Goal: Information Seeking & Learning: Learn about a topic

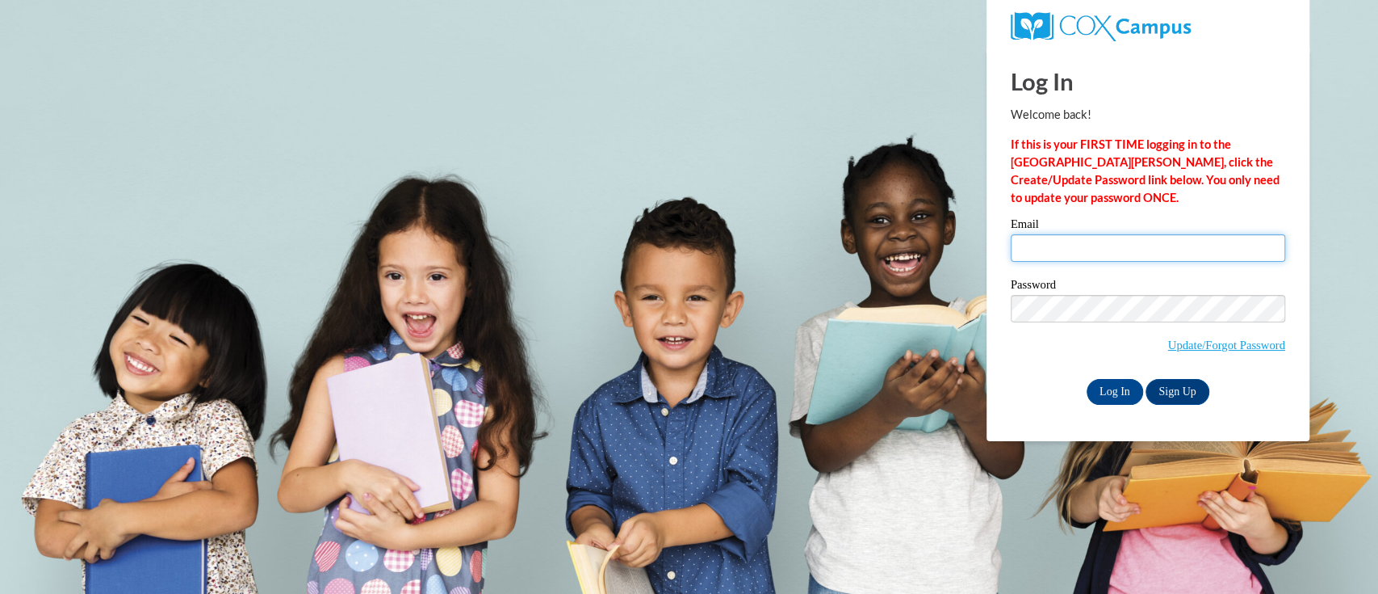
click at [1056, 262] on input "Email" at bounding box center [1148, 247] width 275 height 27
type input "dollren@sdmfschools.org"
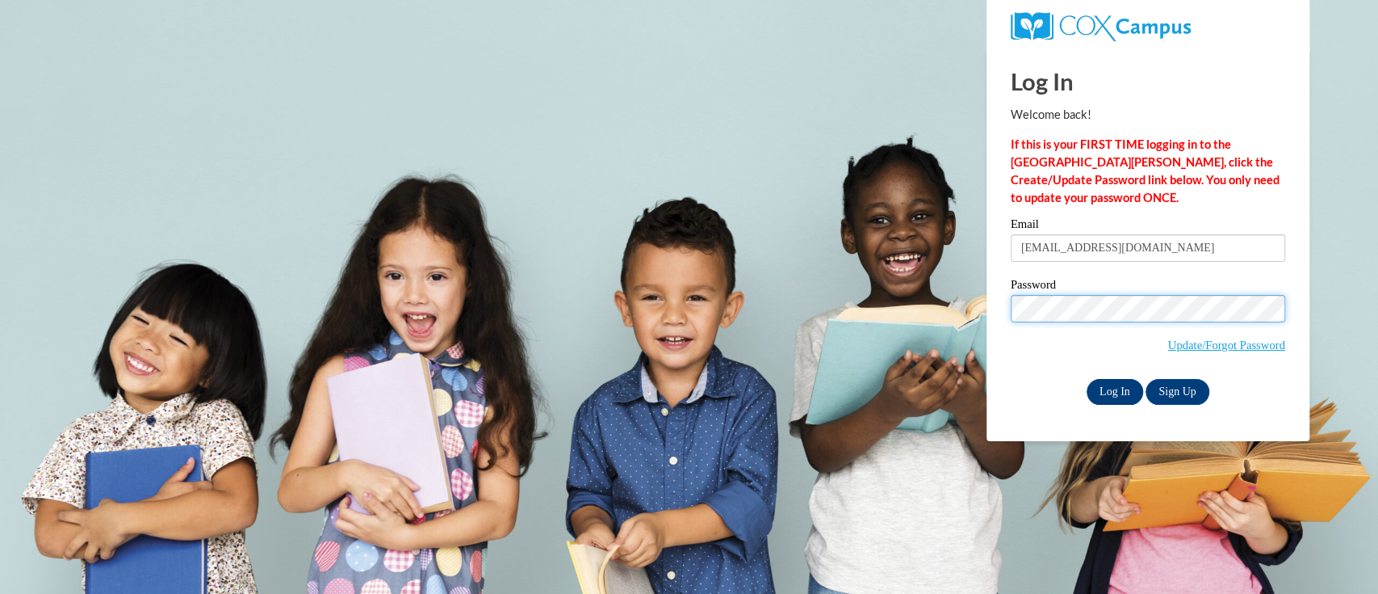
click at [1108, 388] on input "Log In" at bounding box center [1115, 392] width 57 height 26
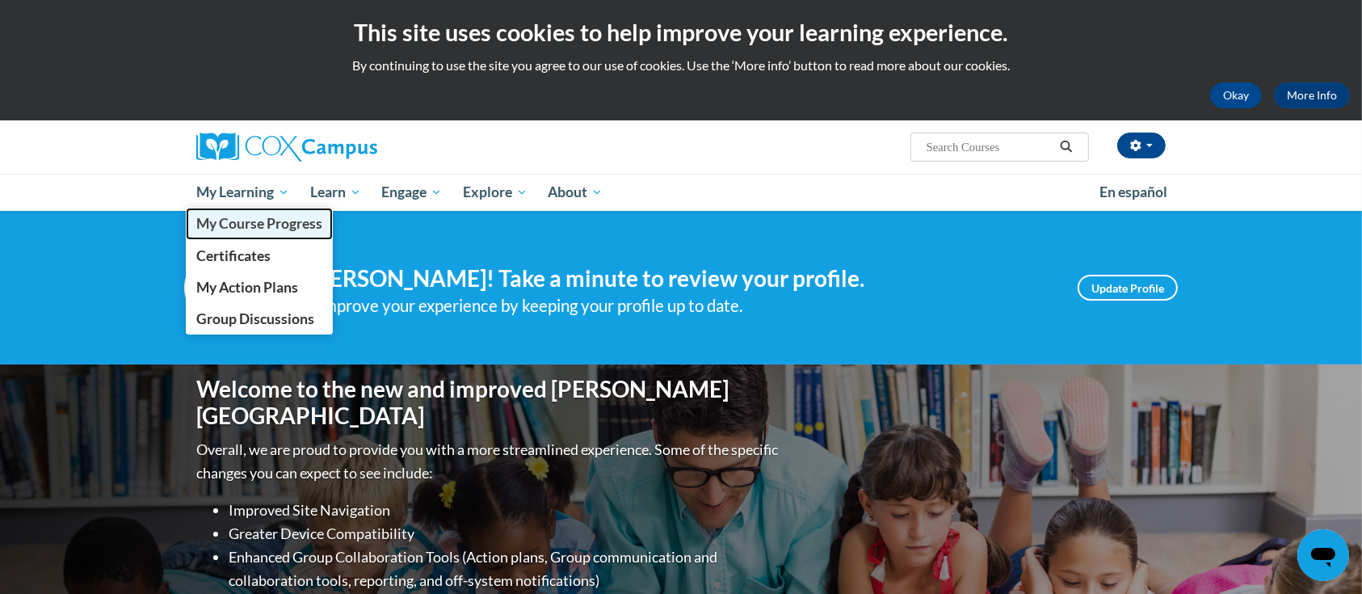
click at [238, 217] on span "My Course Progress" at bounding box center [259, 223] width 126 height 17
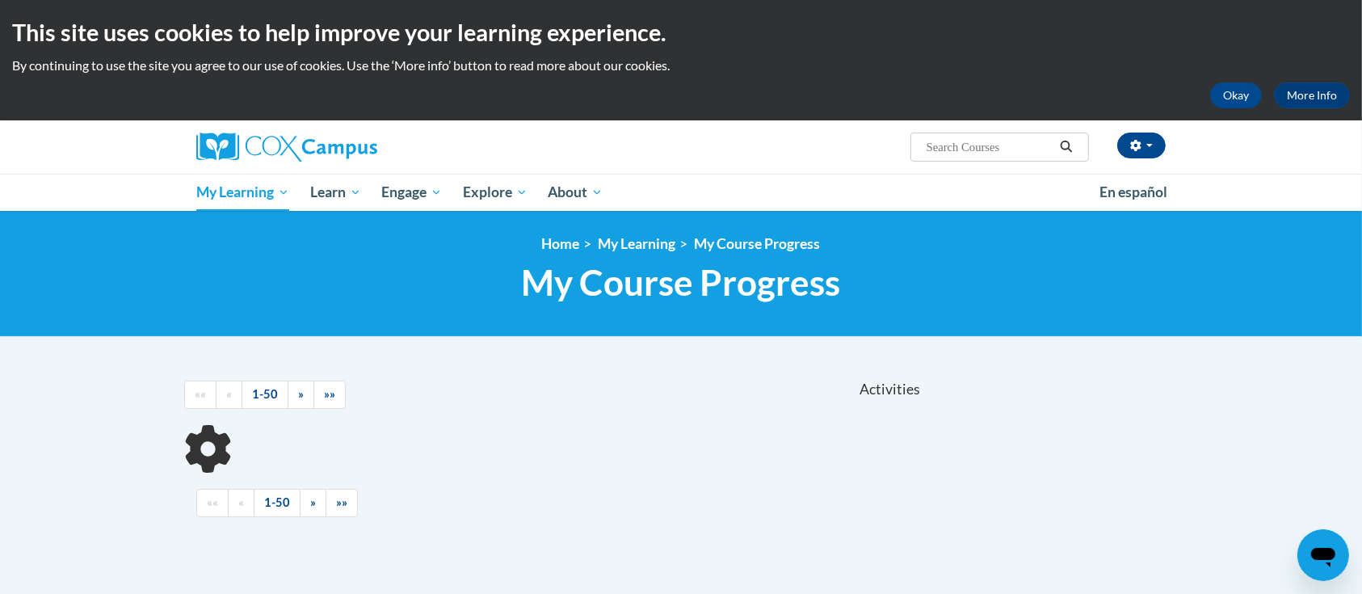
scroll to position [301, 0]
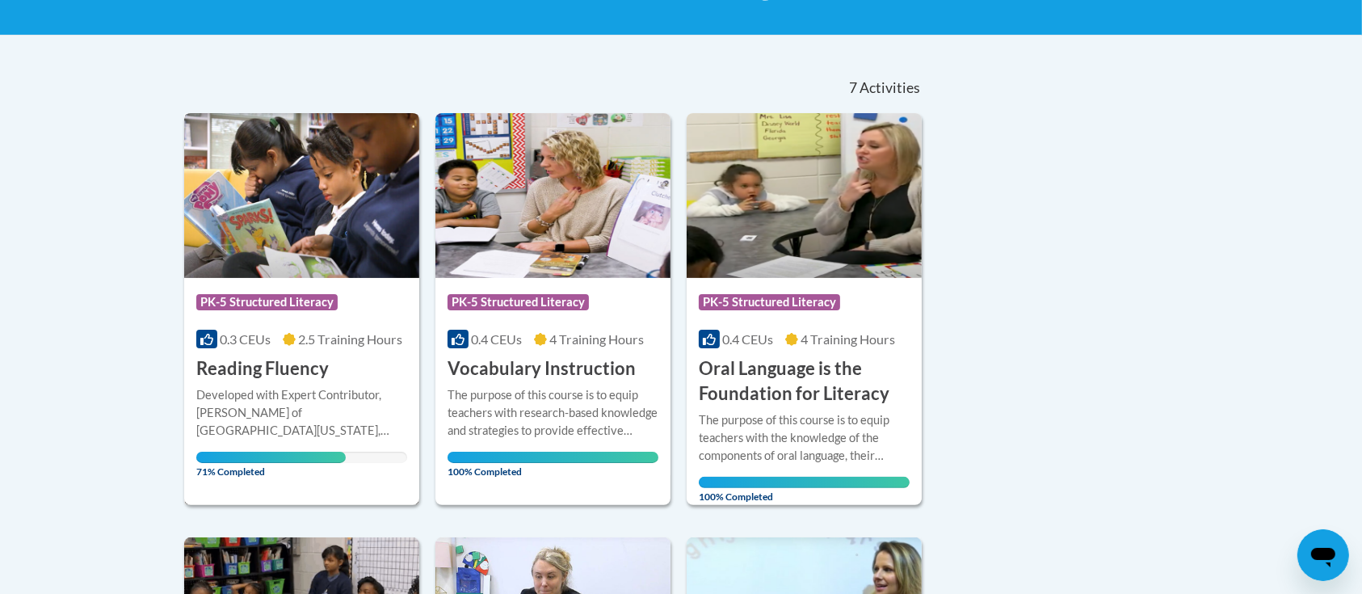
click at [267, 317] on div "Course Category: PK-5 Structured Literacy" at bounding box center [301, 304] width 211 height 36
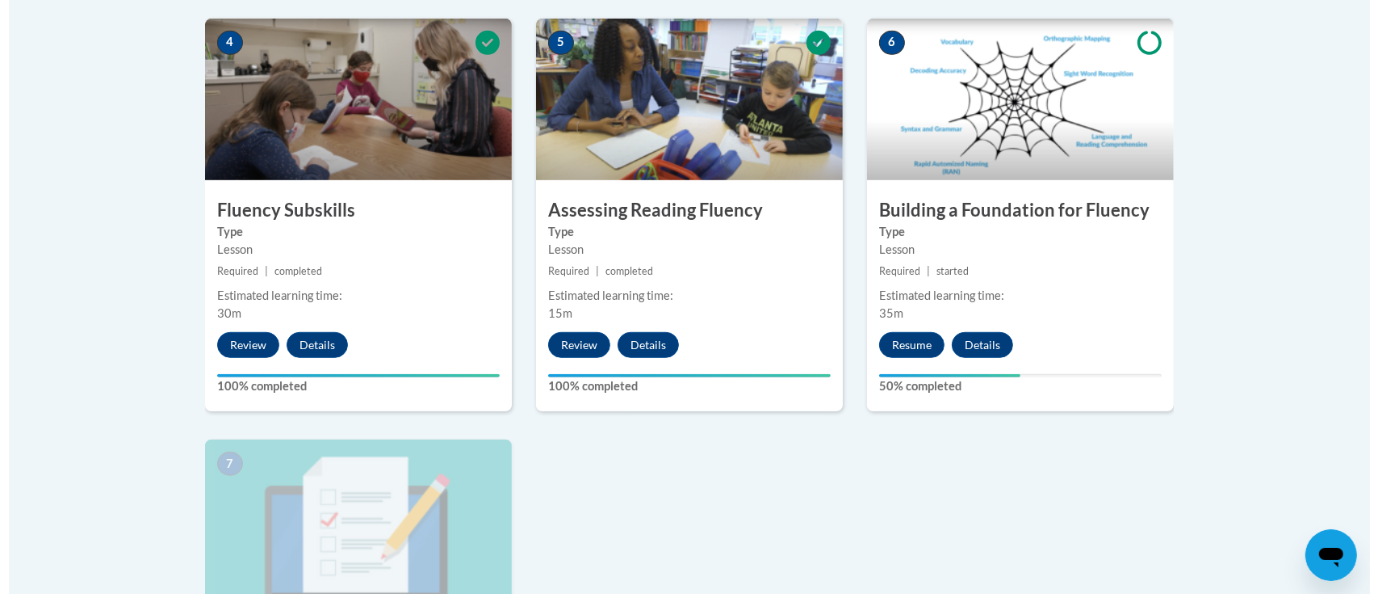
scroll to position [1076, 0]
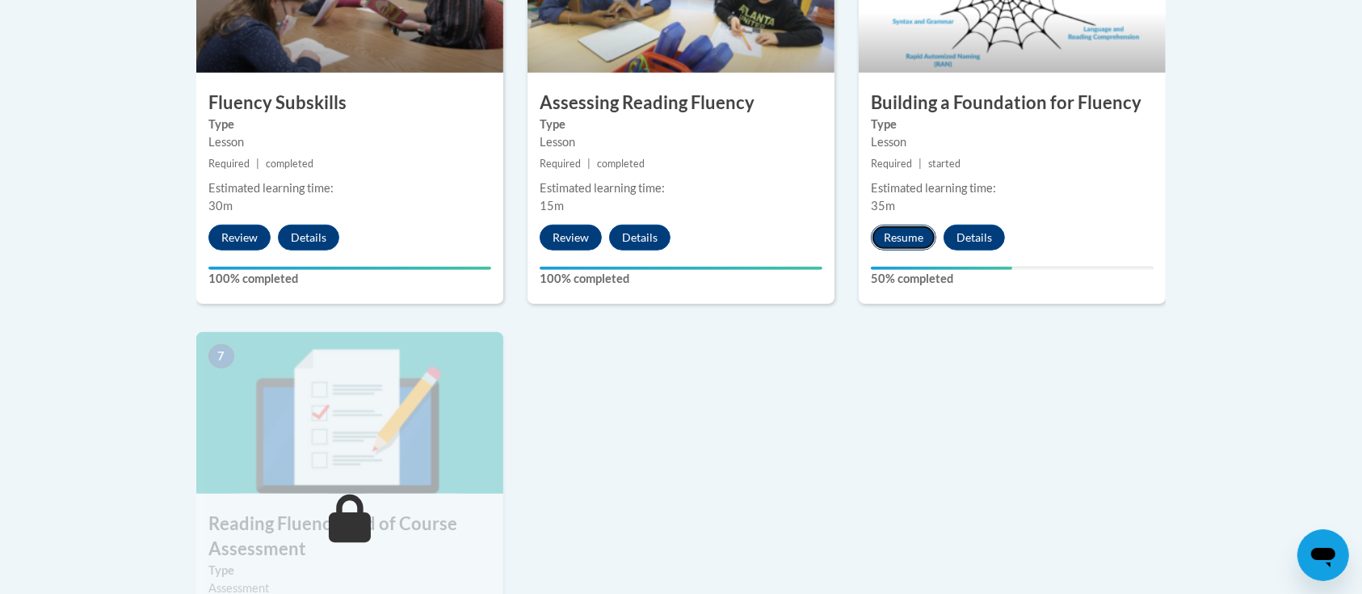
click at [900, 234] on button "Resume" at bounding box center [903, 237] width 65 height 26
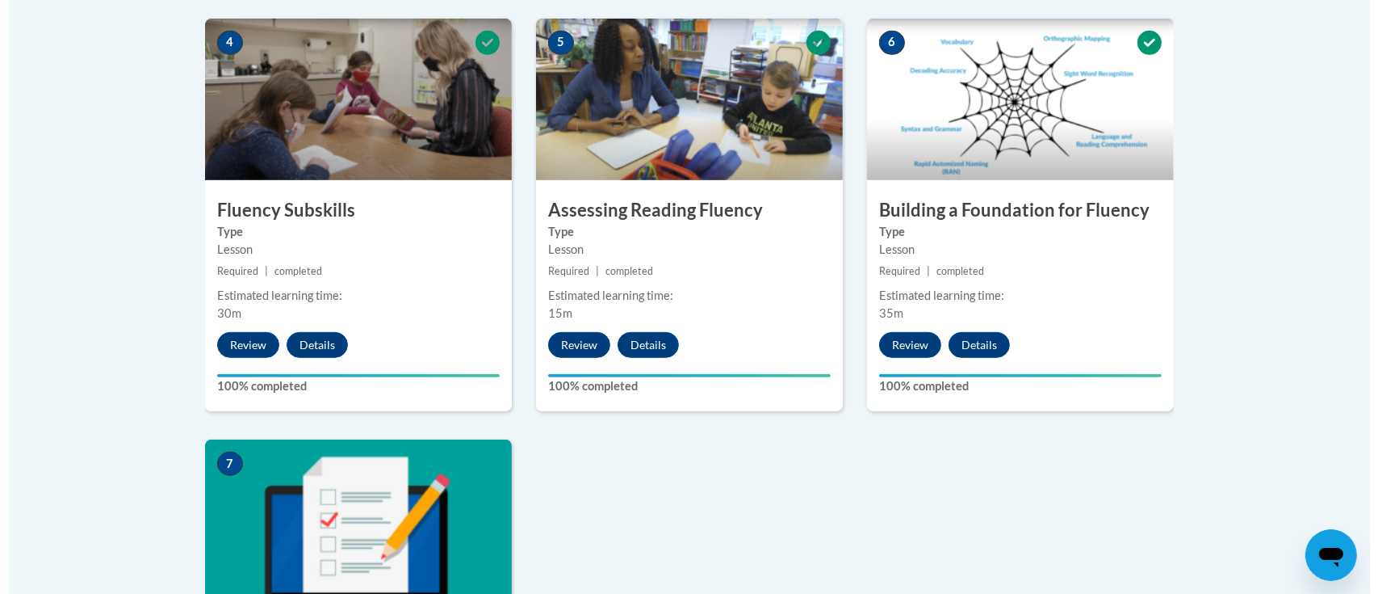
scroll to position [1399, 0]
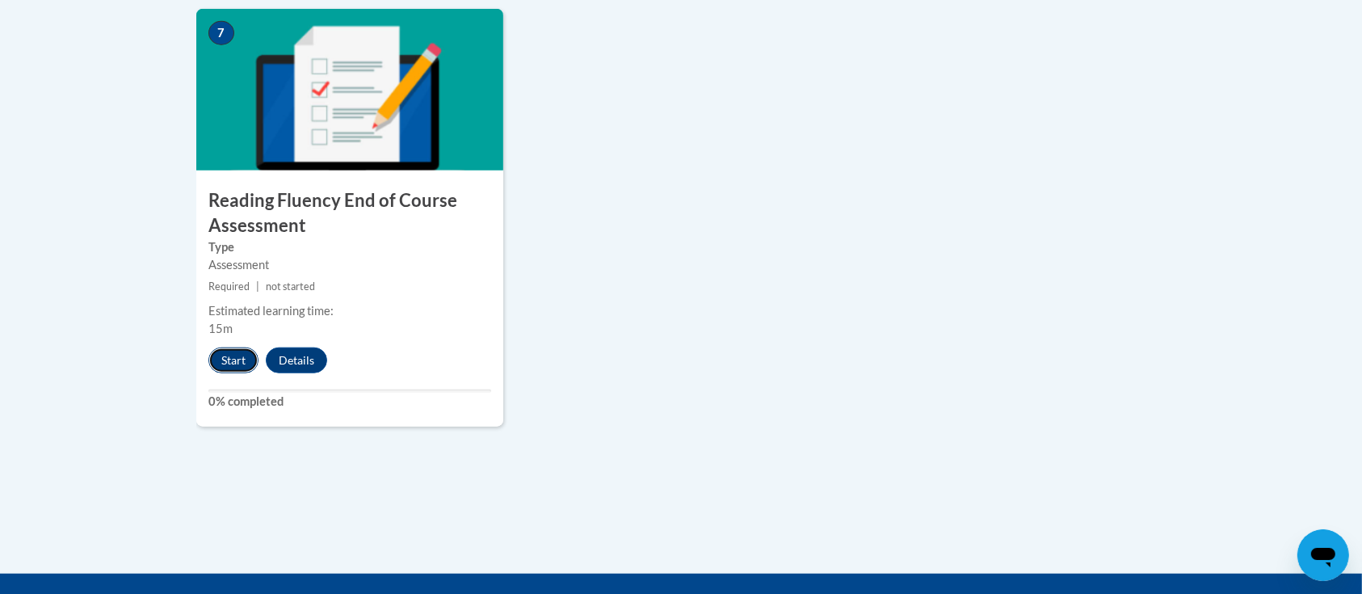
click at [239, 358] on button "Start" at bounding box center [233, 360] width 50 height 26
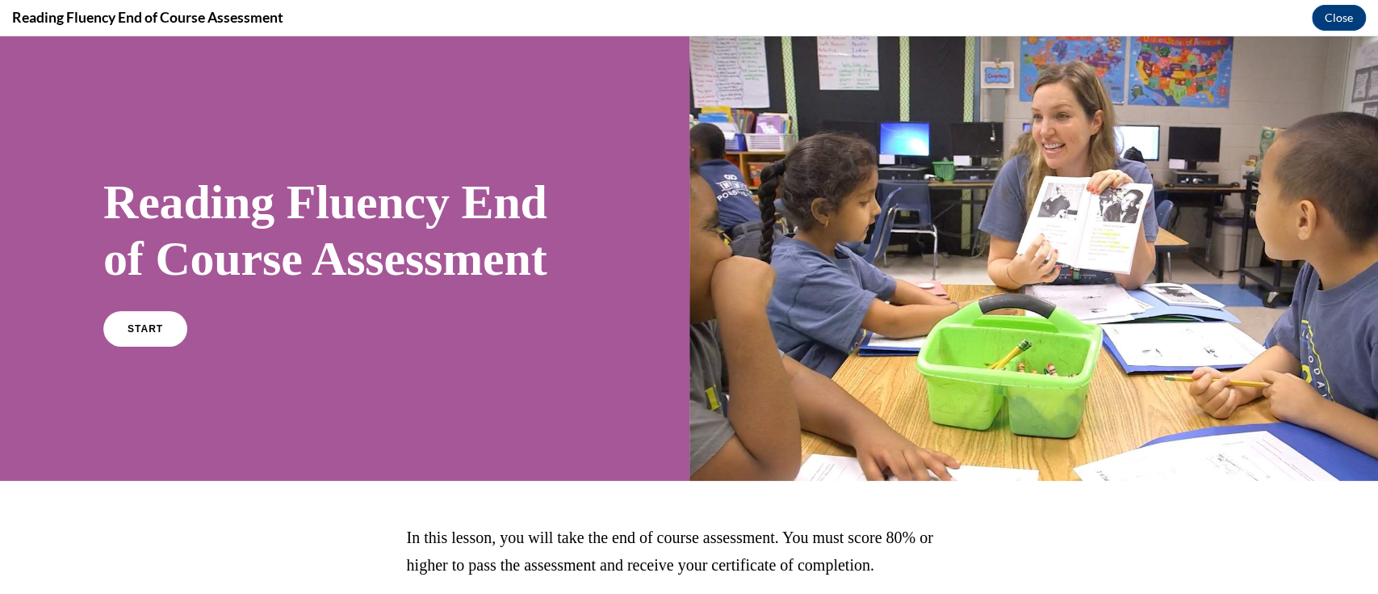
scroll to position [168, 0]
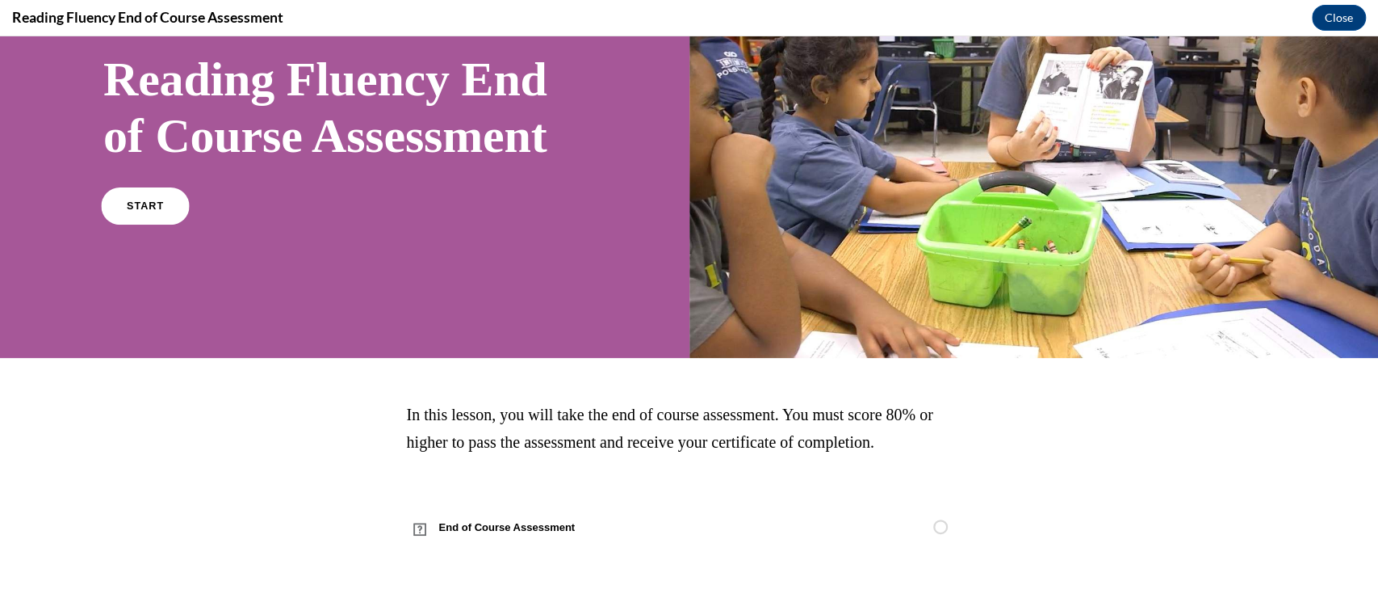
click at [147, 204] on link "START" at bounding box center [145, 205] width 88 height 37
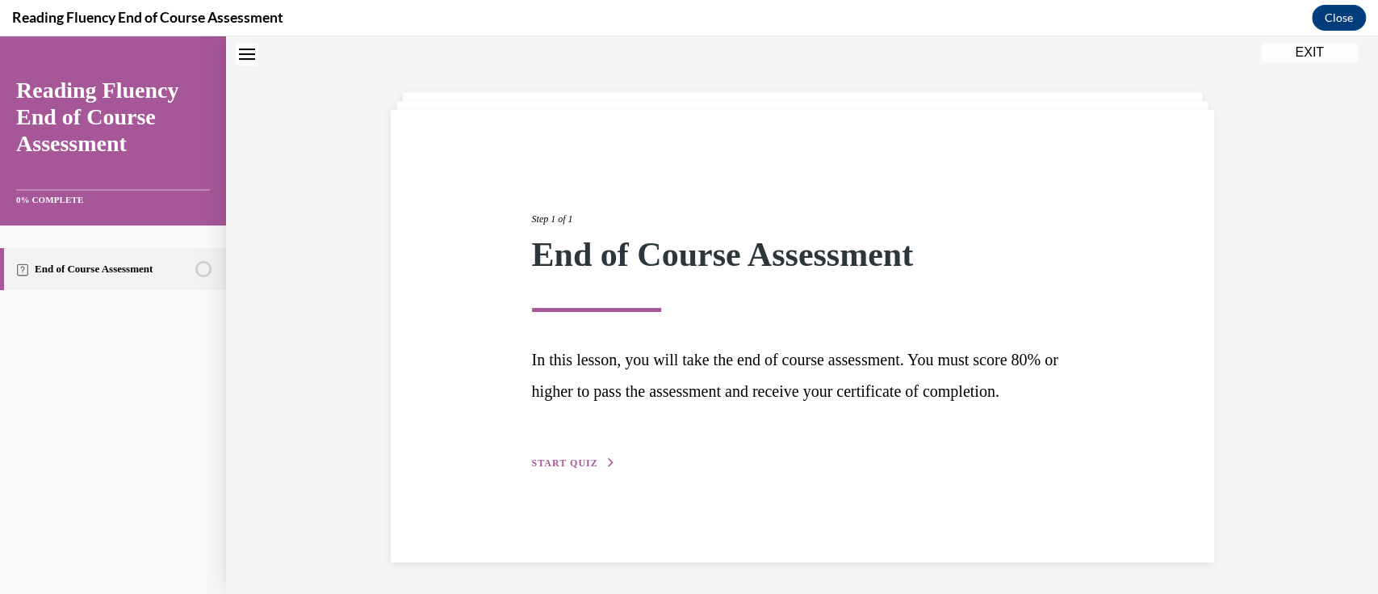
scroll to position [57, 0]
click at [572, 469] on button "START QUIZ" at bounding box center [574, 462] width 84 height 15
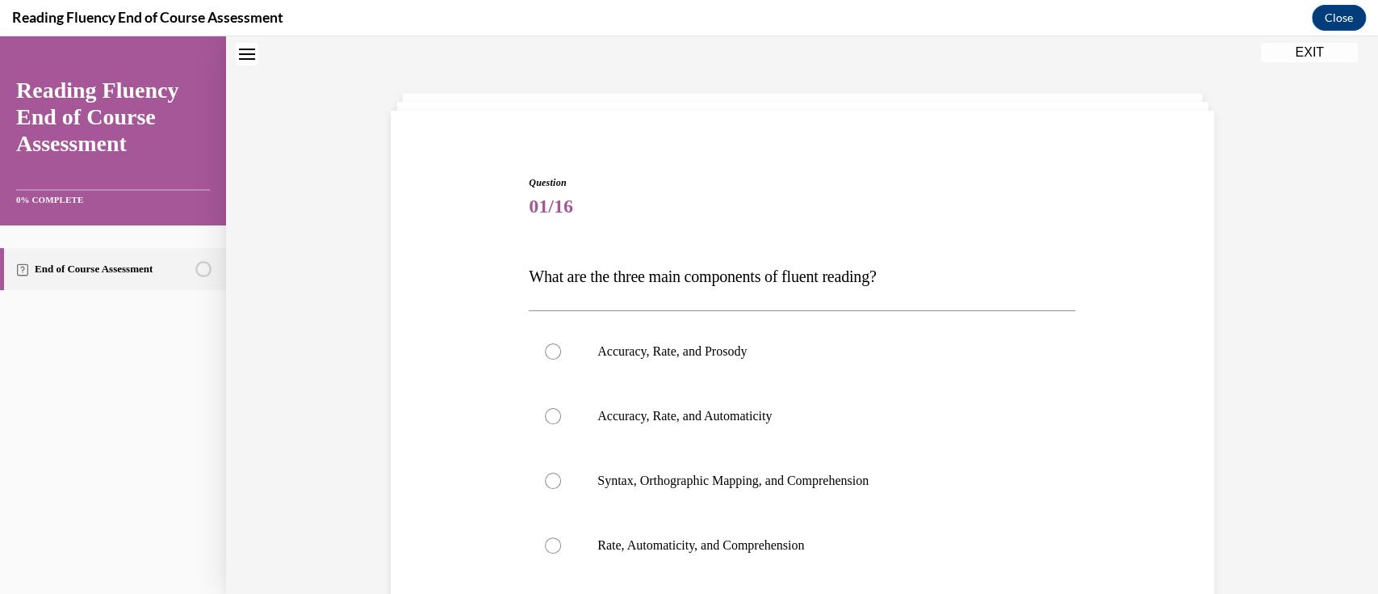
drag, startPoint x: 927, startPoint y: 275, endPoint x: 472, endPoint y: 269, distance: 455.5
click at [472, 269] on div "Question 01/16 What are the three main components of fluent reading?  Accuracy,…" at bounding box center [803, 452] width 832 height 651
copy span "What are the three main components of fluent reading?"
click at [540, 342] on label "Accuracy, Rate, and Prosody" at bounding box center [802, 351] width 547 height 65
click at [545, 343] on input "Accuracy, Rate, and Prosody" at bounding box center [553, 351] width 16 height 16
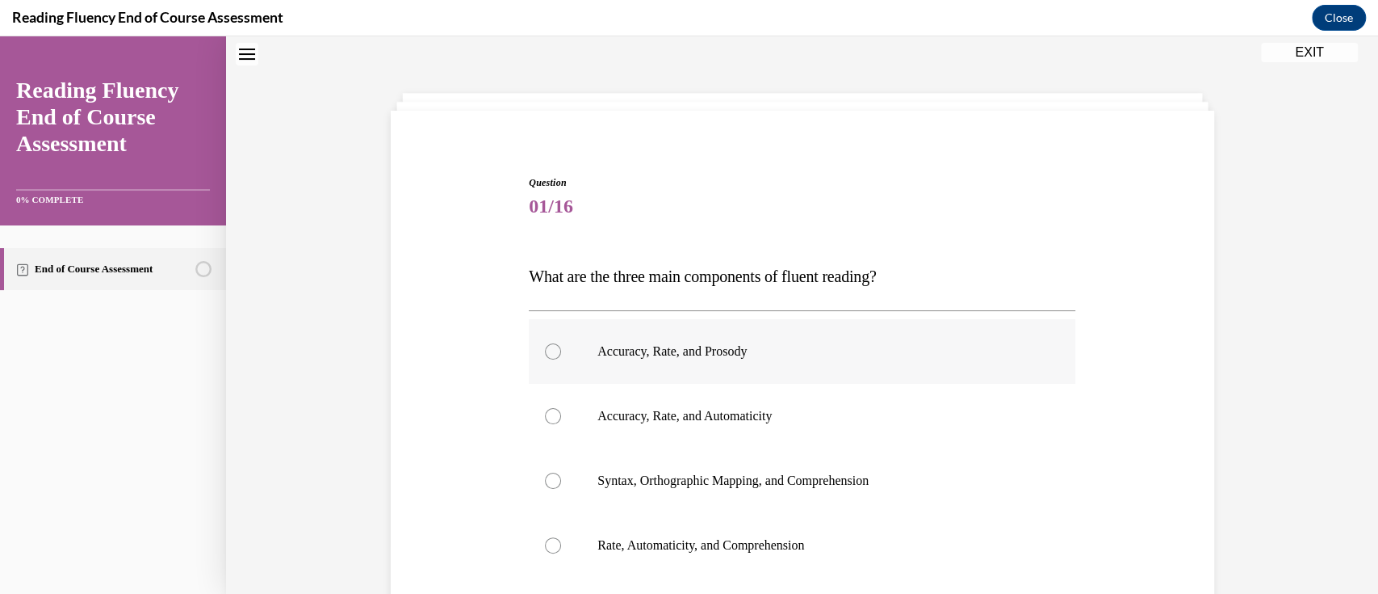
radio input "true"
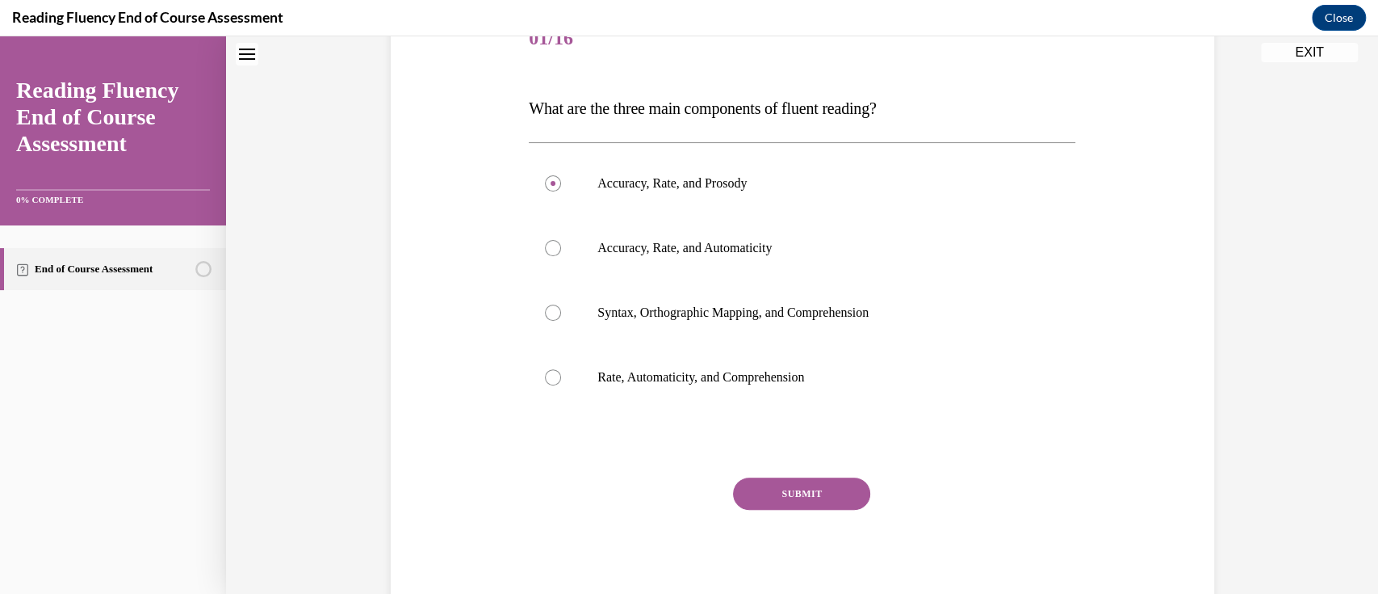
click at [814, 489] on button "SUBMIT" at bounding box center [801, 493] width 137 height 32
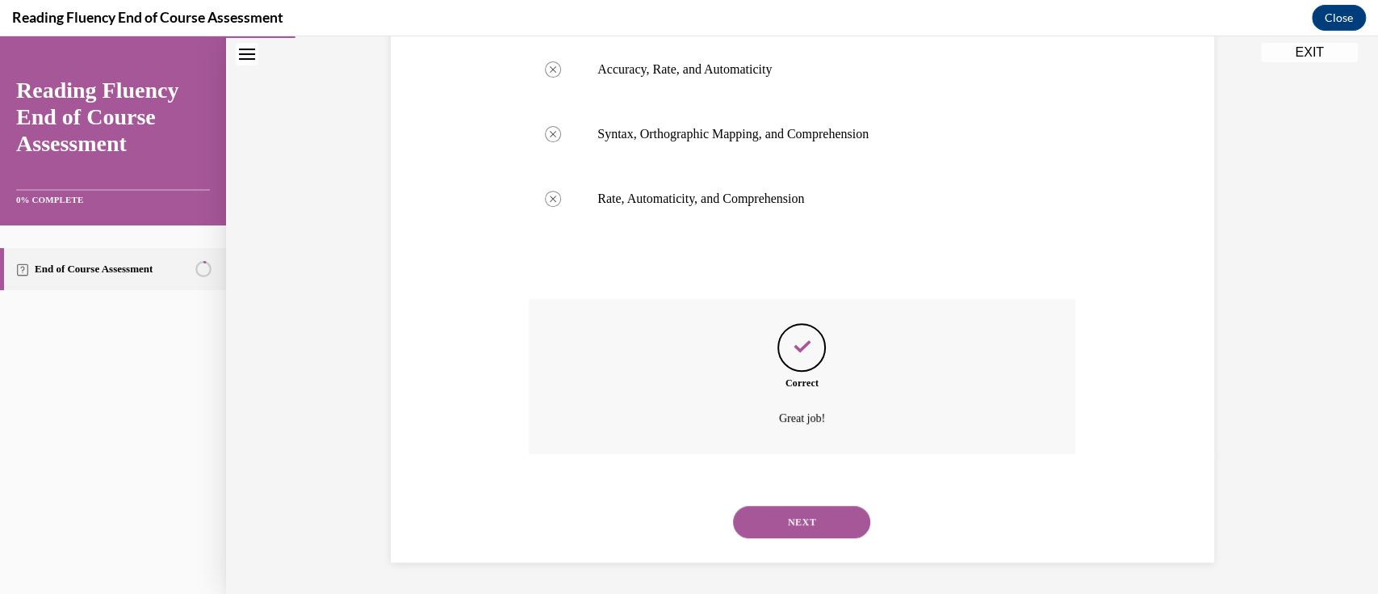
drag, startPoint x: 820, startPoint y: 520, endPoint x: 816, endPoint y: 506, distance: 14.3
click at [817, 518] on button "NEXT" at bounding box center [801, 522] width 137 height 32
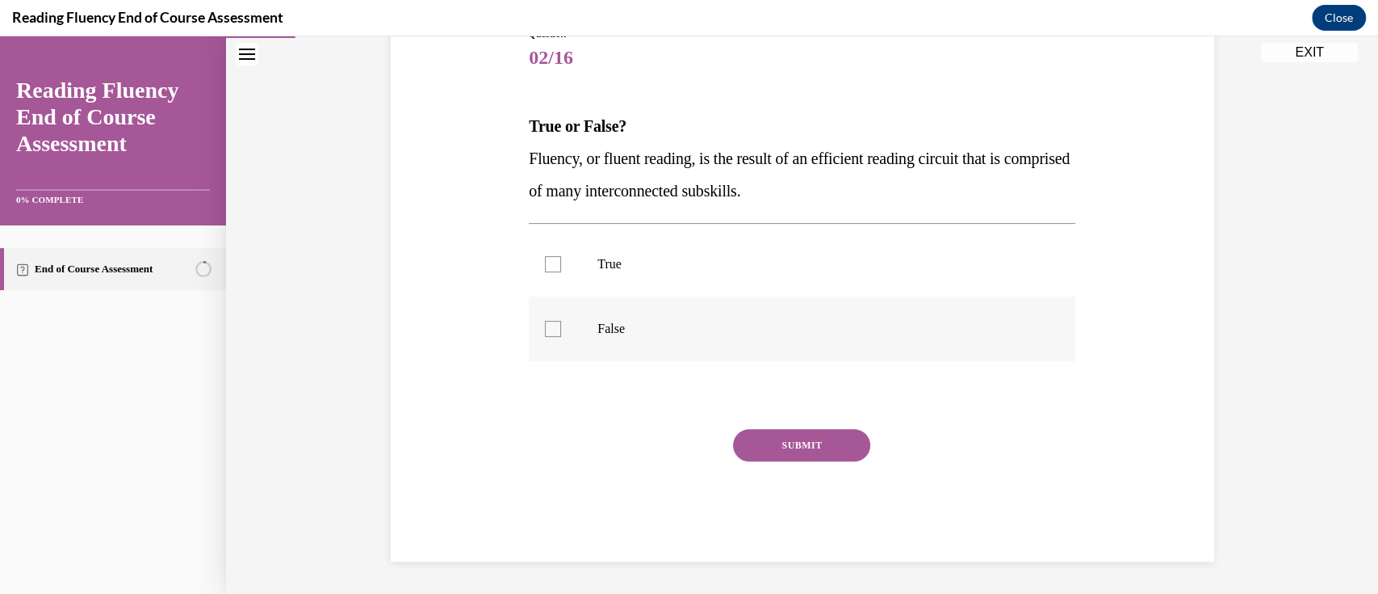
scroll to position [49, 0]
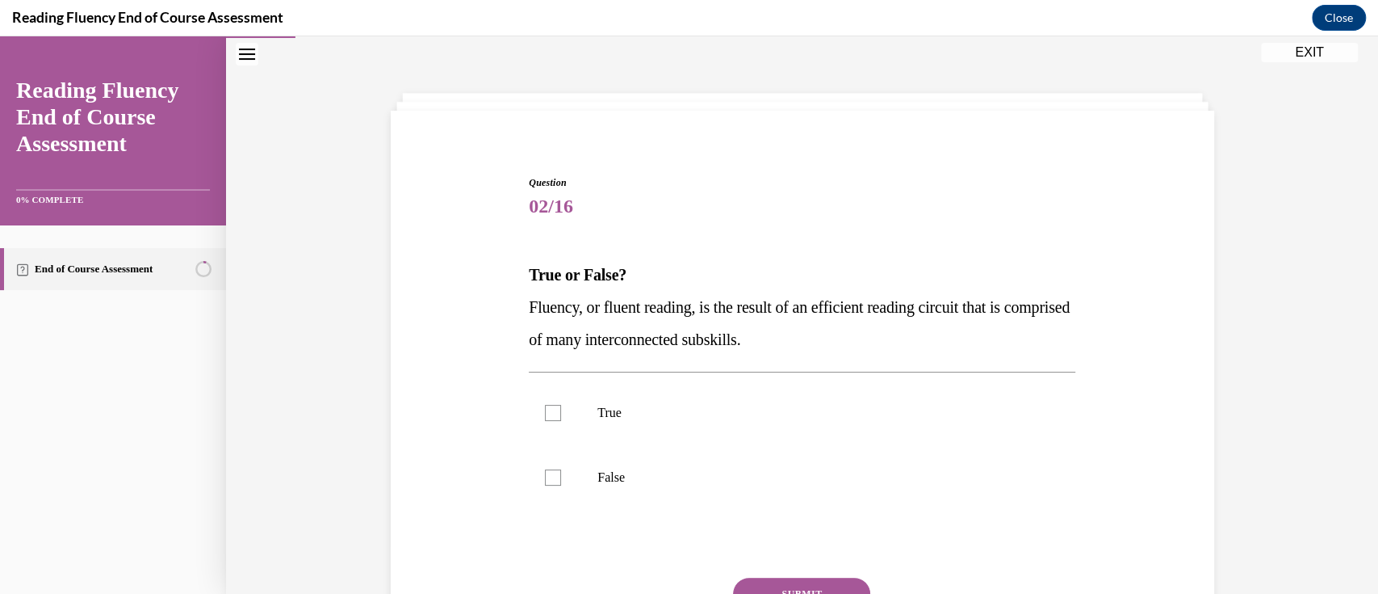
drag, startPoint x: 859, startPoint y: 353, endPoint x: 515, endPoint y: 303, distance: 347.6
click at [515, 303] on div "Question 02/16 True or False? Fluency, or fluent reading, is the result of an e…" at bounding box center [803, 418] width 832 height 583
copy span "Fluency, or fluent reading, is the result of an efficient reading circuit that …"
click at [552, 409] on div at bounding box center [553, 413] width 16 height 16
click at [552, 409] on input "True" at bounding box center [553, 413] width 16 height 16
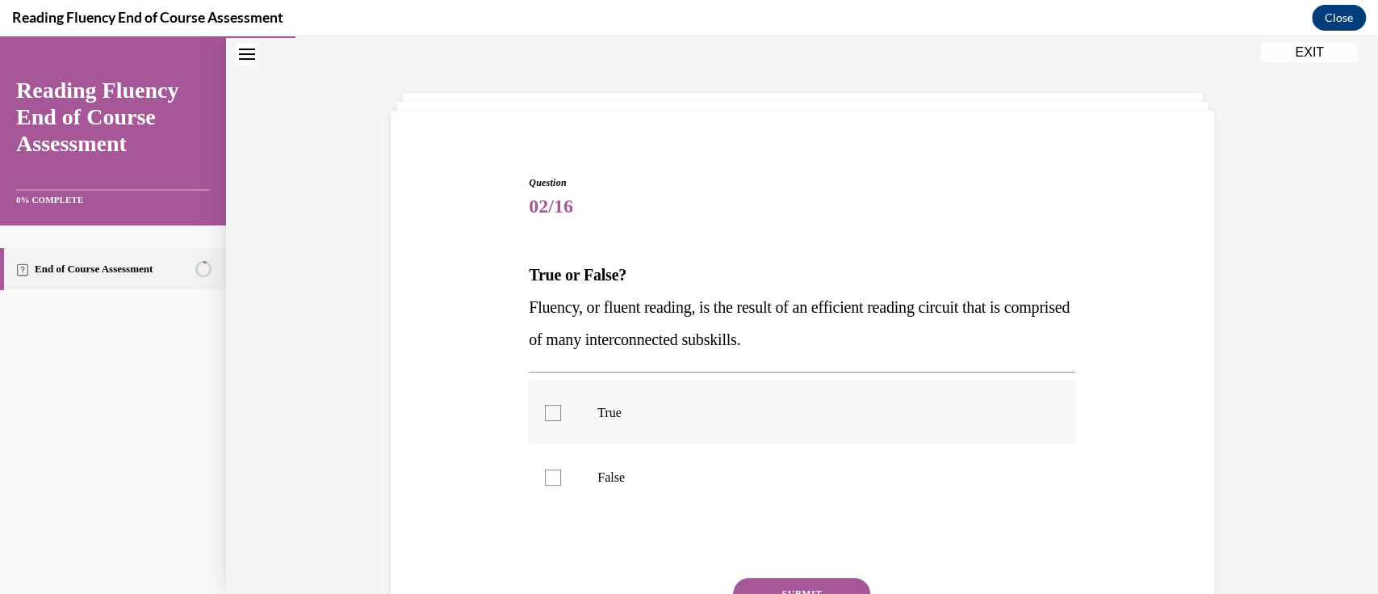
checkbox input "true"
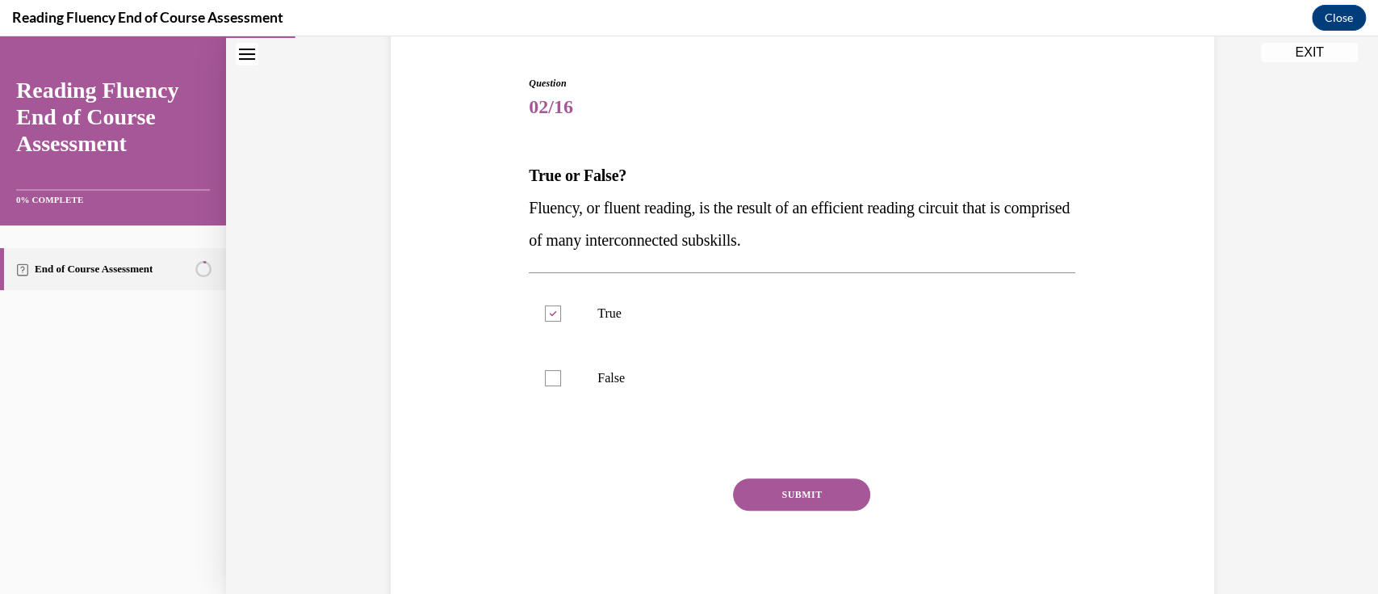
click at [790, 493] on button "SUBMIT" at bounding box center [801, 494] width 137 height 32
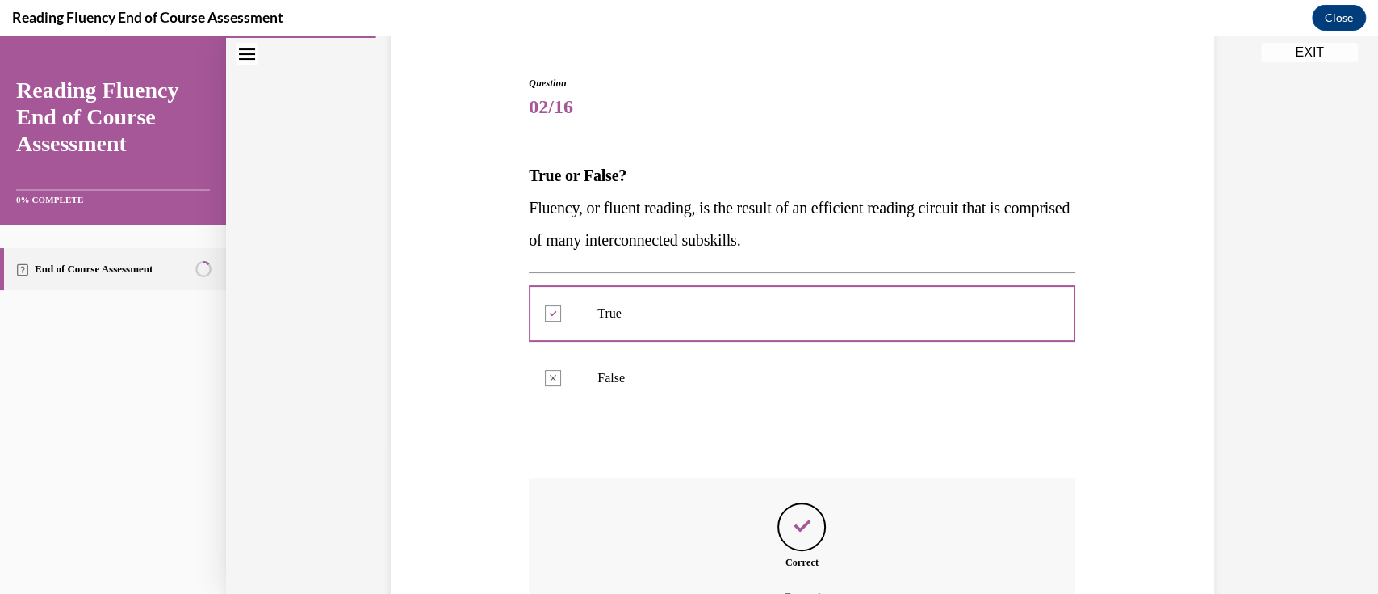
scroll to position [329, 0]
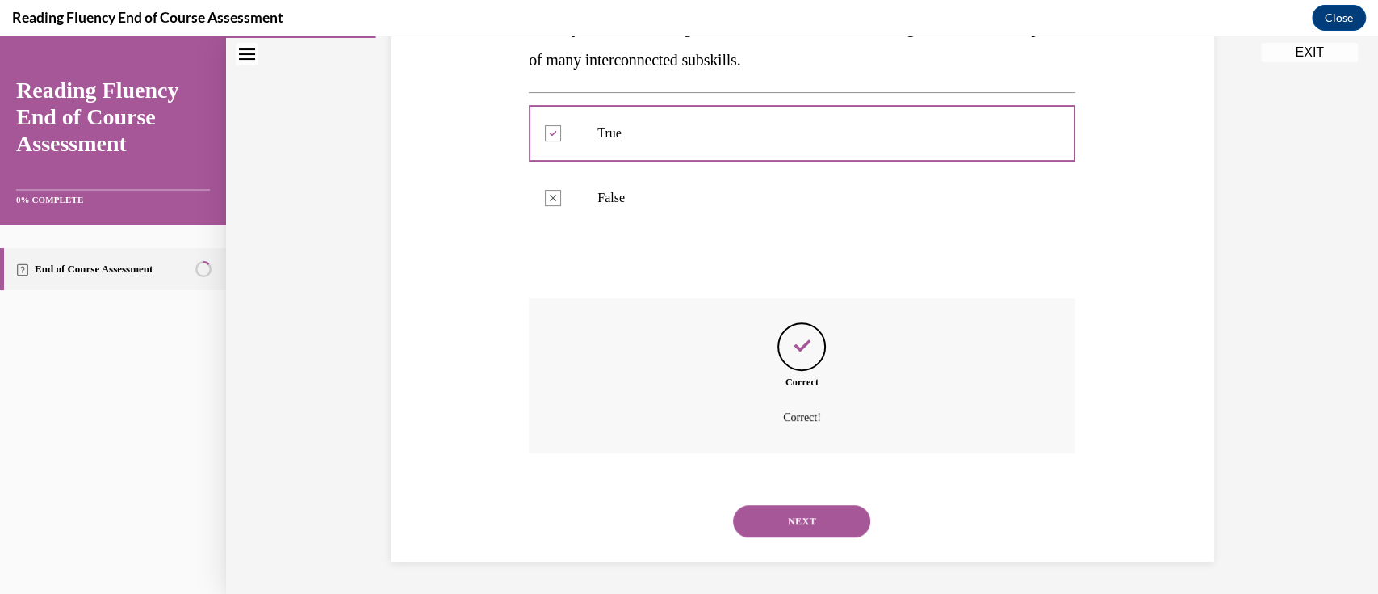
click at [820, 519] on button "NEXT" at bounding box center [801, 521] width 137 height 32
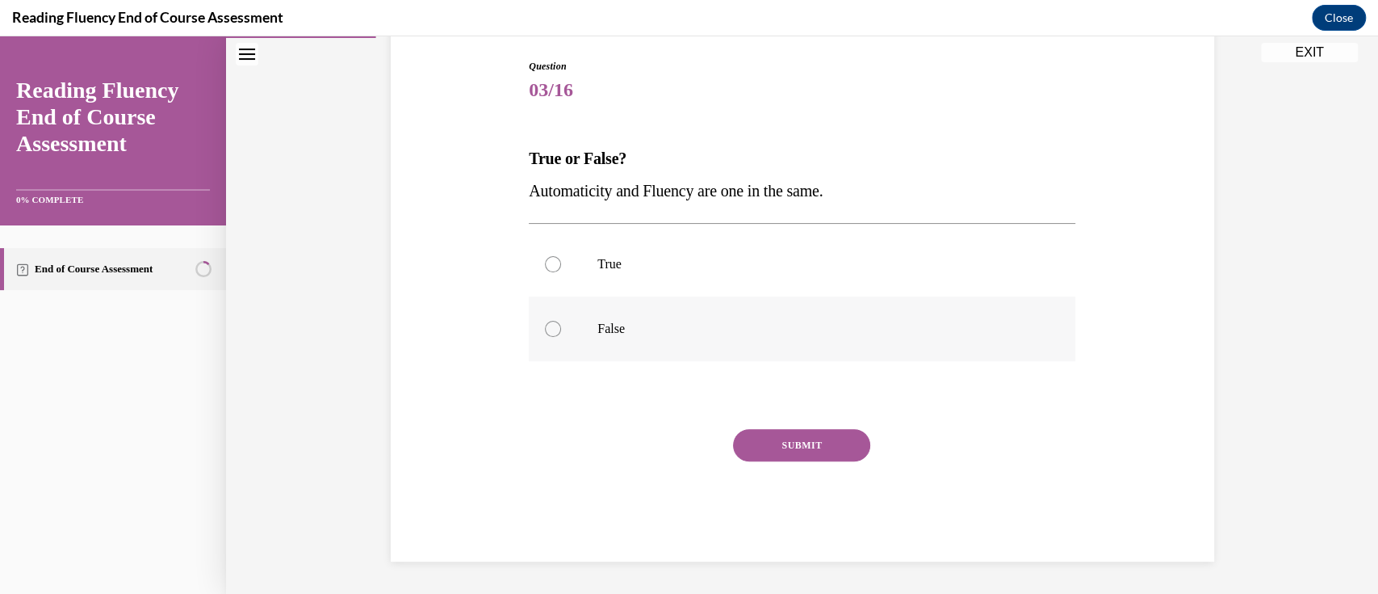
scroll to position [49, 0]
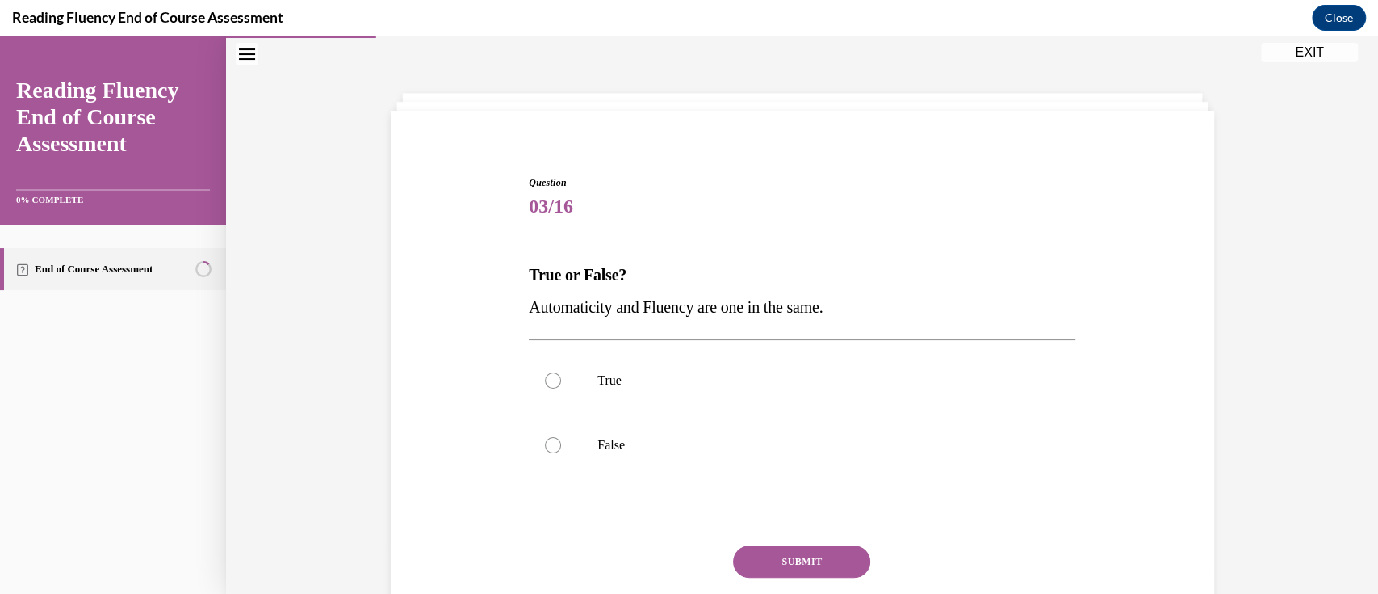
drag, startPoint x: 878, startPoint y: 292, endPoint x: 517, endPoint y: 300, distance: 361.1
click at [525, 300] on div "Question 03/16 True or False? Automaticity and Fluency are one in the same.  Tr…" at bounding box center [802, 414] width 555 height 527
copy span "Automaticity and Fluency are one in the same."
click at [545, 446] on div at bounding box center [553, 445] width 16 height 16
click at [545, 446] on input "False" at bounding box center [553, 445] width 16 height 16
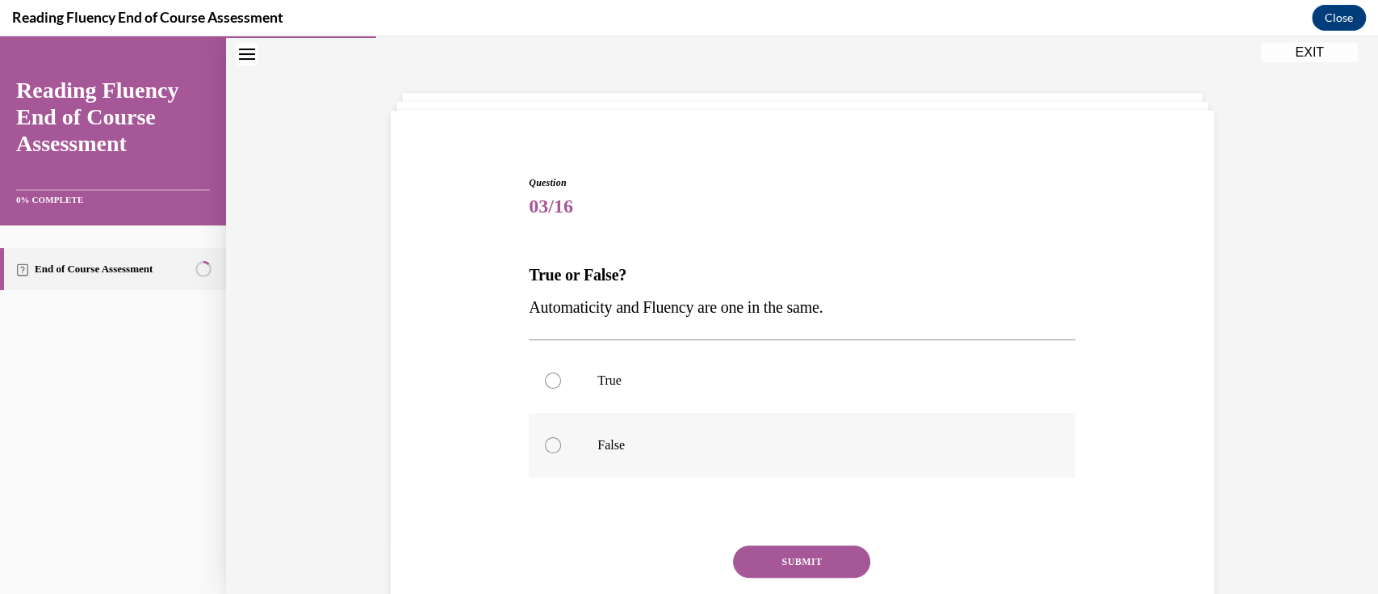
radio input "true"
click at [788, 563] on button "SUBMIT" at bounding box center [801, 561] width 137 height 32
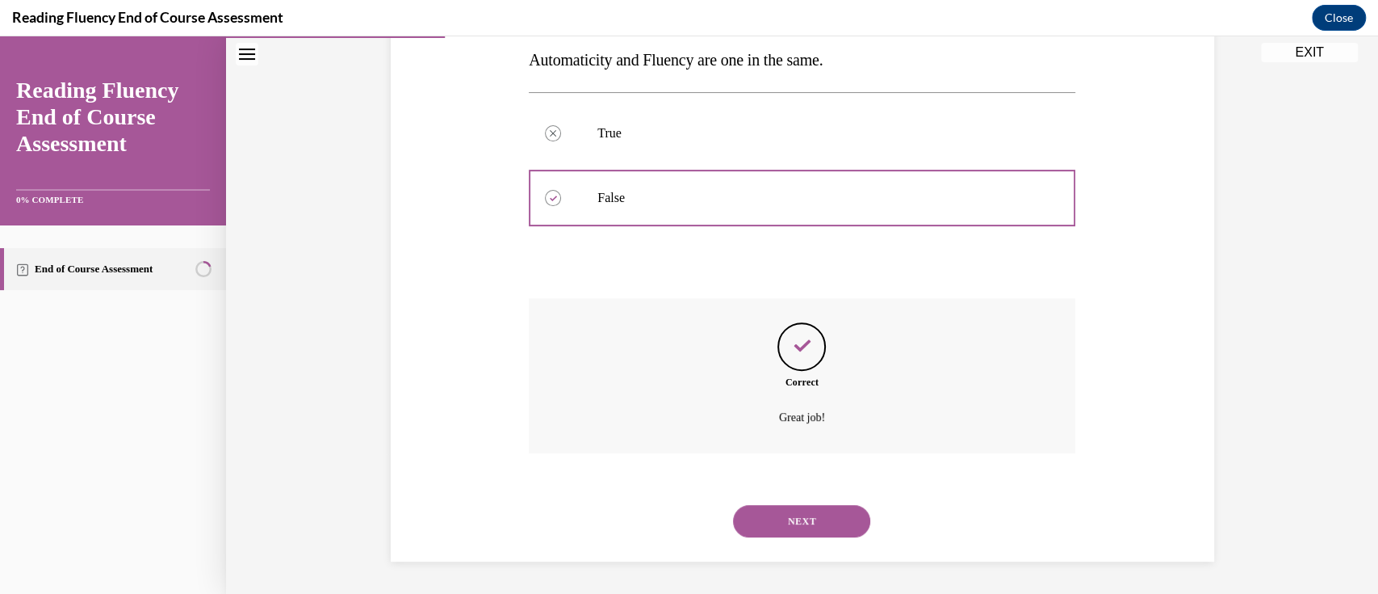
click at [831, 522] on button "NEXT" at bounding box center [801, 521] width 137 height 32
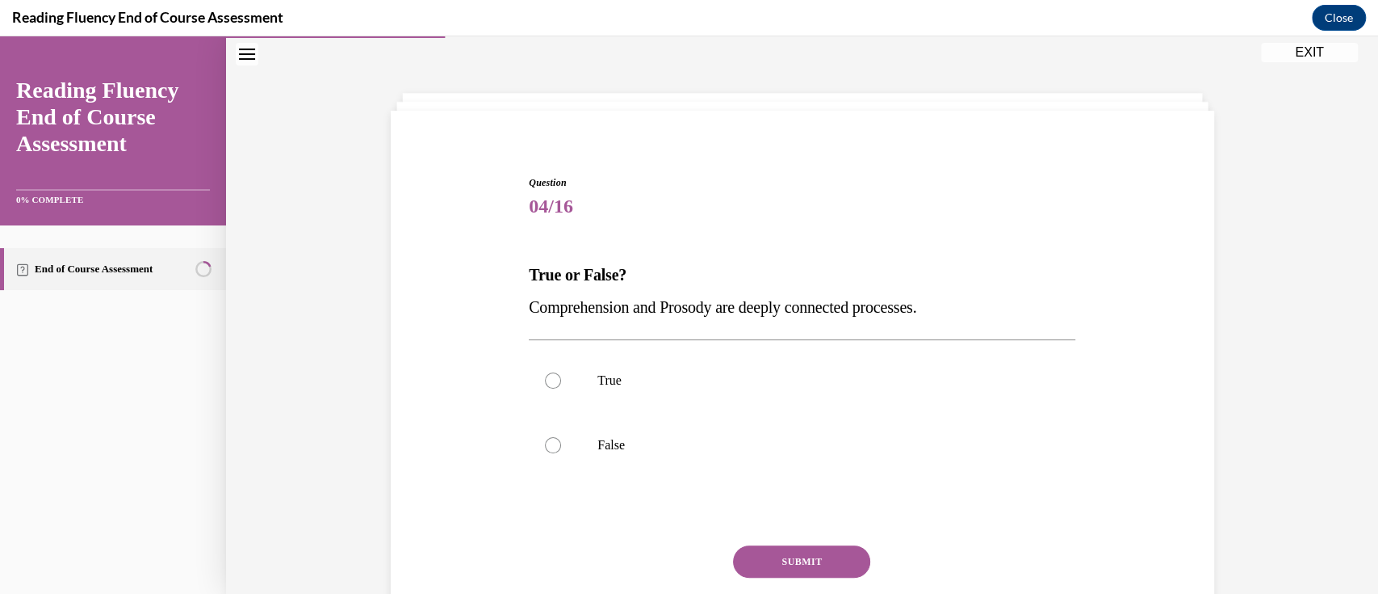
drag, startPoint x: 959, startPoint y: 305, endPoint x: 485, endPoint y: 313, distance: 474.9
click at [485, 313] on div "Question 04/16 True or False? Comprehension and Prosody are deeply connected pr…" at bounding box center [803, 402] width 832 height 551
copy span "Comprehension and Prosody are deeply connected processes."
drag, startPoint x: 549, startPoint y: 376, endPoint x: 596, endPoint y: 447, distance: 85.1
click at [550, 376] on div at bounding box center [553, 380] width 16 height 16
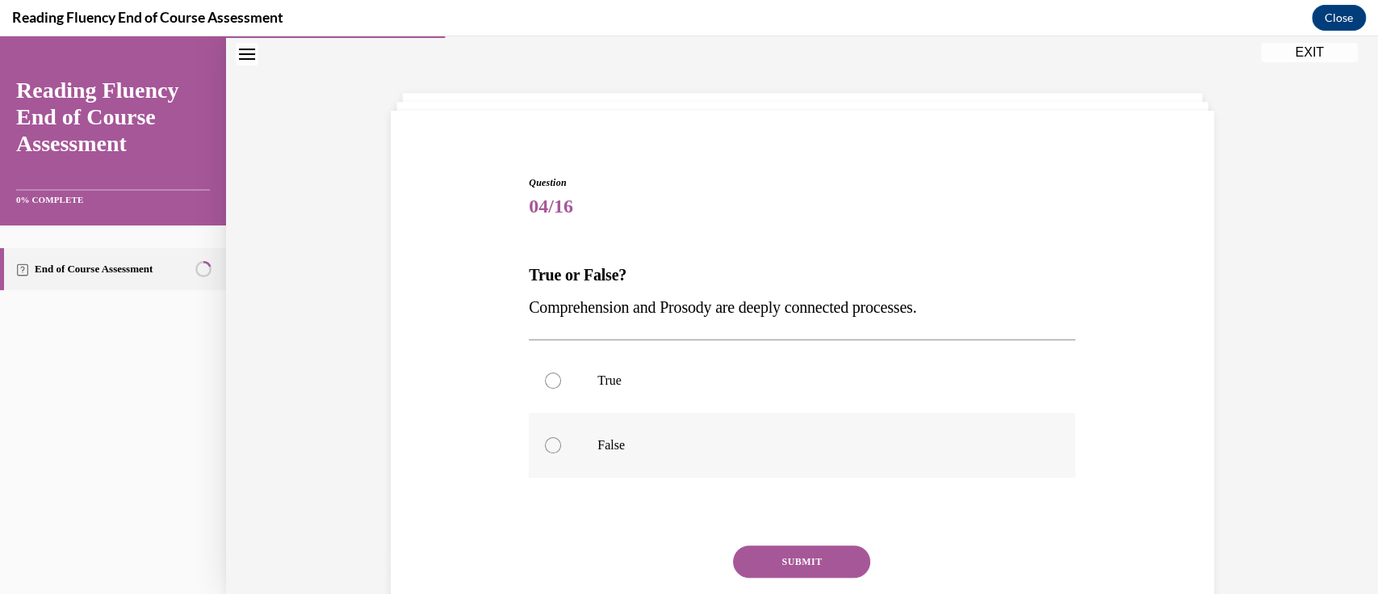
click at [550, 376] on input "True" at bounding box center [553, 380] width 16 height 16
radio input "true"
click at [806, 569] on button "SUBMIT" at bounding box center [801, 561] width 137 height 32
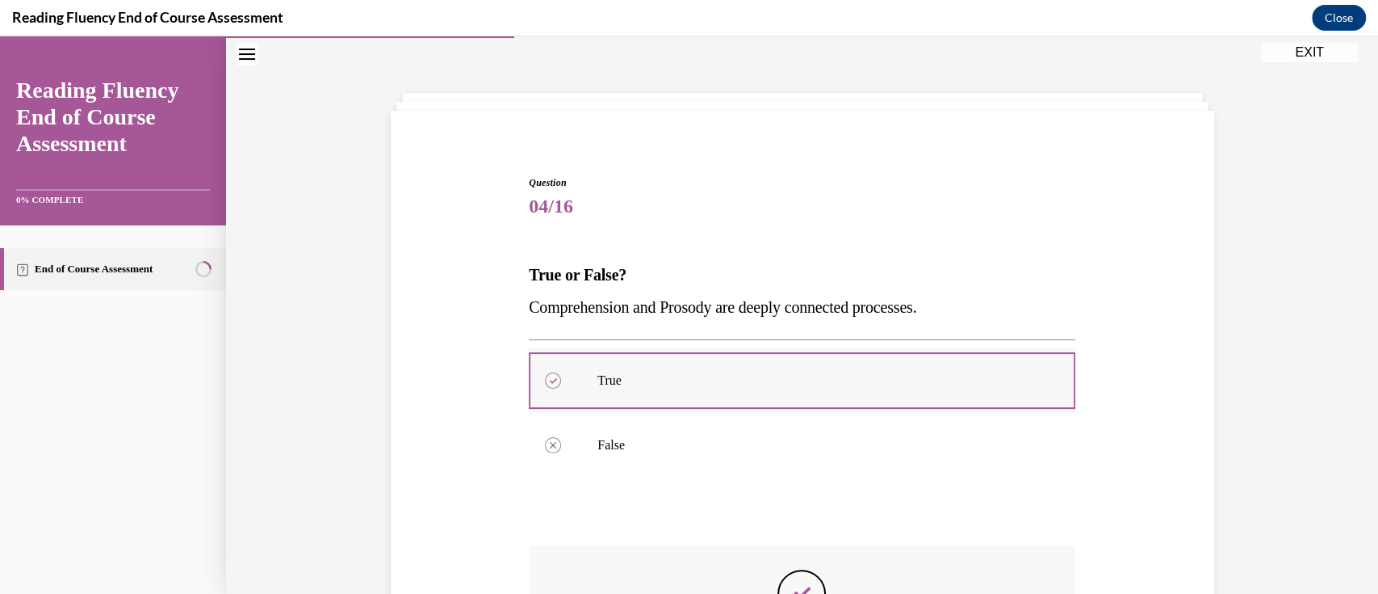
scroll to position [265, 0]
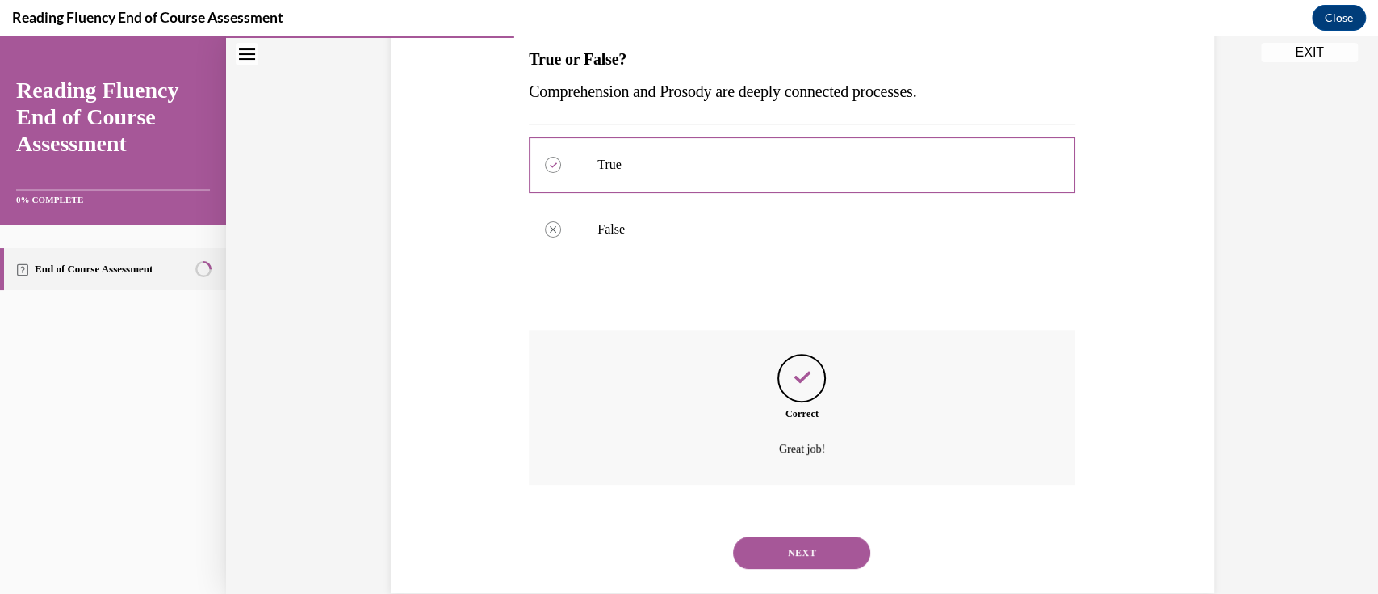
drag, startPoint x: 812, startPoint y: 546, endPoint x: 813, endPoint y: 533, distance: 12.9
click at [812, 546] on button "NEXT" at bounding box center [801, 552] width 137 height 32
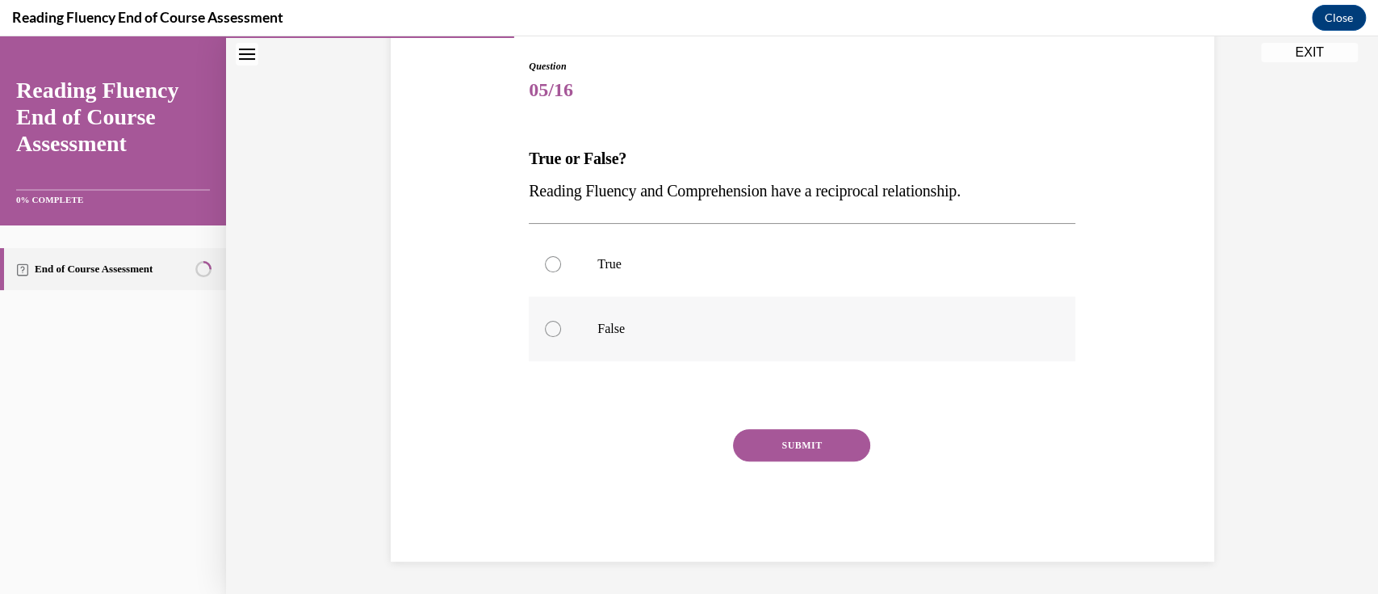
scroll to position [49, 0]
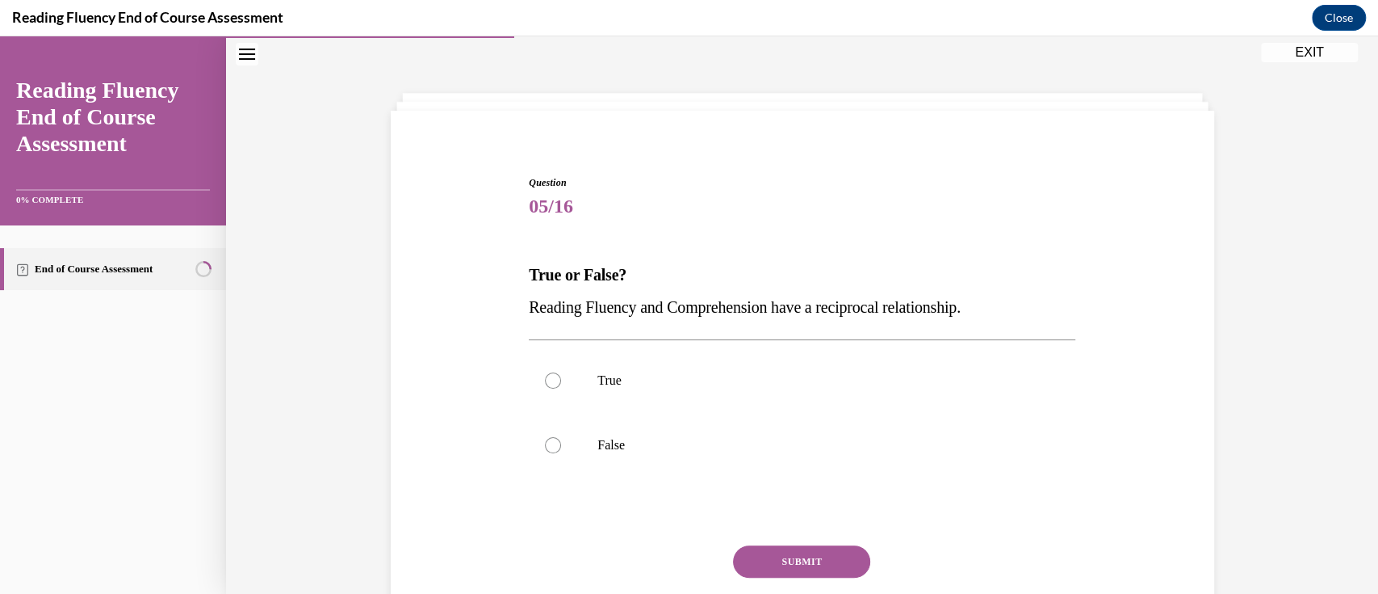
drag, startPoint x: 999, startPoint y: 299, endPoint x: 509, endPoint y: 312, distance: 490.3
click at [509, 312] on div "Question 05/16 True or False? Reading Fluency and Comprehension have a reciproc…" at bounding box center [803, 402] width 832 height 551
copy span "Reading Fluency and Comprehension have a reciprocal relationship."
click at [551, 382] on div at bounding box center [553, 380] width 16 height 16
click at [551, 382] on input "True" at bounding box center [553, 380] width 16 height 16
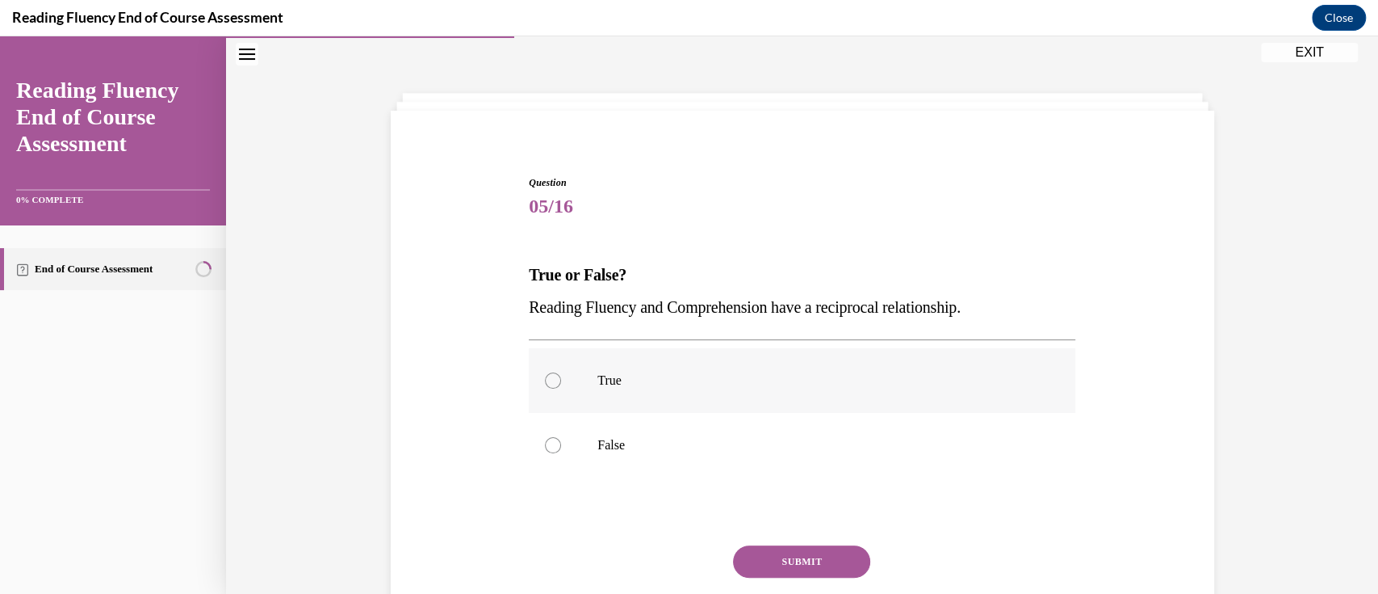
radio input "true"
click at [771, 564] on button "SUBMIT" at bounding box center [801, 561] width 137 height 32
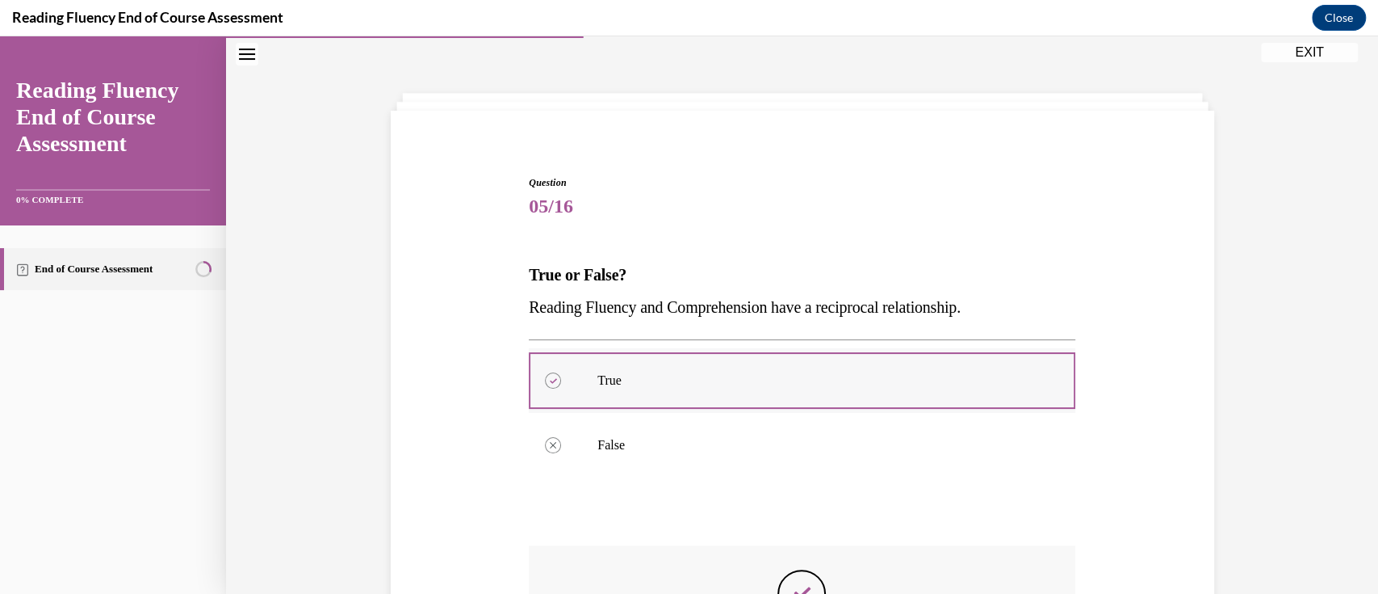
scroll to position [265, 0]
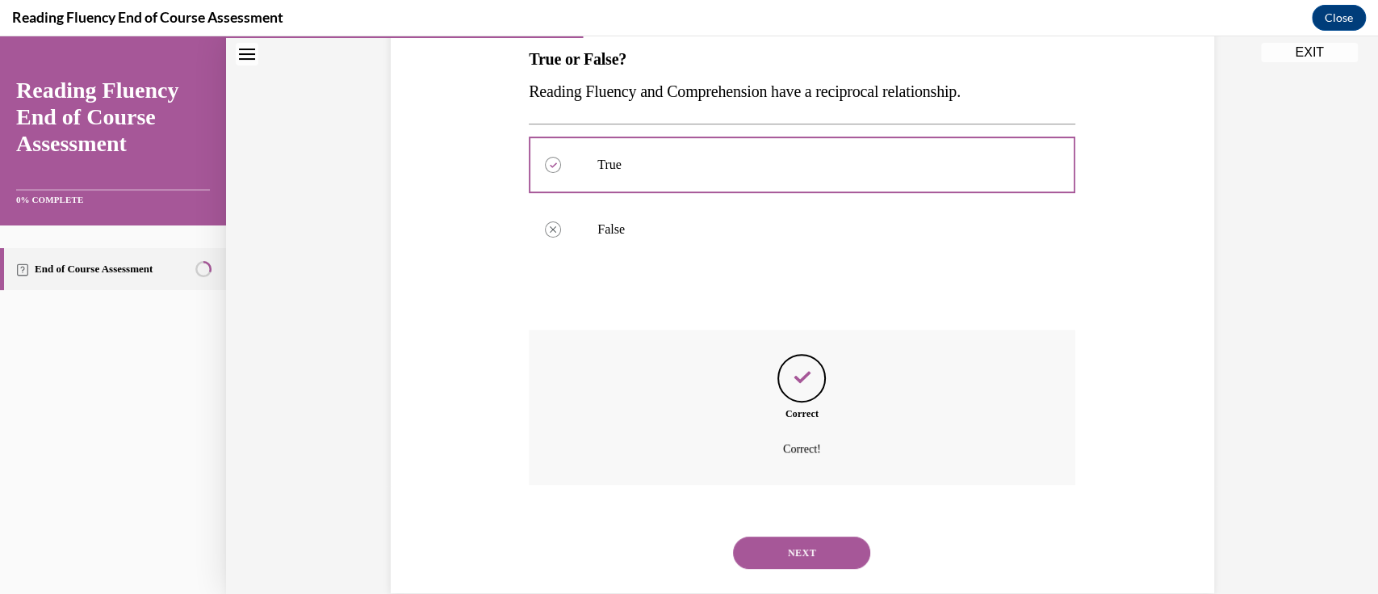
click at [800, 552] on button "NEXT" at bounding box center [801, 552] width 137 height 32
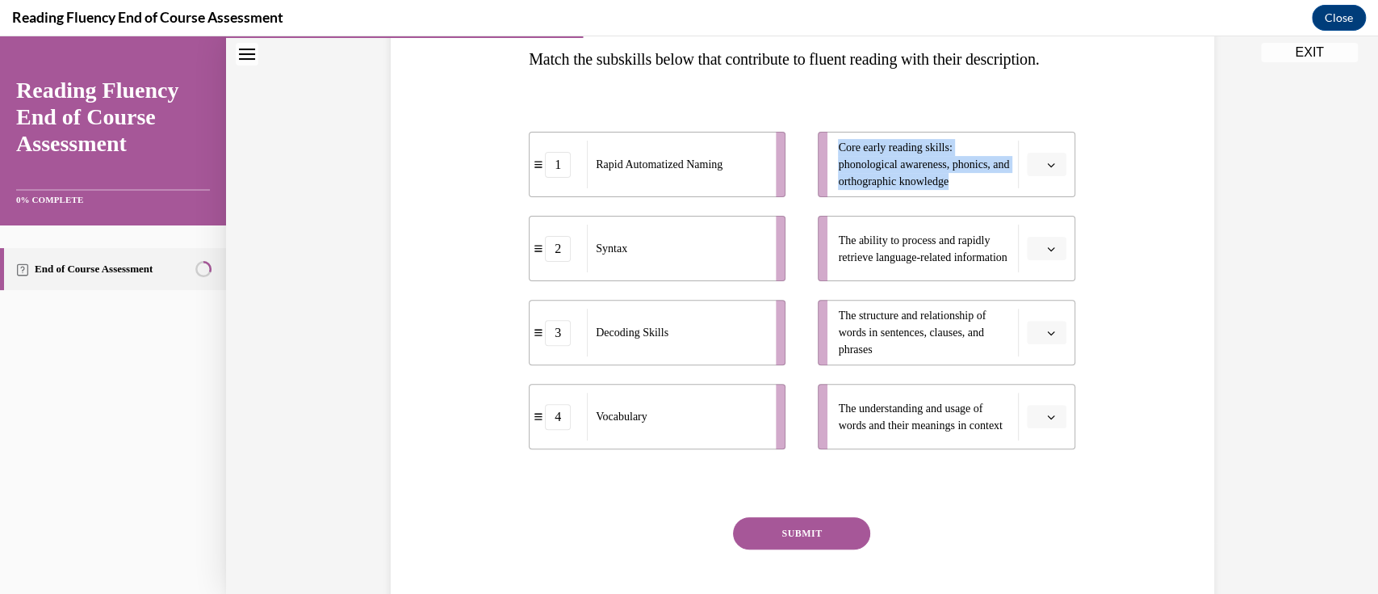
drag, startPoint x: 982, startPoint y: 220, endPoint x: 832, endPoint y: 176, distance: 156.4
click at [838, 176] on span "Core early reading skills: phonological awareness, phonics, and orthographic kn…" at bounding box center [923, 164] width 171 height 51
click at [1046, 254] on span "button" at bounding box center [1051, 248] width 11 height 11
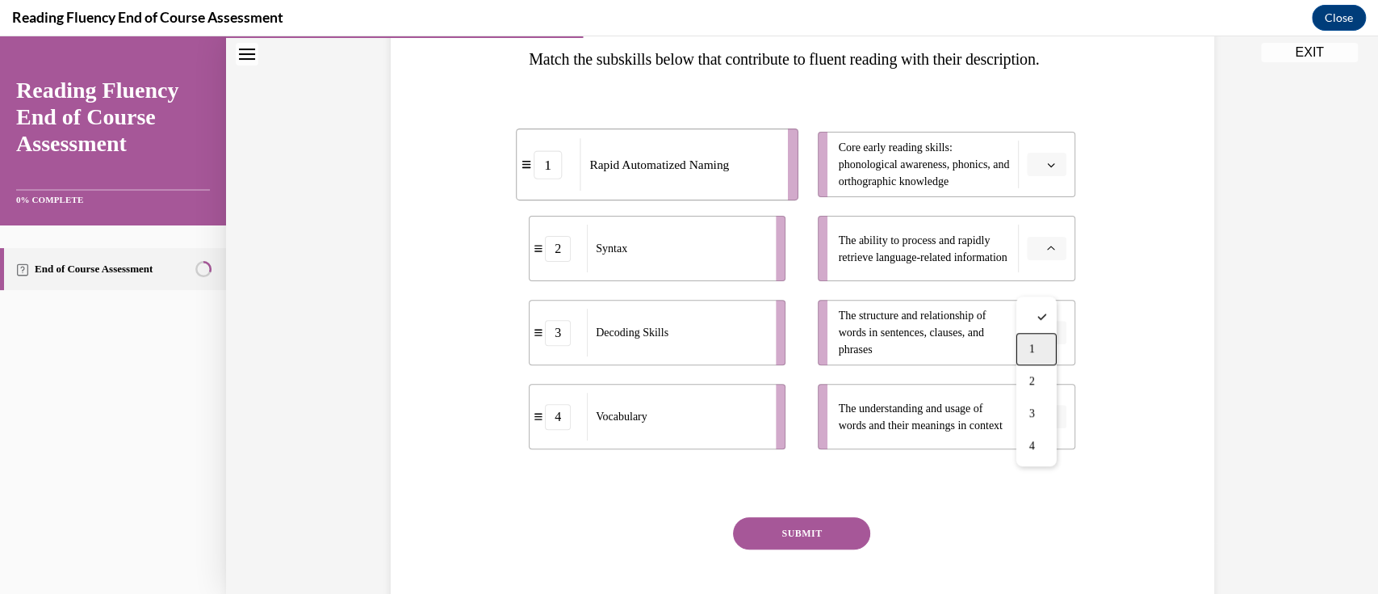
click at [1035, 363] on div "1" at bounding box center [1037, 349] width 40 height 32
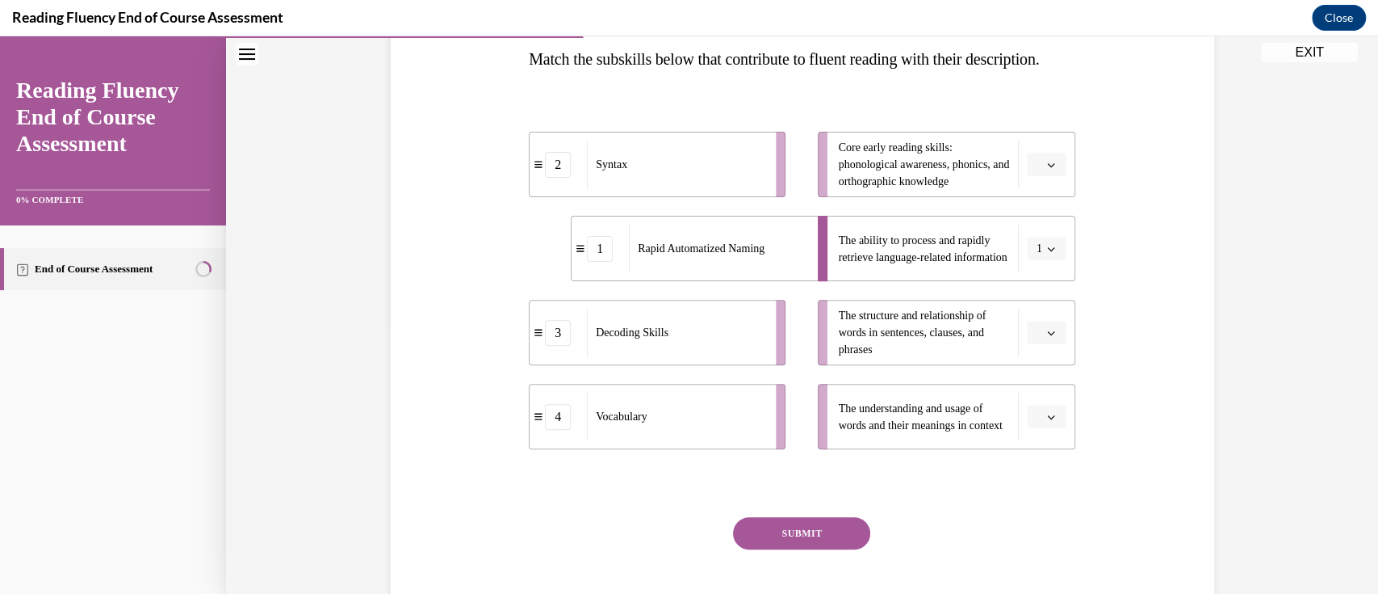
click at [1034, 345] on button "button" at bounding box center [1047, 333] width 40 height 24
click at [1033, 468] on span "2" at bounding box center [1033, 465] width 6 height 13
click at [1047, 421] on icon "button" at bounding box center [1051, 417] width 8 height 8
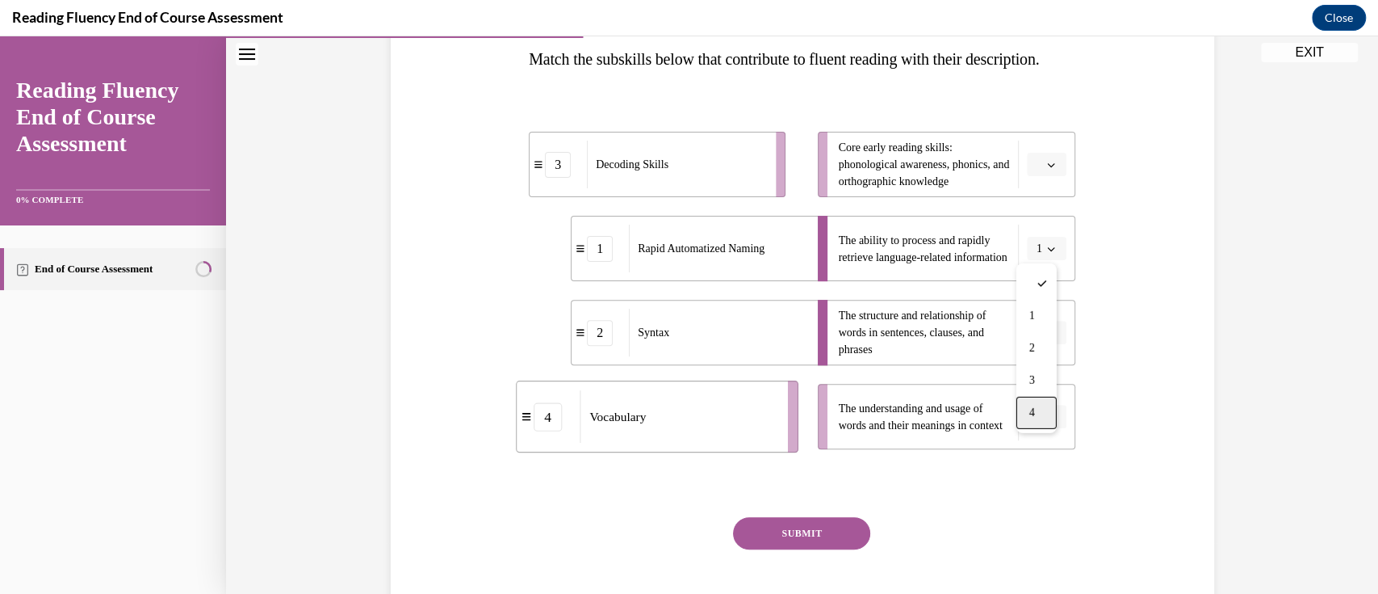
click at [1039, 413] on div "4" at bounding box center [1037, 413] width 40 height 32
click at [1042, 177] on button "button" at bounding box center [1047, 165] width 40 height 24
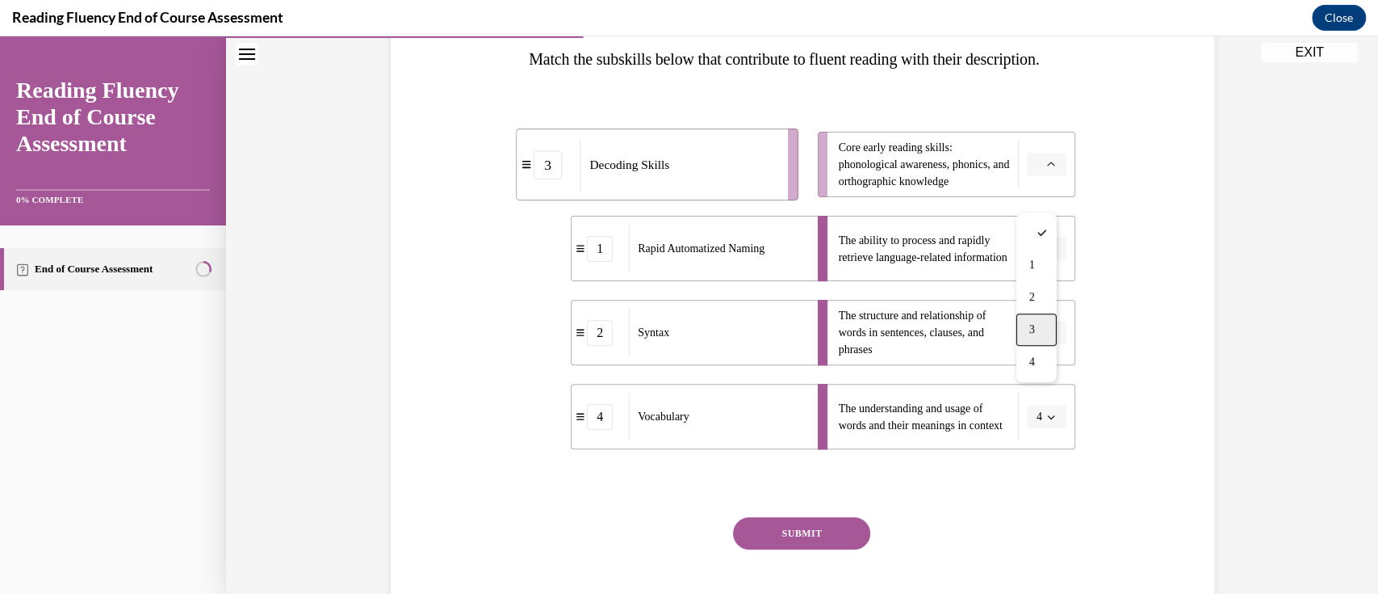
click at [1034, 335] on span "3" at bounding box center [1033, 329] width 6 height 13
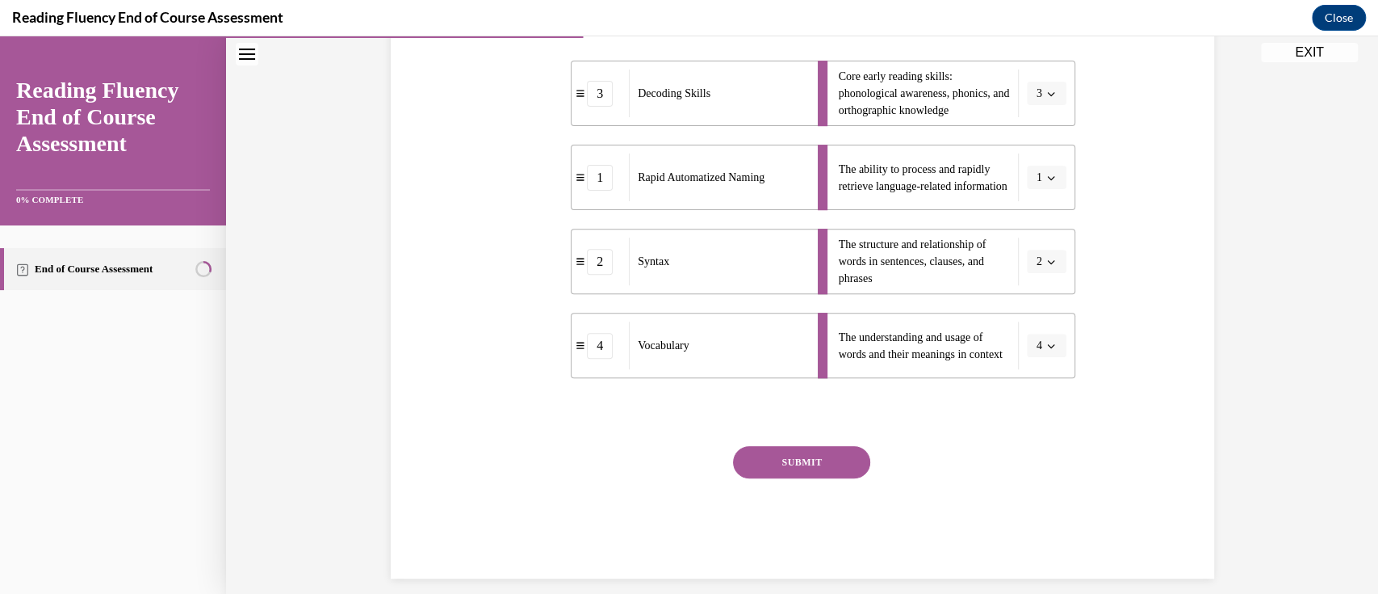
click at [832, 478] on button "SUBMIT" at bounding box center [801, 462] width 137 height 32
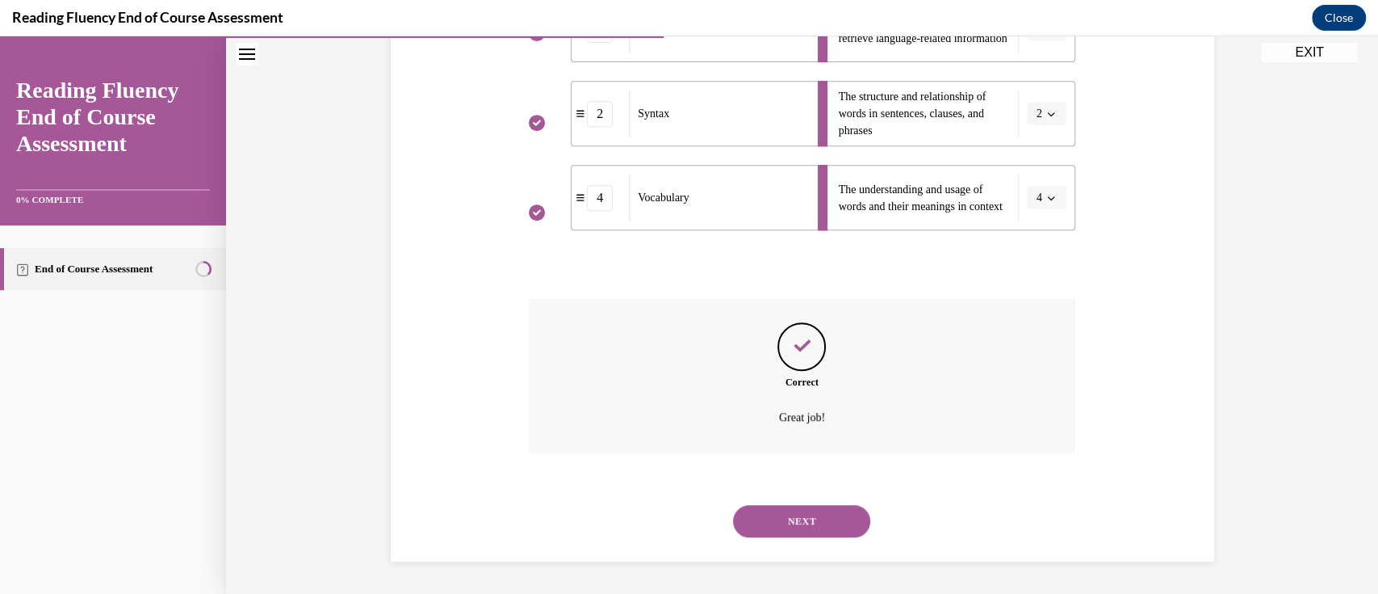
click at [833, 520] on button "NEXT" at bounding box center [801, 521] width 137 height 32
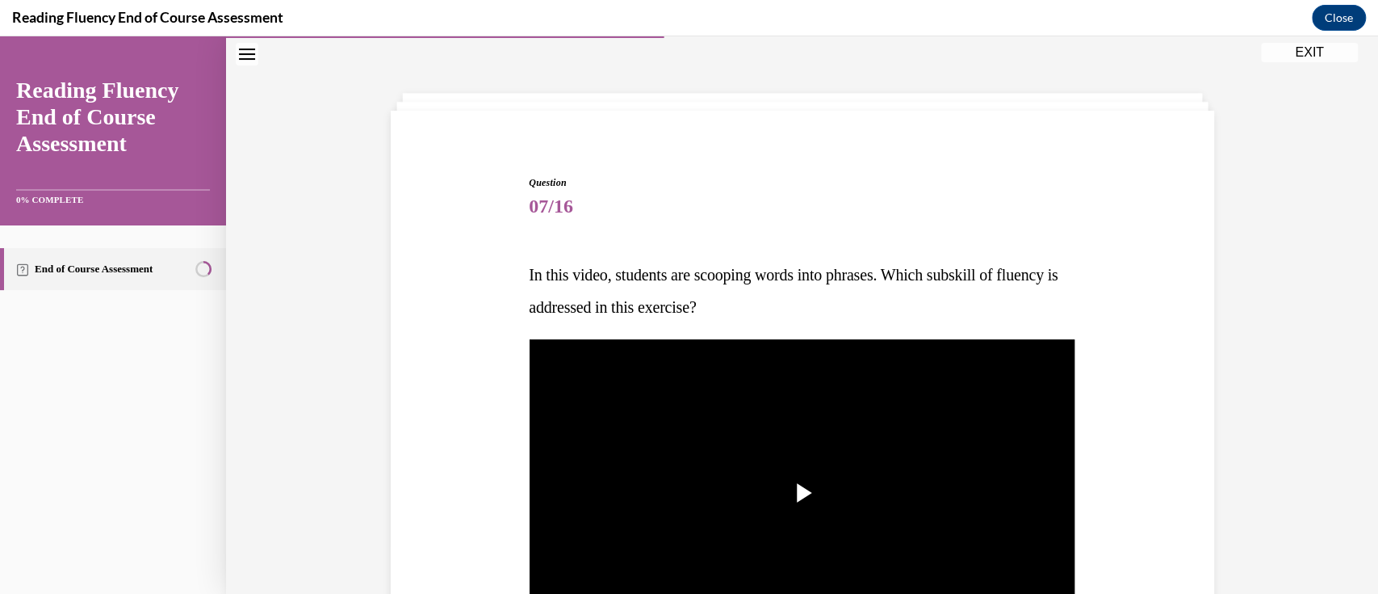
scroll to position [265, 0]
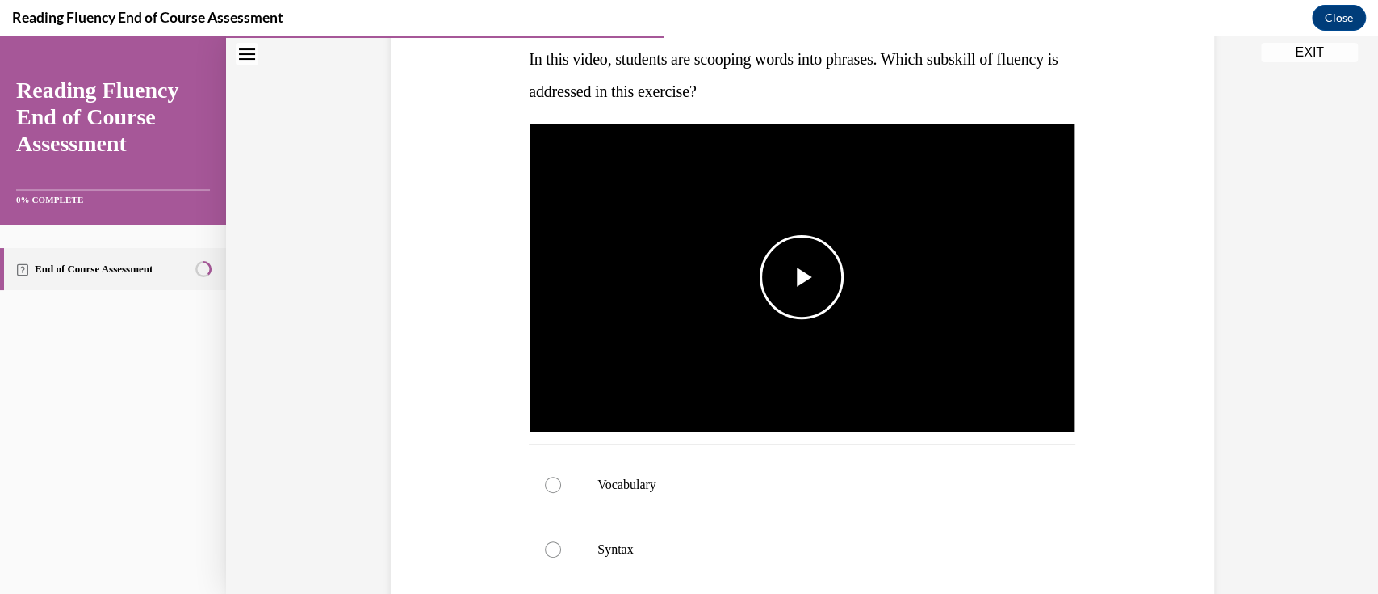
click at [802, 277] on span "Video player" at bounding box center [802, 277] width 0 height 0
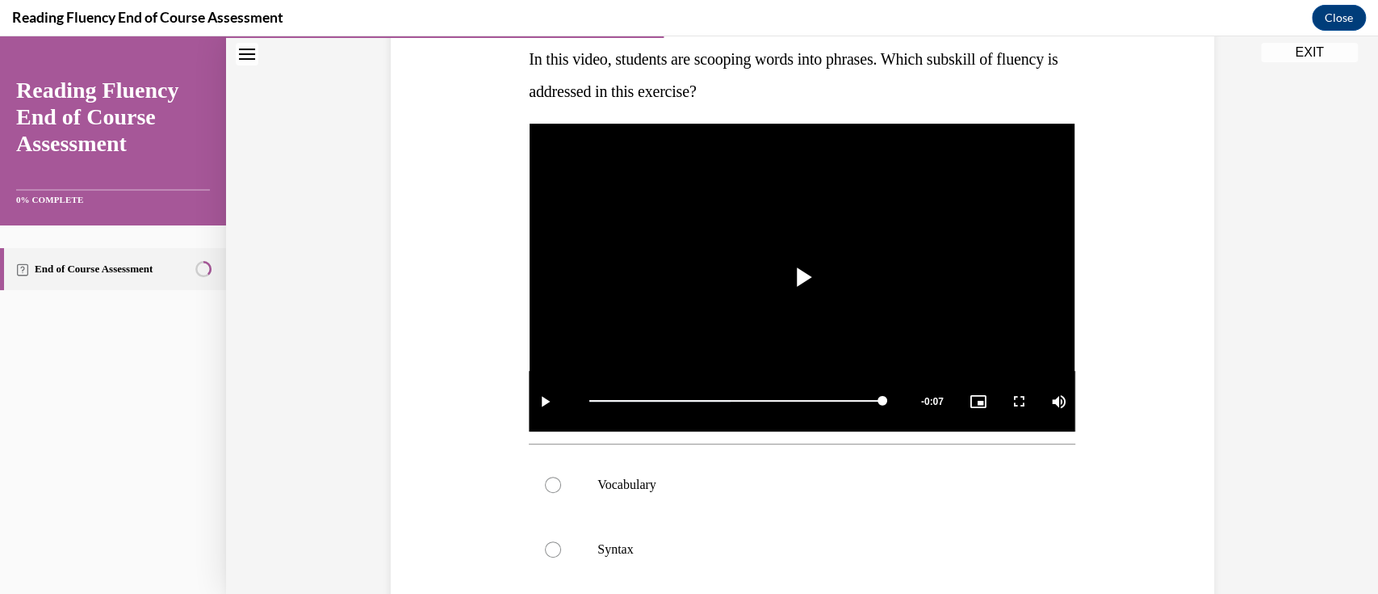
drag, startPoint x: 814, startPoint y: 94, endPoint x: 614, endPoint y: 59, distance: 203.3
click at [614, 59] on p "In this video, students are scooping words into phrases. Which subskill of flue…" at bounding box center [802, 75] width 547 height 65
copy span "students are scooping words into phrases. Which subskill of fluency is addresse…"
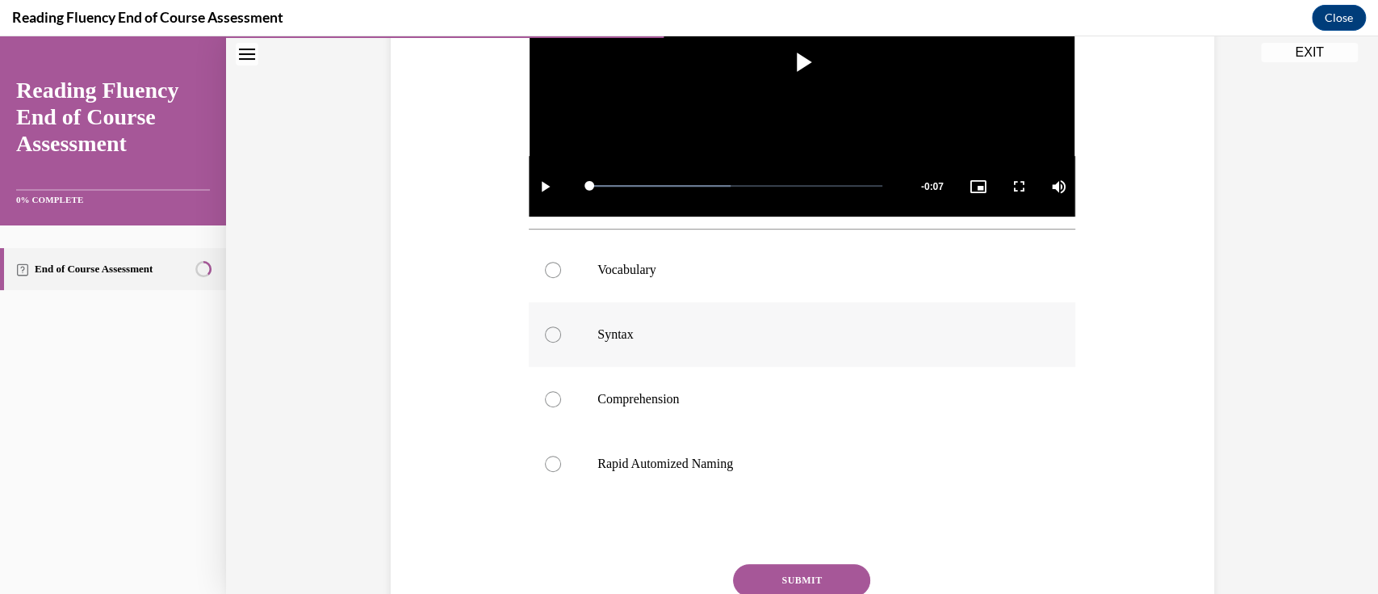
click at [549, 337] on div at bounding box center [553, 334] width 16 height 16
click at [549, 337] on input "Syntax" at bounding box center [553, 334] width 16 height 16
radio input "true"
click at [787, 578] on button "SUBMIT" at bounding box center [801, 580] width 137 height 32
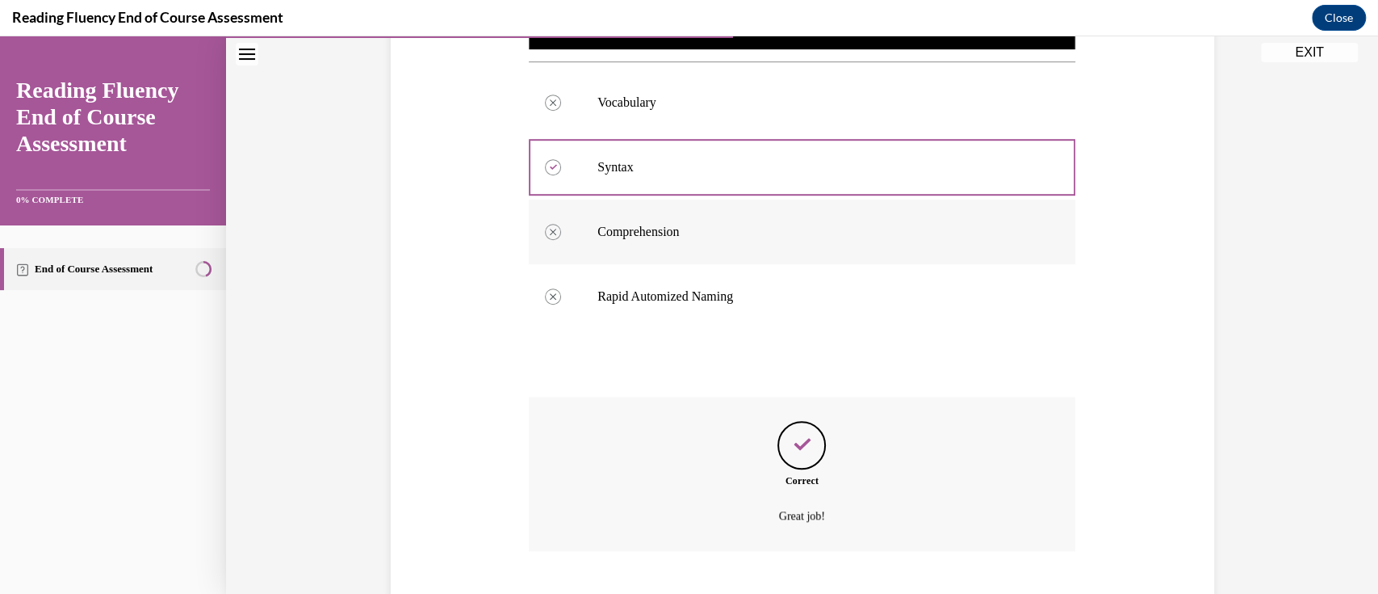
scroll to position [745, 0]
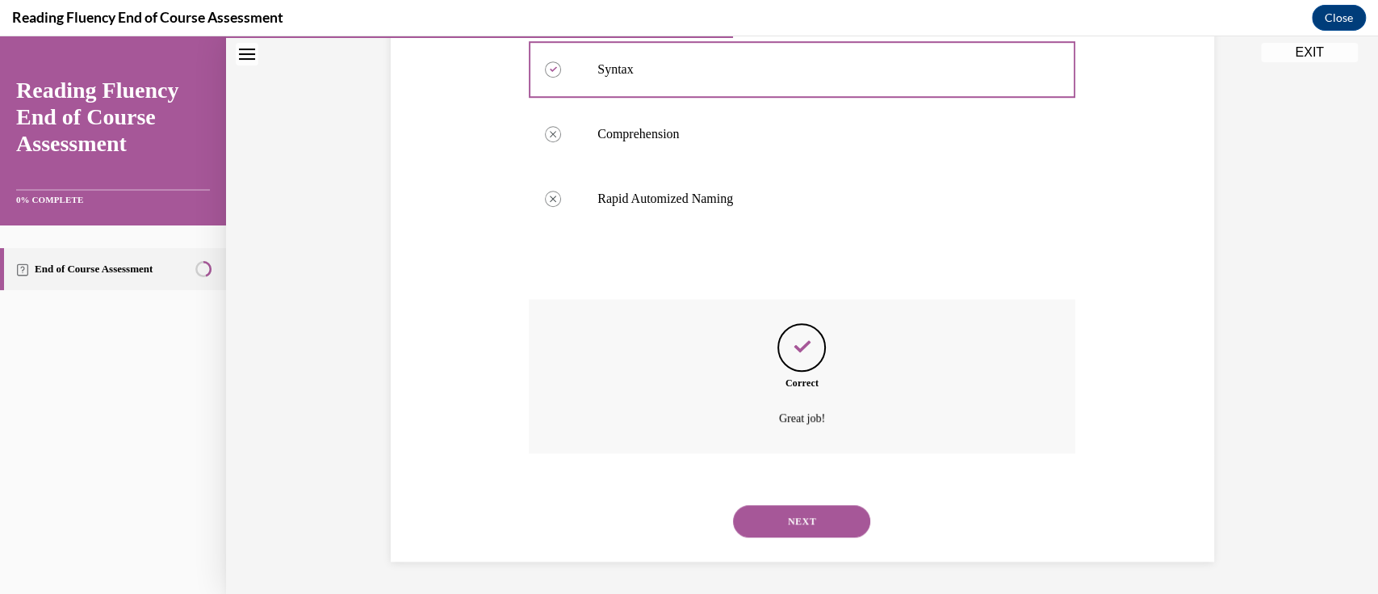
click at [812, 512] on button "NEXT" at bounding box center [801, 521] width 137 height 32
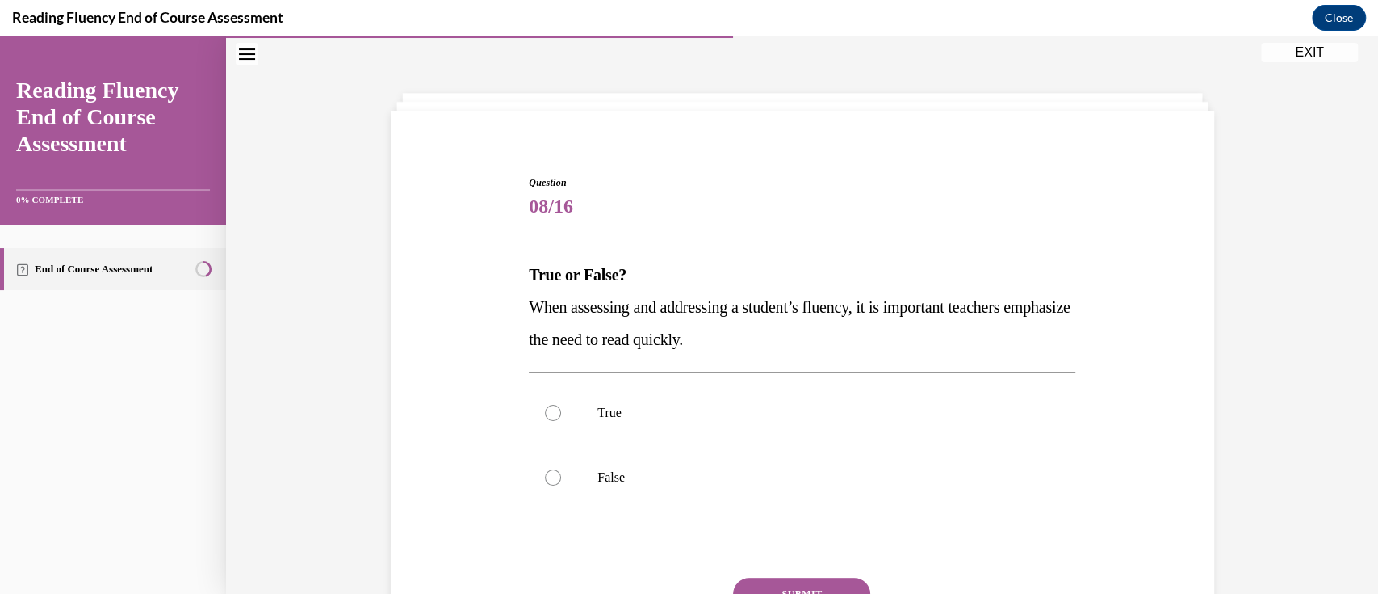
drag, startPoint x: 820, startPoint y: 346, endPoint x: 495, endPoint y: 306, distance: 327.0
click at [495, 306] on div "Question 08/16 True or False? When assessing and addressing a student’s fluency…" at bounding box center [803, 418] width 832 height 583
copy span "When assessing and addressing a student’s fluency, it is important teachers emp…"
click at [545, 474] on div at bounding box center [553, 477] width 16 height 16
click at [545, 474] on input "False" at bounding box center [553, 477] width 16 height 16
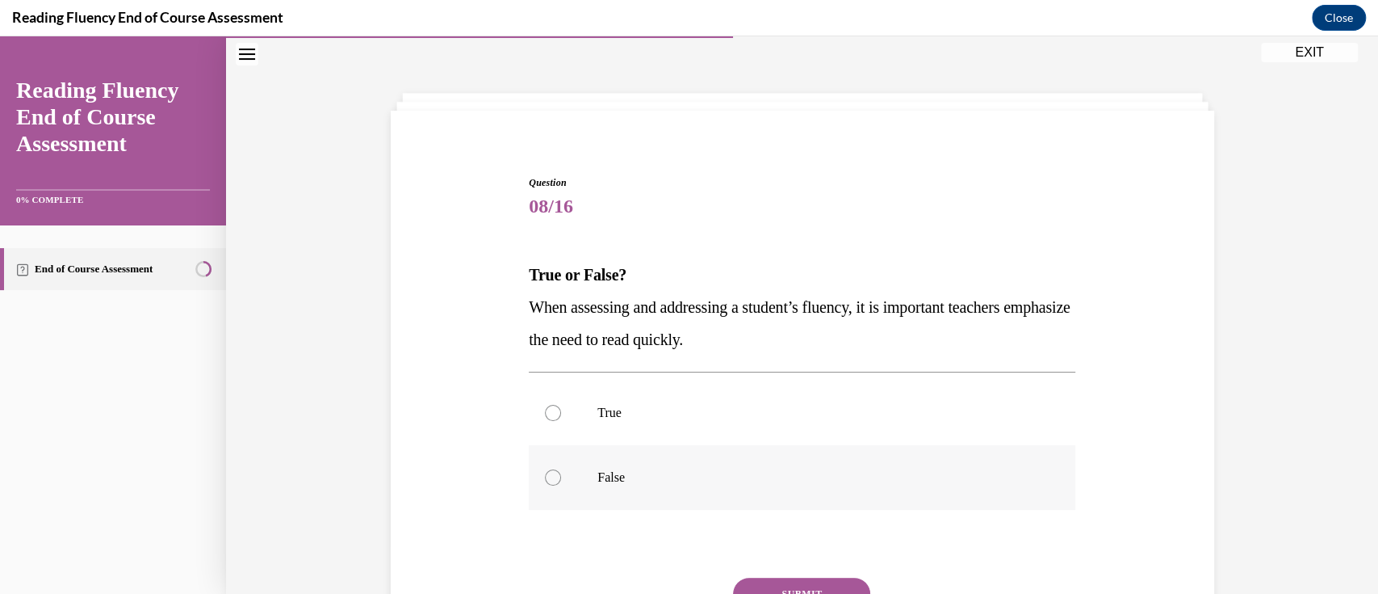
radio input "true"
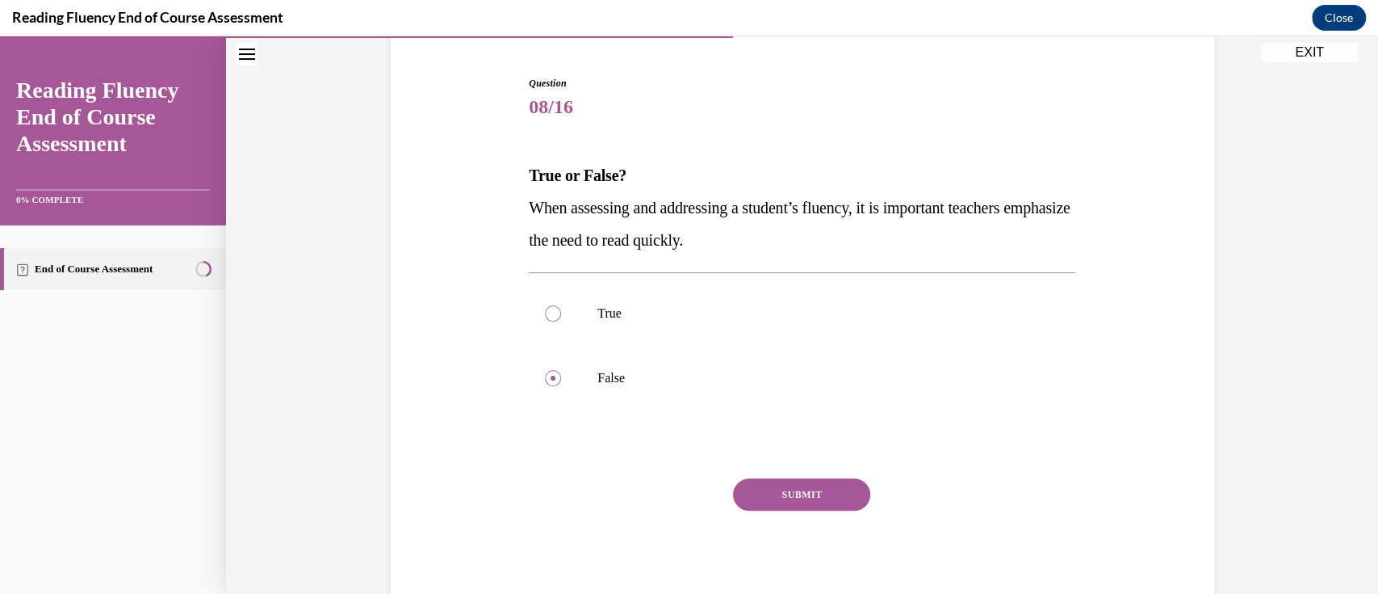
click at [812, 473] on div "Question 08/16 True or False? When assessing and addressing a student’s fluency…" at bounding box center [802, 343] width 547 height 535
click at [814, 494] on button "SUBMIT" at bounding box center [801, 494] width 137 height 32
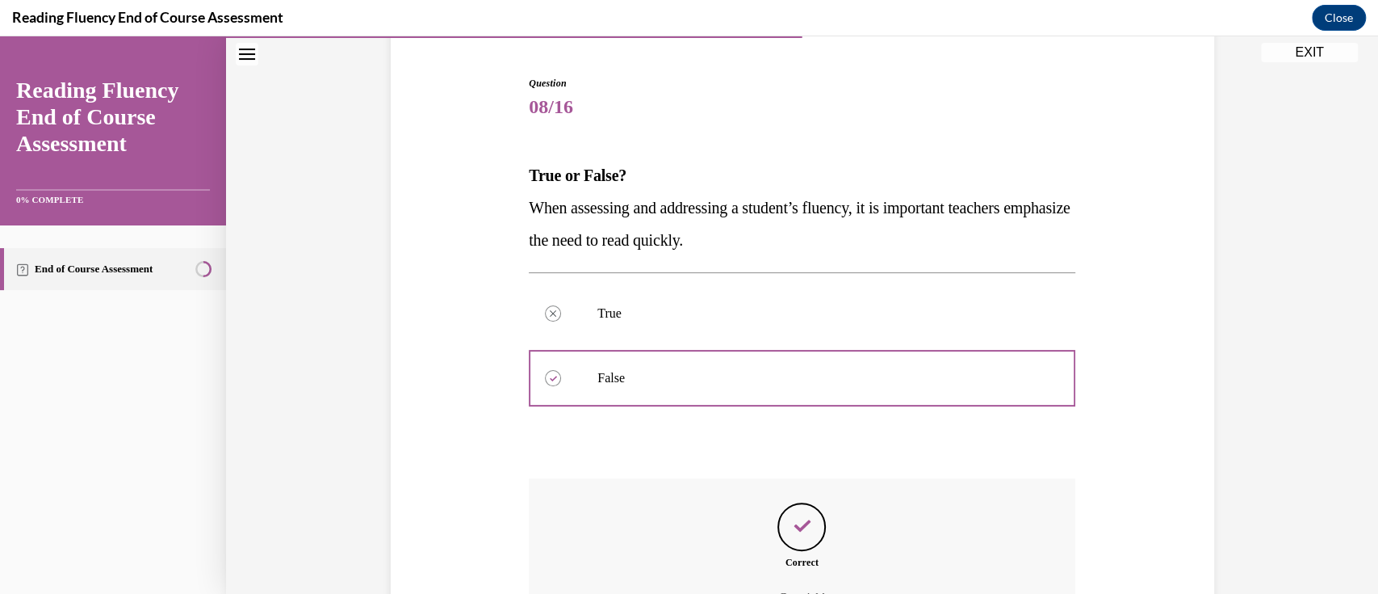
scroll to position [329, 0]
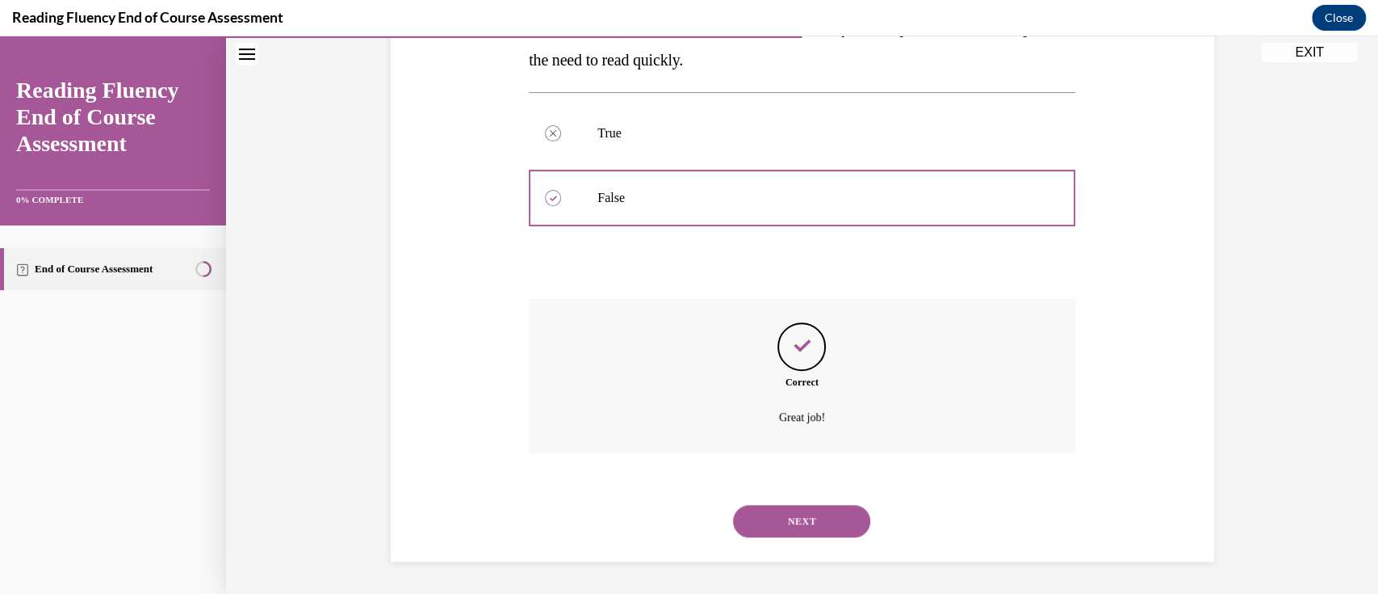
click at [801, 529] on button "NEXT" at bounding box center [801, 521] width 137 height 32
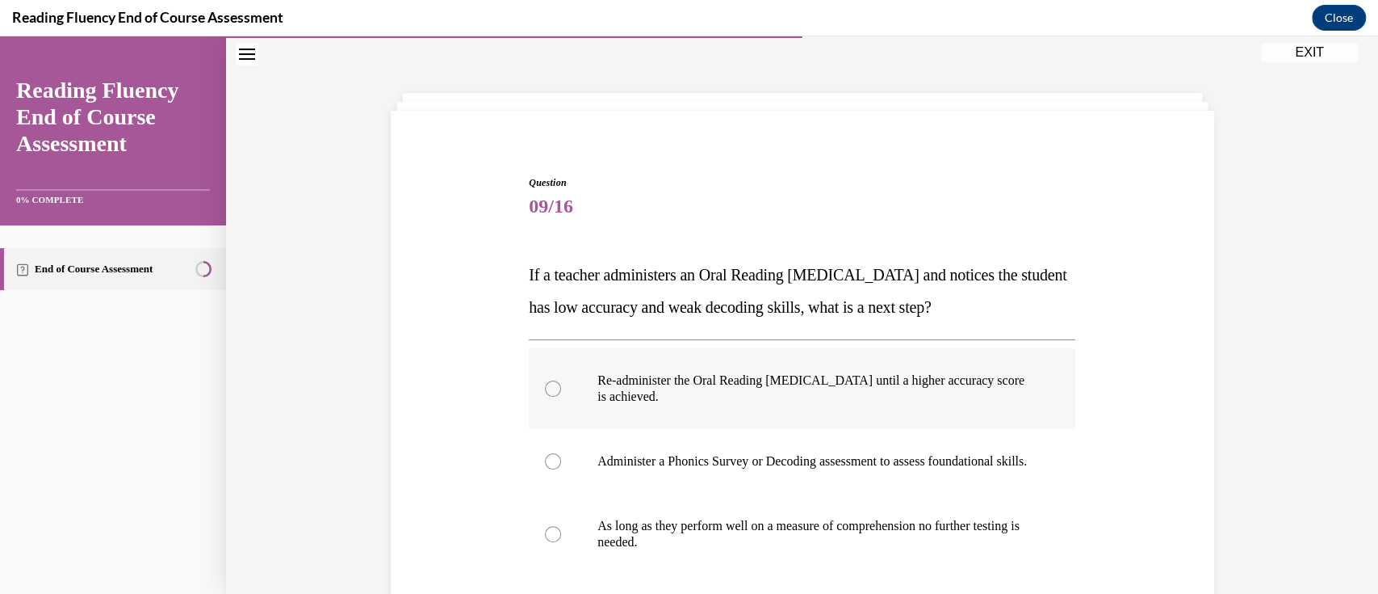
scroll to position [157, 0]
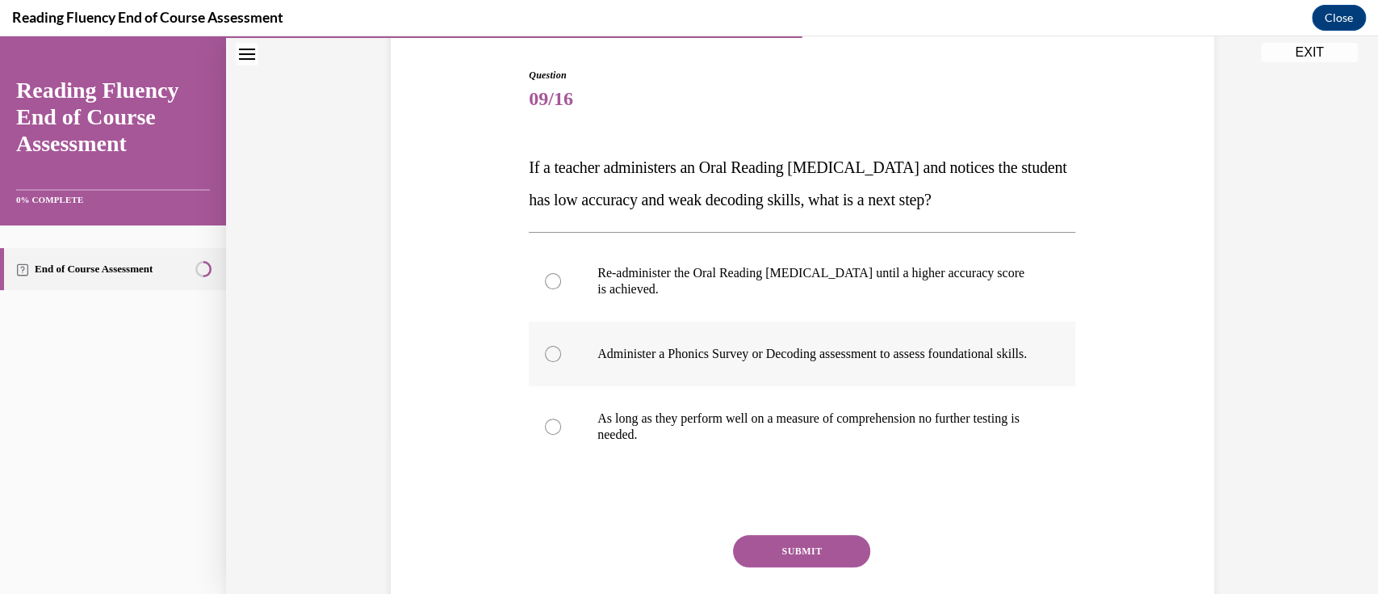
click at [545, 358] on div at bounding box center [553, 354] width 16 height 16
click at [545, 358] on input "Administer a Phonics Survey or Decoding assessment to assess foundational skill…" at bounding box center [553, 354] width 16 height 16
radio input "true"
click at [745, 562] on button "SUBMIT" at bounding box center [801, 551] width 137 height 32
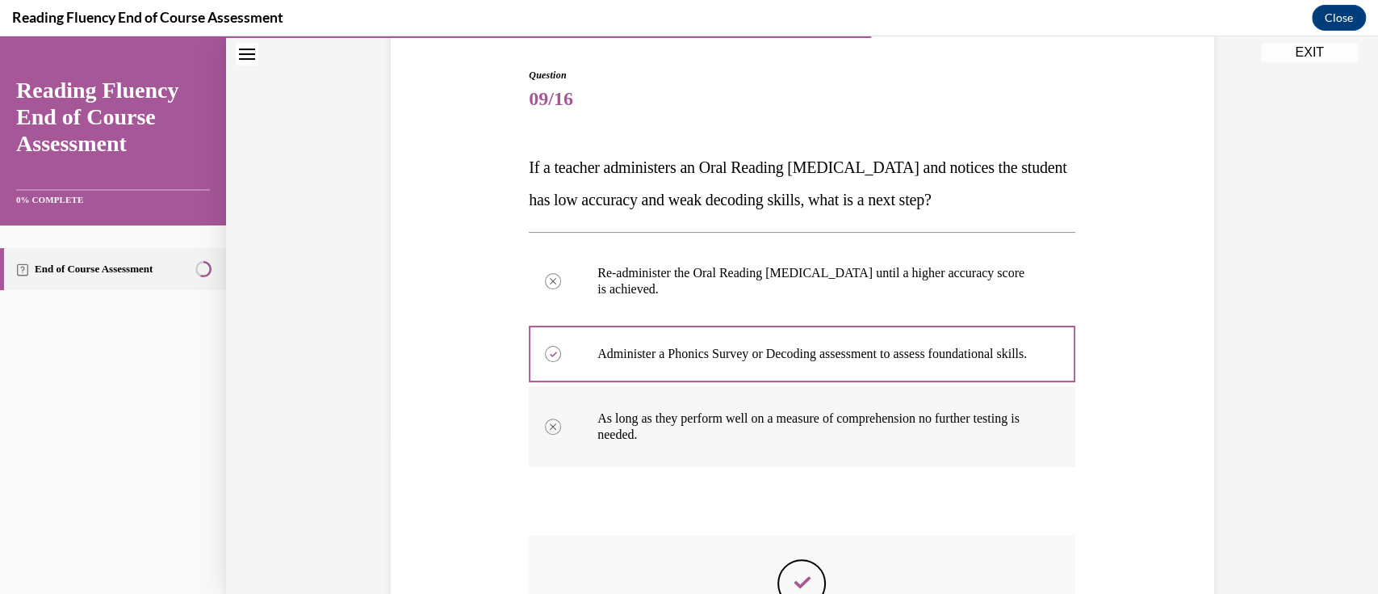
scroll to position [409, 0]
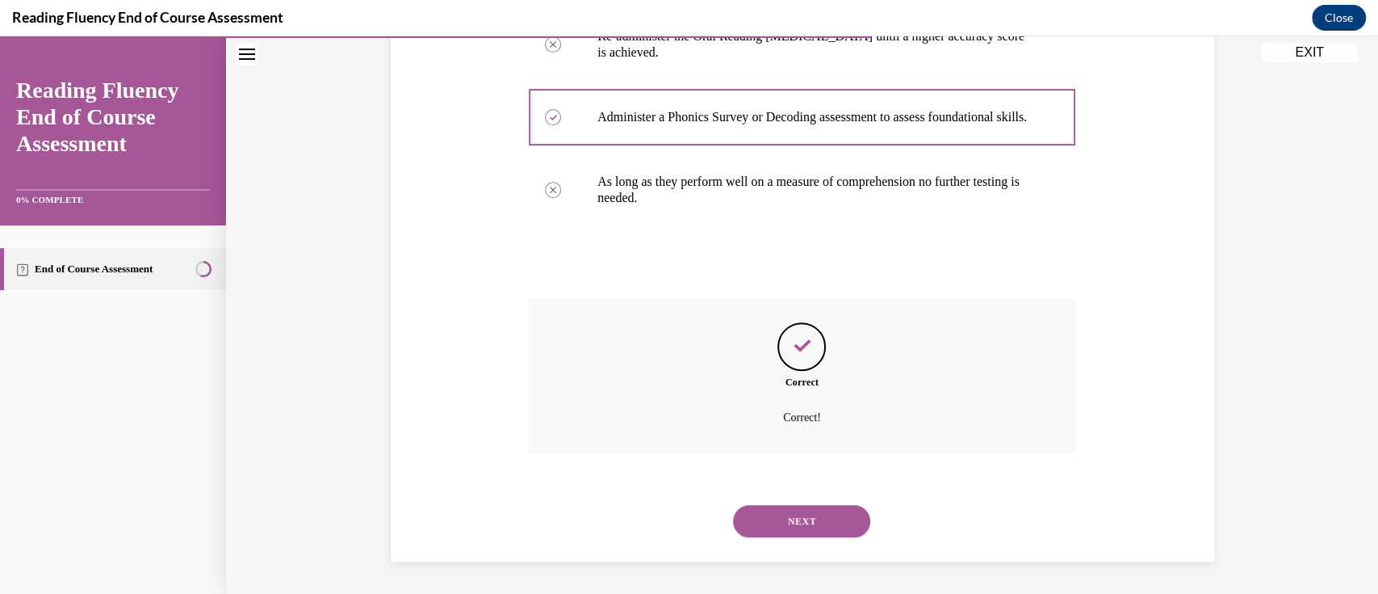
drag, startPoint x: 804, startPoint y: 522, endPoint x: 800, endPoint y: 508, distance: 15.1
click at [804, 522] on button "NEXT" at bounding box center [801, 521] width 137 height 32
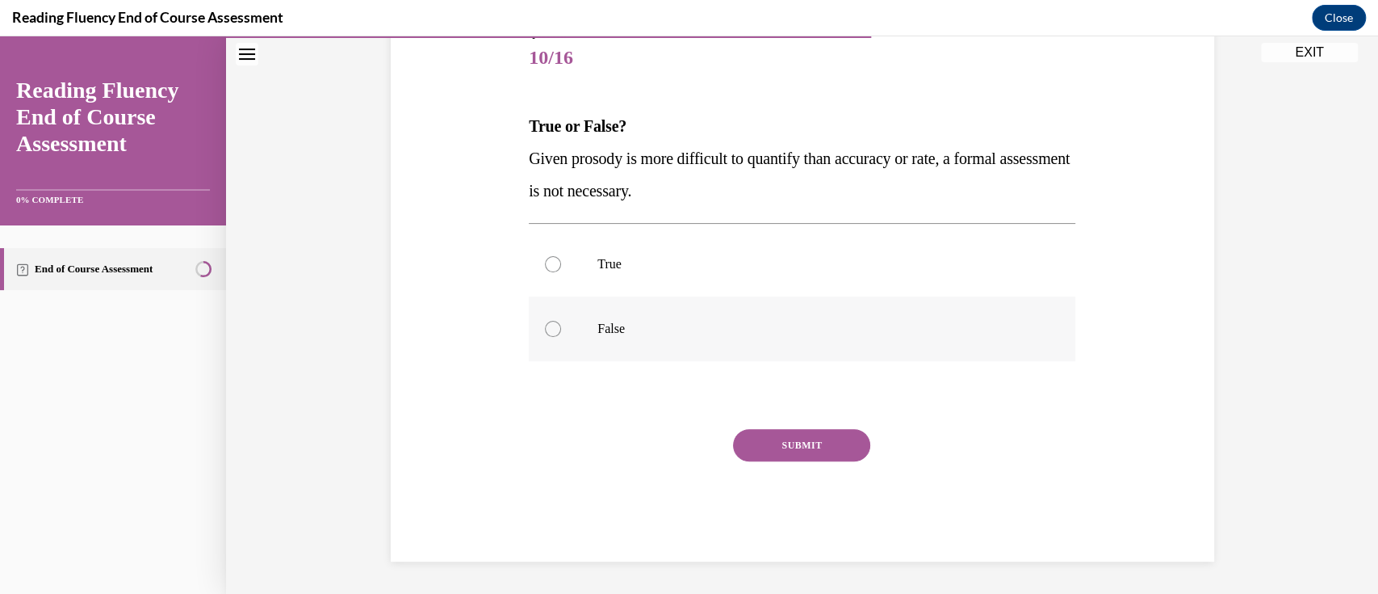
scroll to position [49, 0]
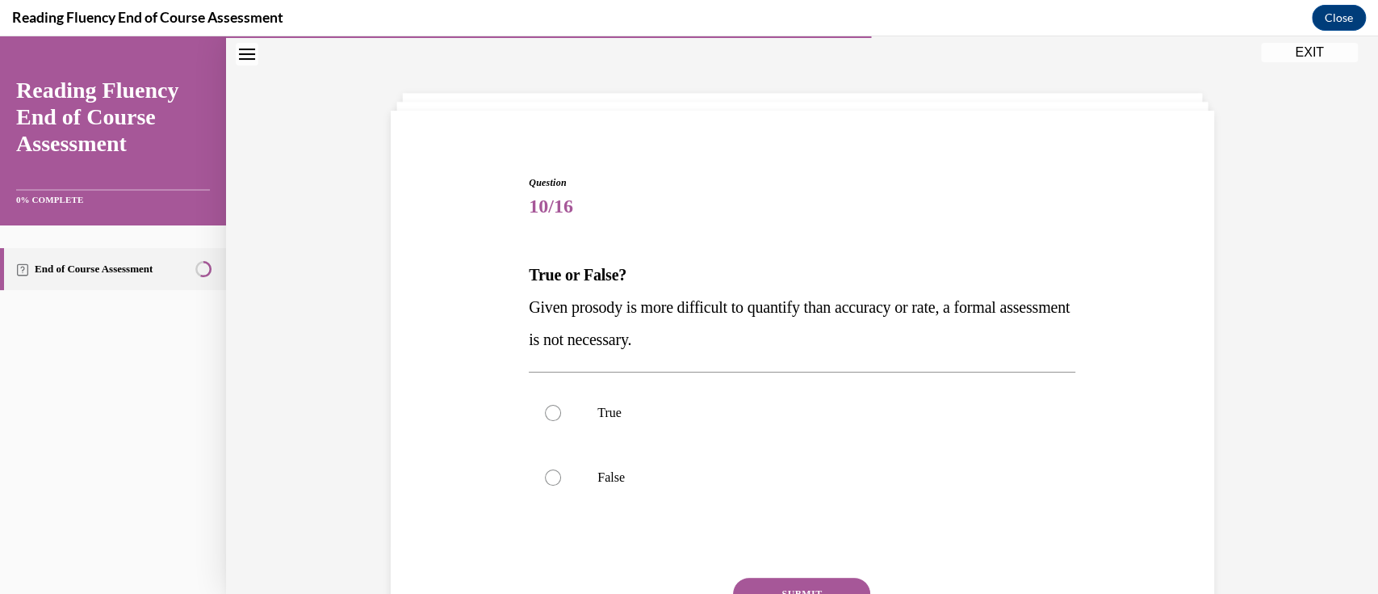
drag, startPoint x: 763, startPoint y: 338, endPoint x: 522, endPoint y: 309, distance: 243.1
click at [529, 309] on p "Given prosody is more difficult to quantify than accuracy or rate, a formal ass…" at bounding box center [802, 323] width 547 height 65
copy span "Given prosody is more difficult to quantify than accuracy or rate, a formal ass…"
click at [545, 482] on div at bounding box center [553, 477] width 16 height 16
click at [545, 482] on input "False" at bounding box center [553, 477] width 16 height 16
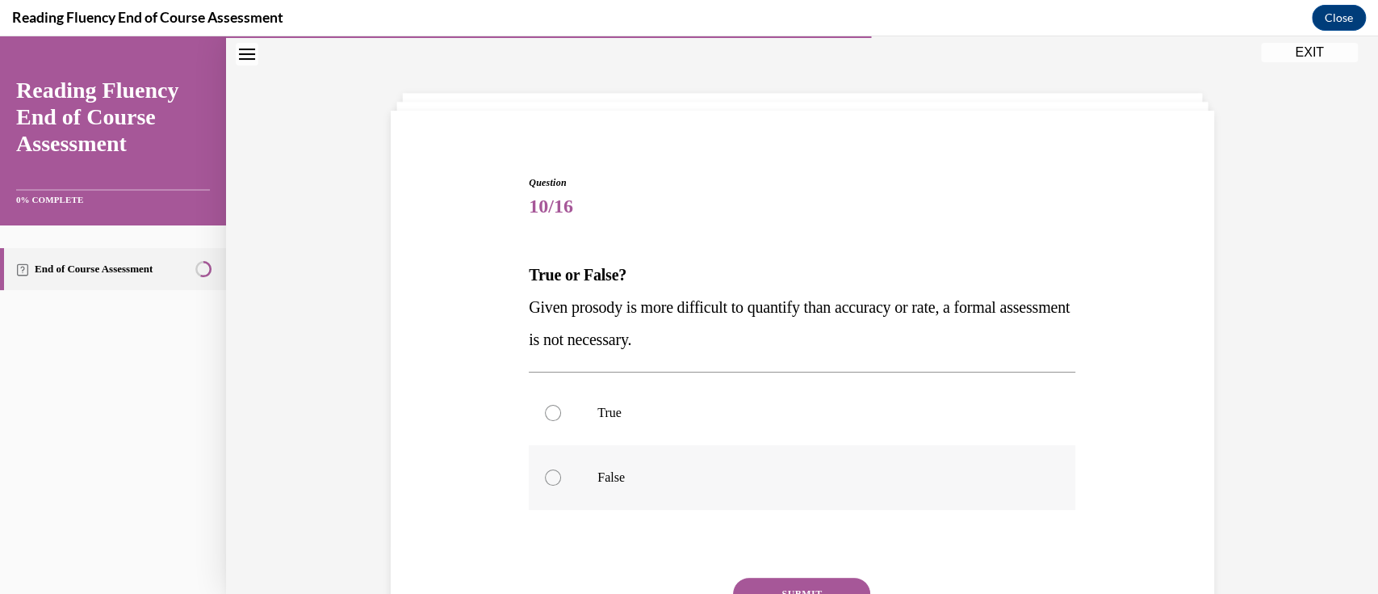
radio input "true"
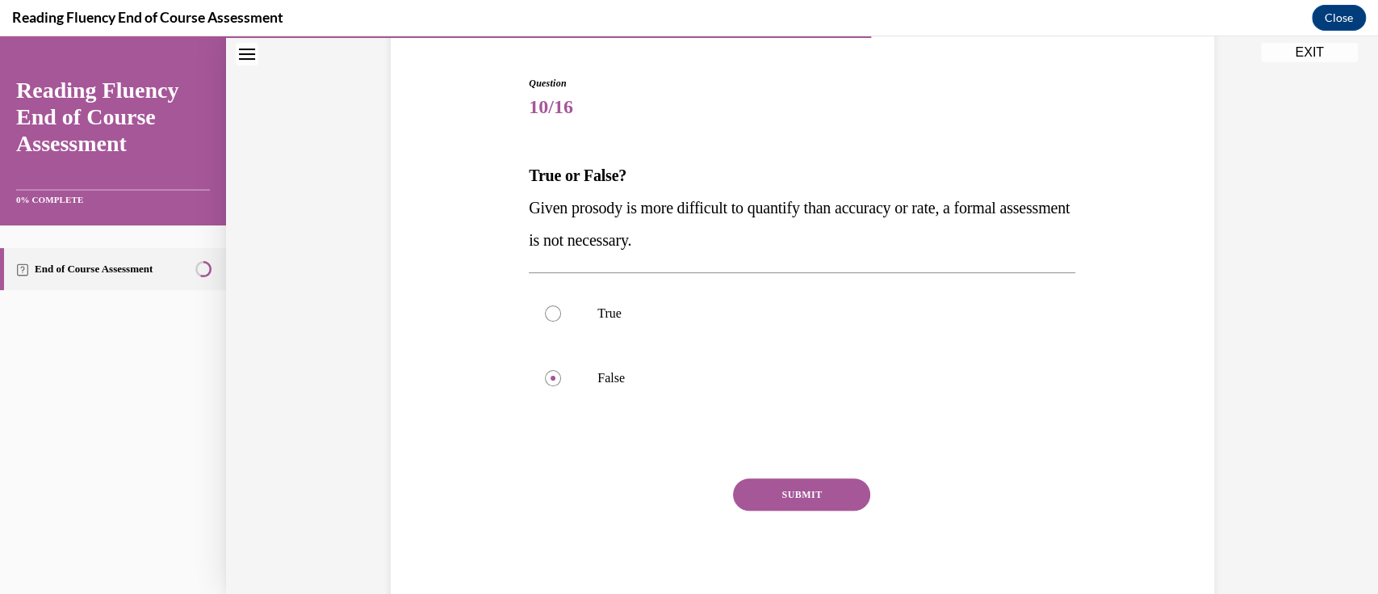
click at [778, 495] on button "SUBMIT" at bounding box center [801, 494] width 137 height 32
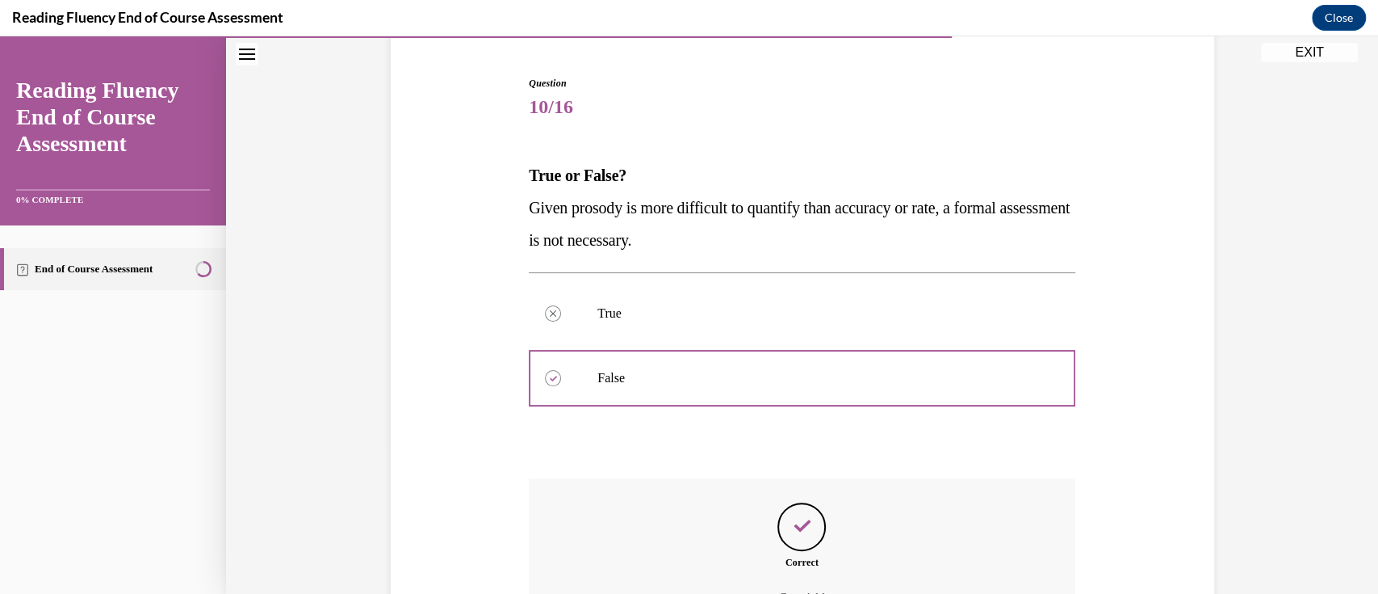
scroll to position [329, 0]
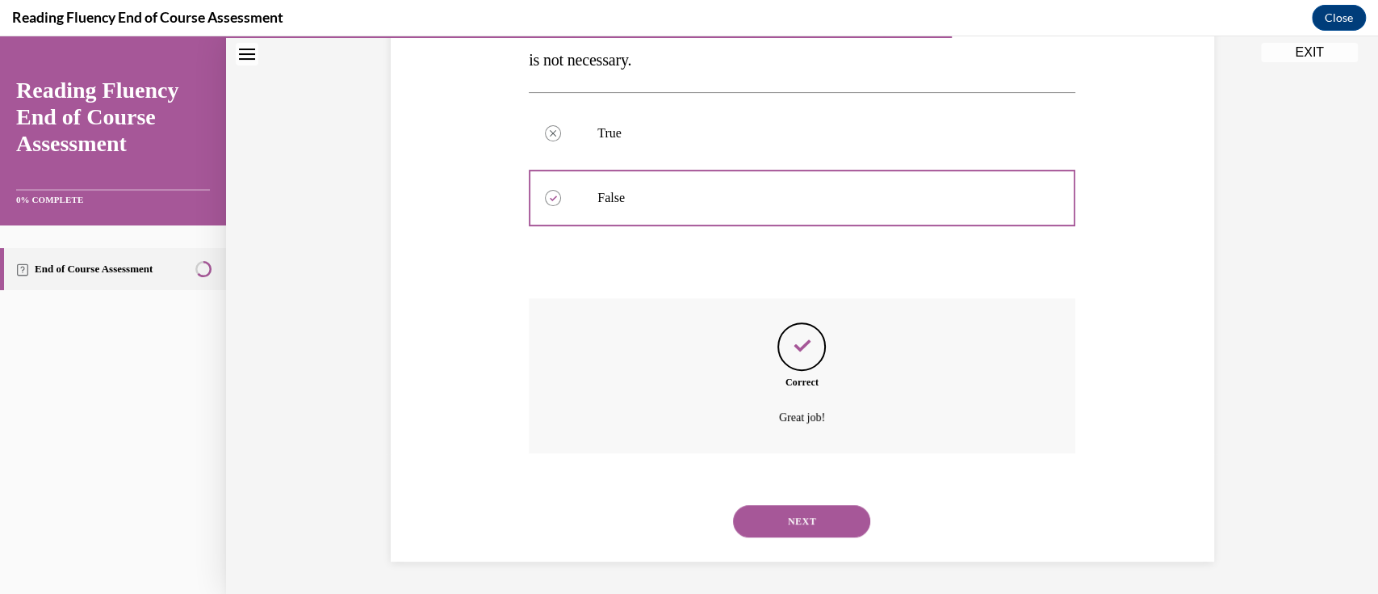
click at [808, 489] on div "NEXT" at bounding box center [802, 521] width 547 height 65
click at [810, 520] on button "NEXT" at bounding box center [801, 521] width 137 height 32
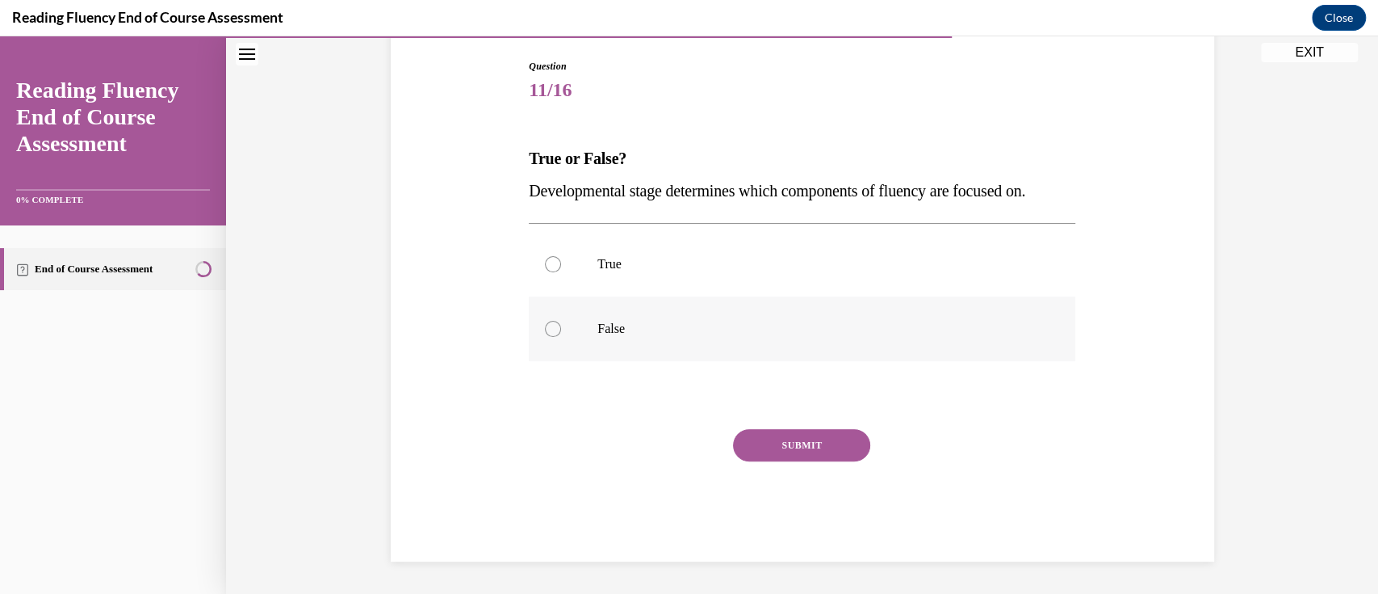
scroll to position [49, 0]
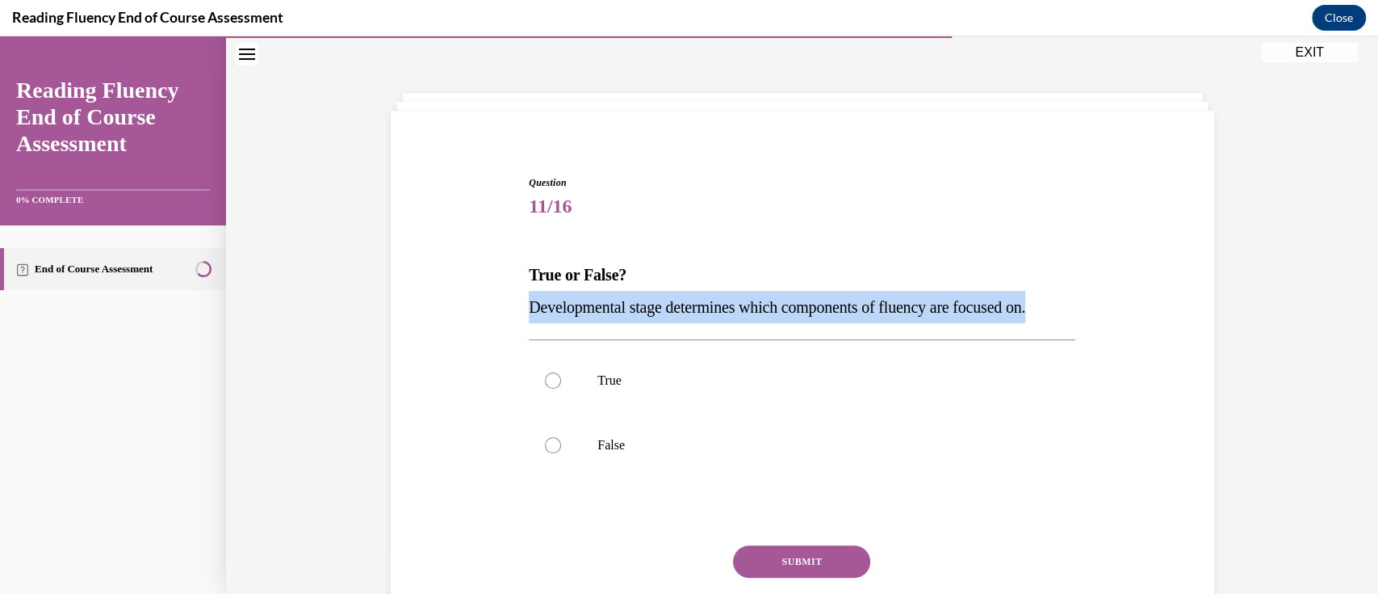
drag, startPoint x: 1077, startPoint y: 300, endPoint x: 517, endPoint y: 316, distance: 560.6
click at [517, 316] on div "Question 11/16 True or False? Developmental stage determines which components o…" at bounding box center [803, 402] width 832 height 551
copy span "Developmental stage determines which components of fluency are focused on."
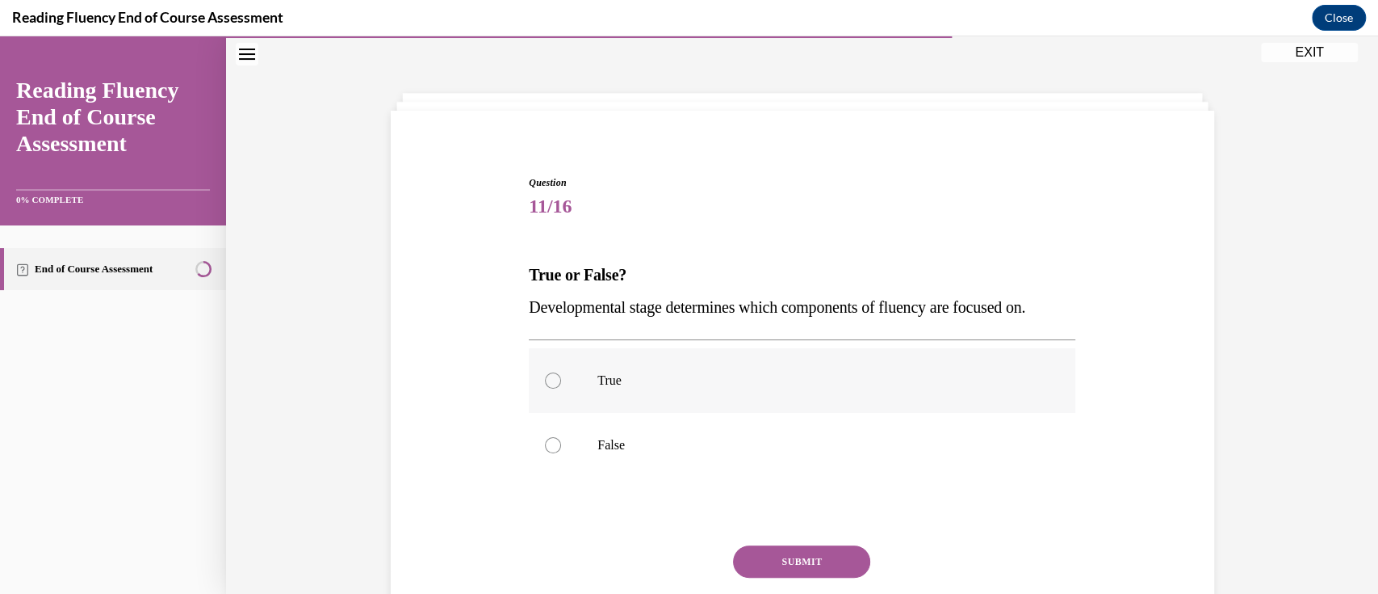
click at [545, 382] on div at bounding box center [553, 380] width 16 height 16
click at [545, 382] on input "True" at bounding box center [553, 380] width 16 height 16
radio input "true"
click at [833, 560] on button "SUBMIT" at bounding box center [801, 561] width 137 height 32
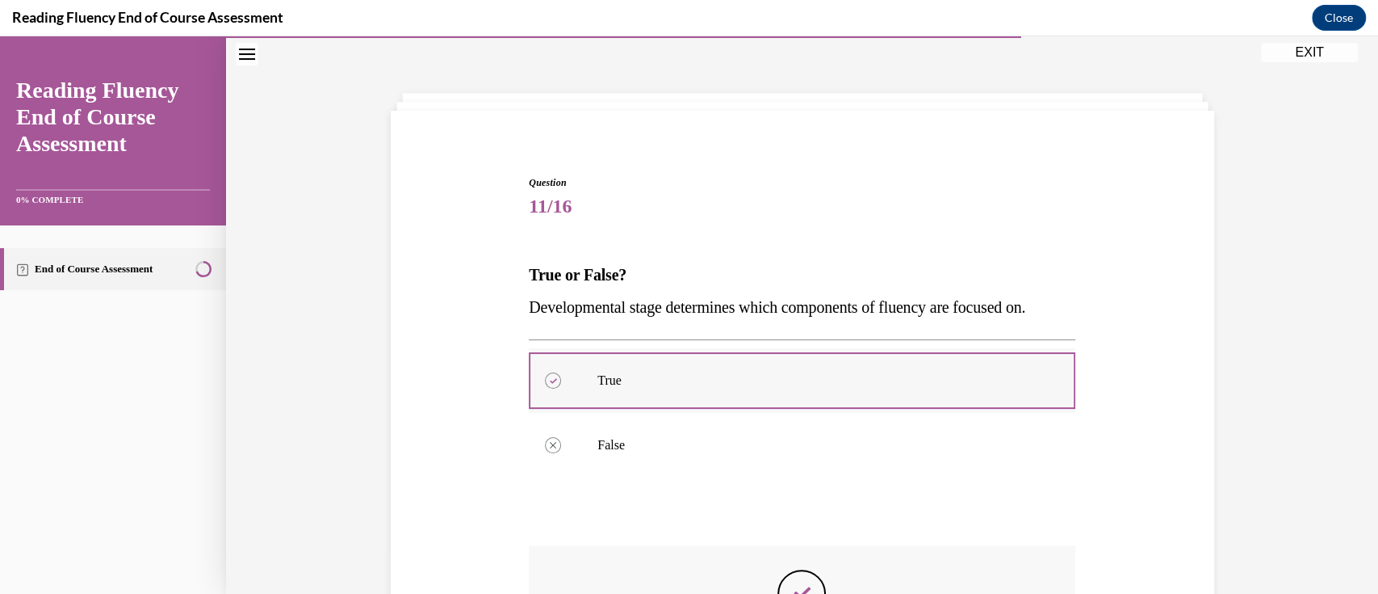
scroll to position [265, 0]
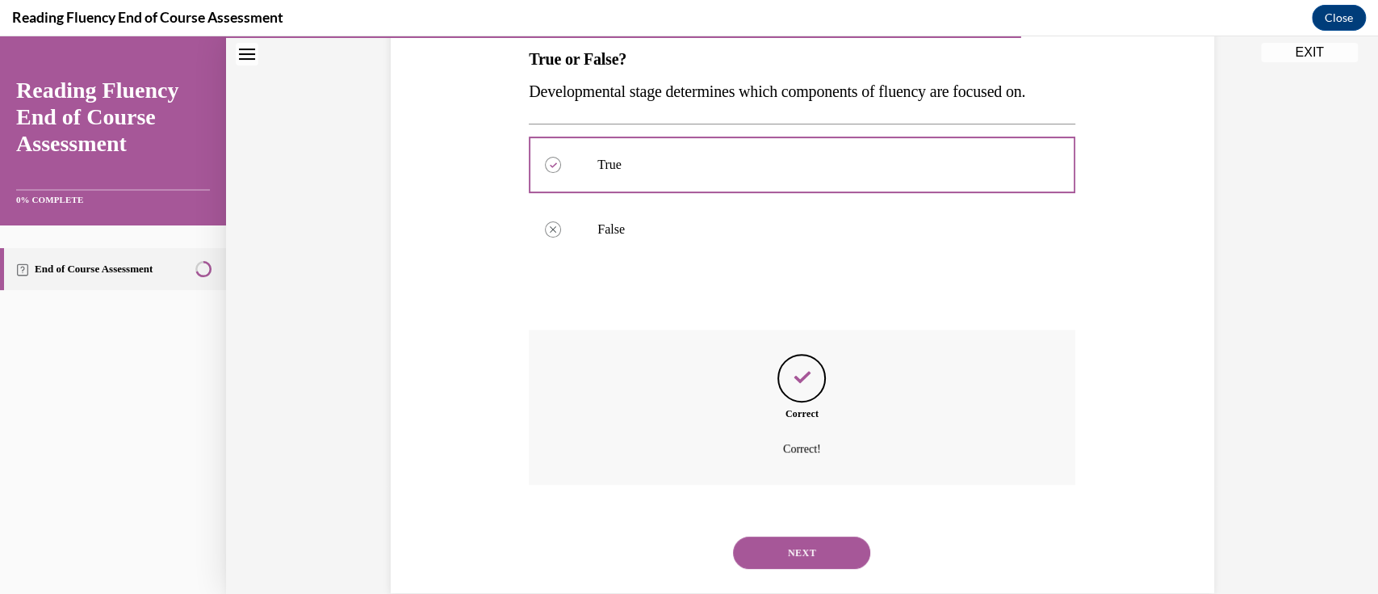
click at [816, 549] on button "NEXT" at bounding box center [801, 552] width 137 height 32
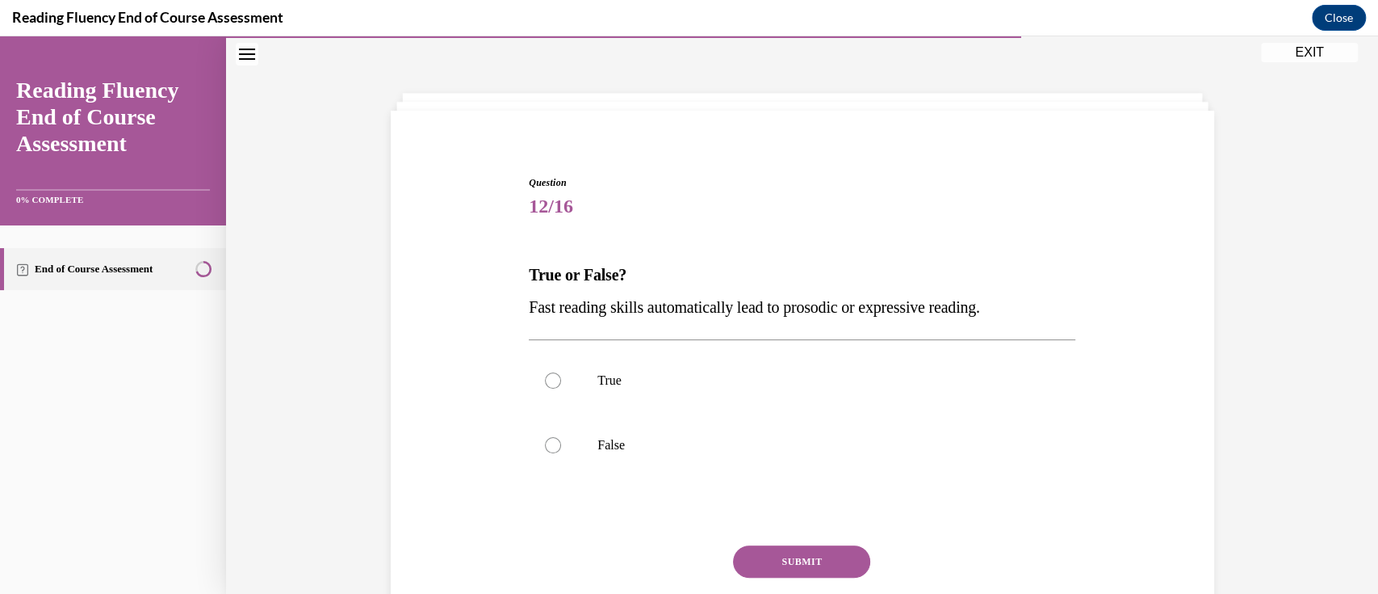
drag, startPoint x: 1027, startPoint y: 300, endPoint x: 514, endPoint y: 313, distance: 513.0
click at [514, 313] on div "Question 12/16 True or False? Fast reading skills automatically lead to prosodi…" at bounding box center [803, 402] width 832 height 551
click at [552, 441] on div at bounding box center [553, 445] width 16 height 16
click at [552, 441] on input "False" at bounding box center [553, 445] width 16 height 16
radio input "true"
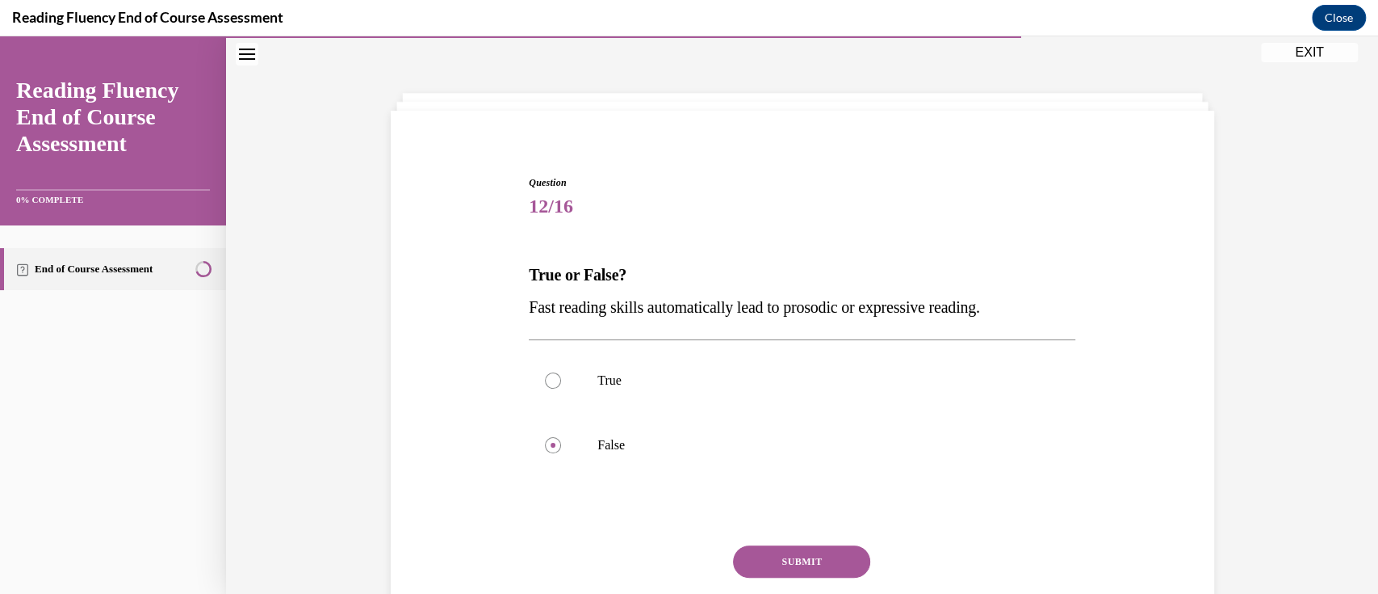
click at [756, 565] on button "SUBMIT" at bounding box center [801, 561] width 137 height 32
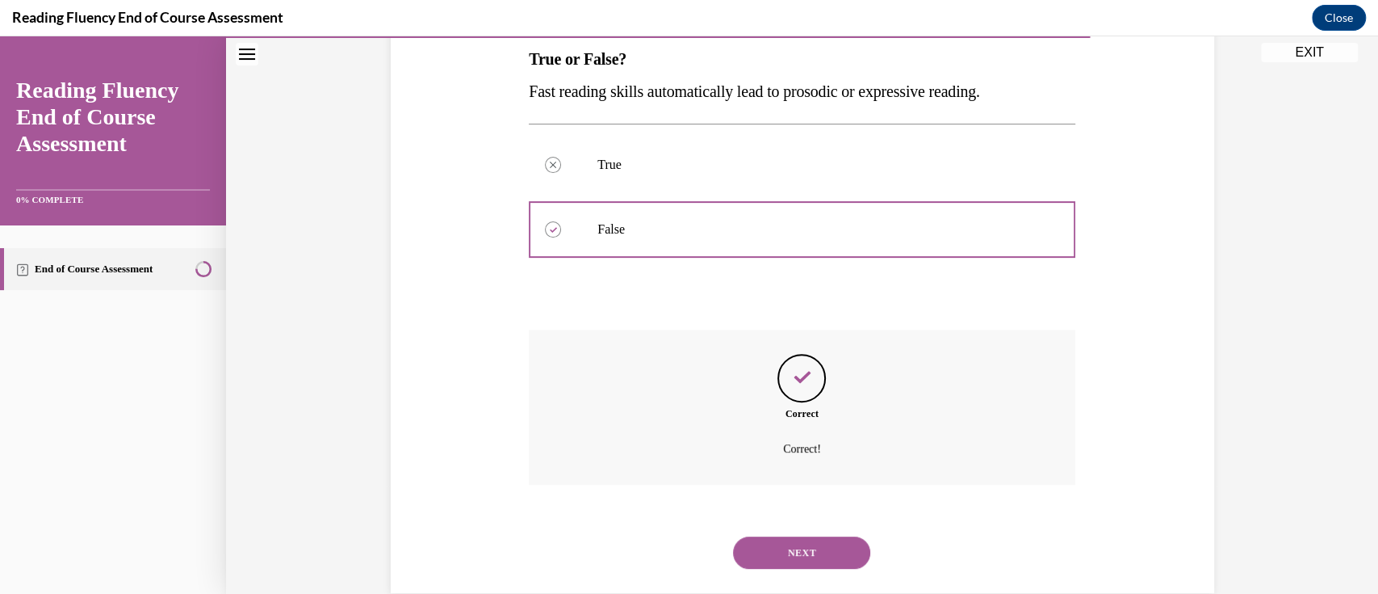
scroll to position [296, 0]
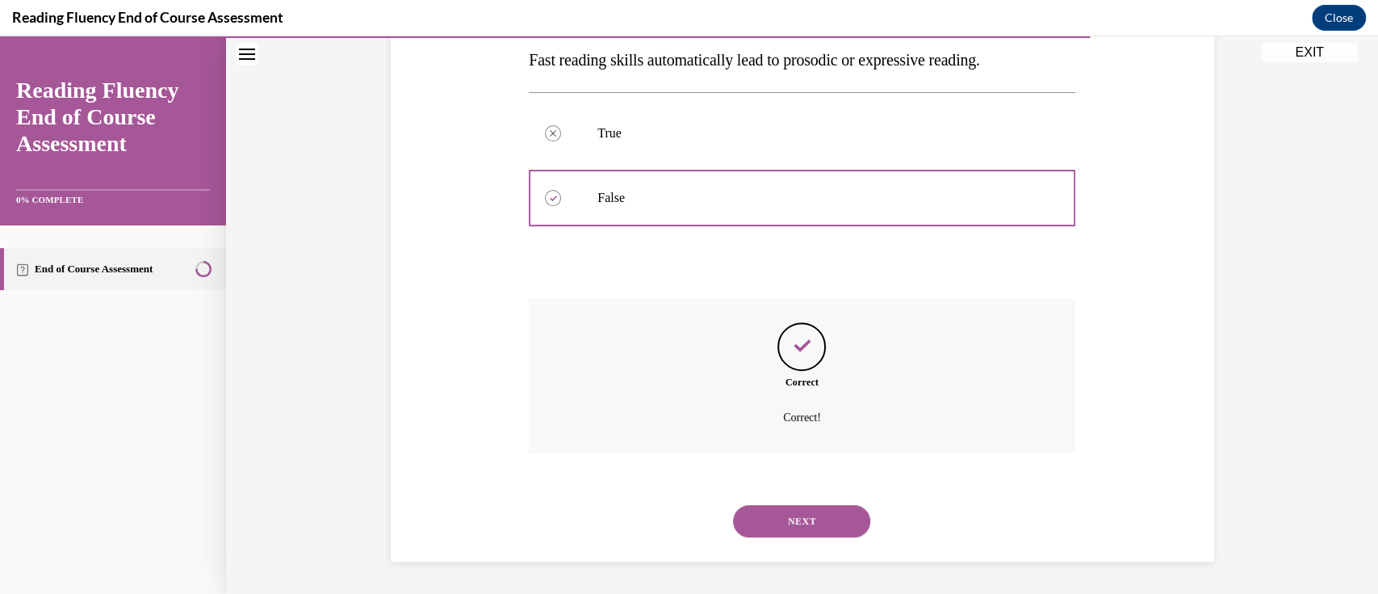
click at [790, 531] on button "NEXT" at bounding box center [801, 521] width 137 height 32
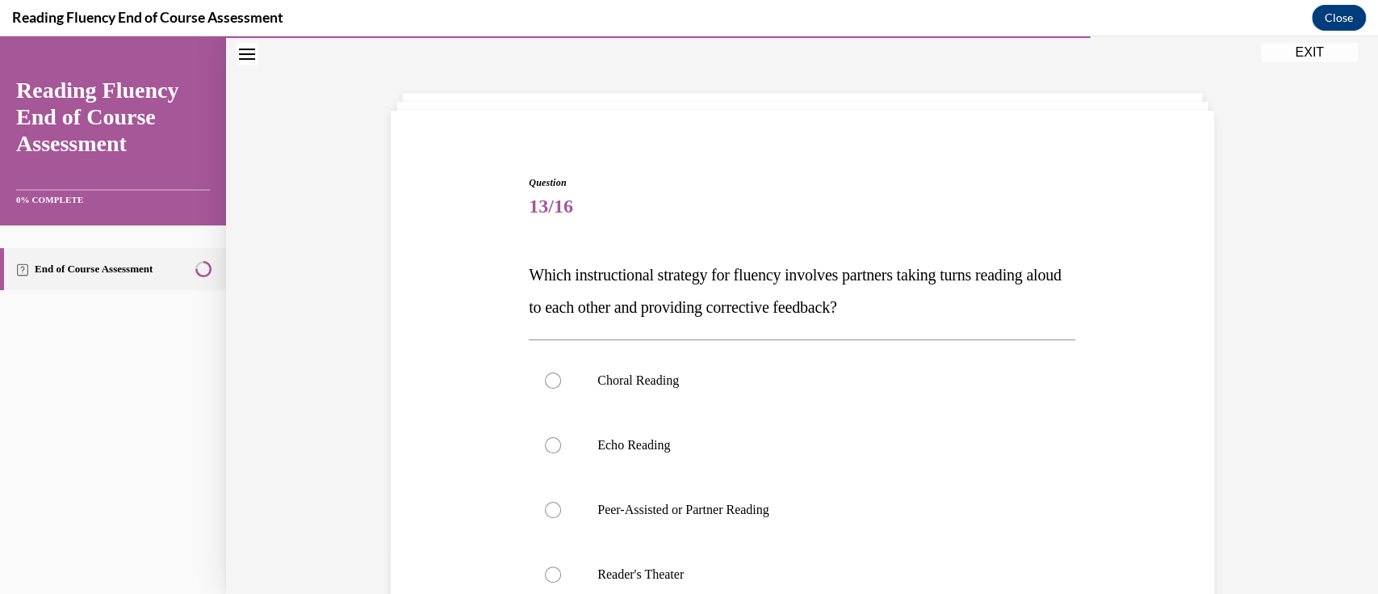
drag, startPoint x: 924, startPoint y: 300, endPoint x: 516, endPoint y: 276, distance: 408.5
click at [525, 276] on div "Question 13/16 Which instructional strategy for fluency involves partners takin…" at bounding box center [802, 479] width 555 height 656
copy span "Which instructional strategy for fluency involves partners taking turns reading…"
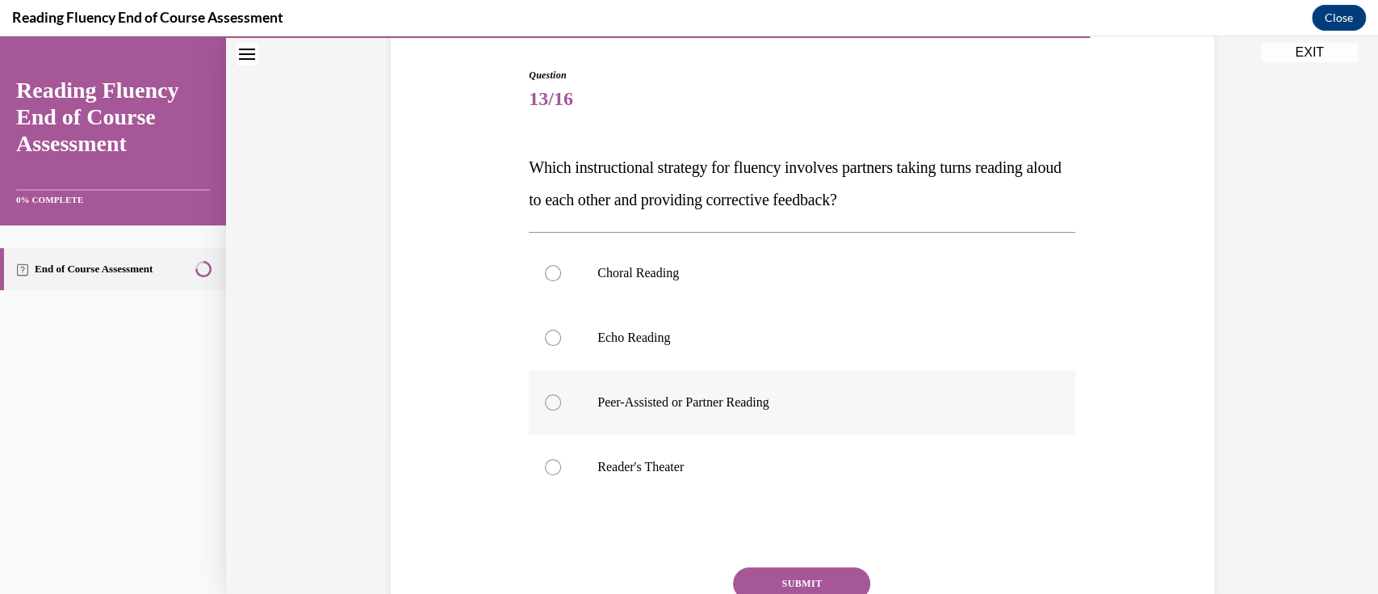
drag, startPoint x: 541, startPoint y: 404, endPoint x: 590, endPoint y: 426, distance: 53.5
click at [545, 404] on div at bounding box center [553, 402] width 16 height 16
click at [545, 404] on input "Peer-Assisted or Partner Reading" at bounding box center [553, 402] width 16 height 16
radio input "true"
click at [777, 576] on button "SUBMIT" at bounding box center [801, 583] width 137 height 32
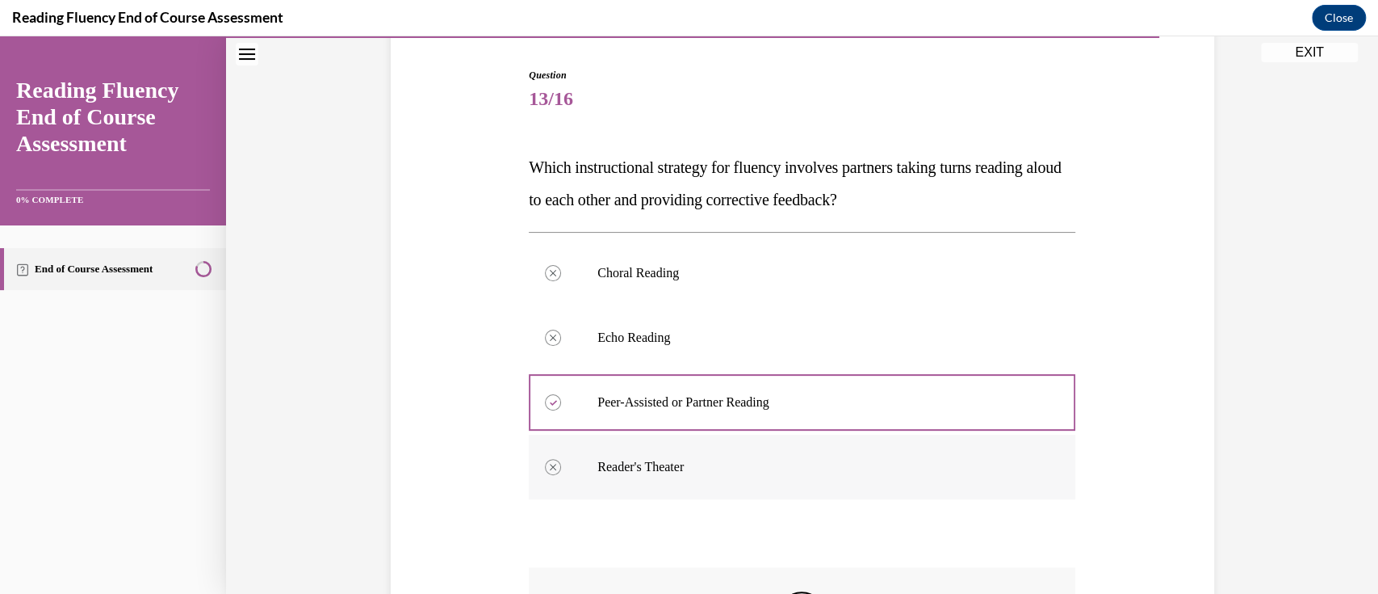
scroll to position [372, 0]
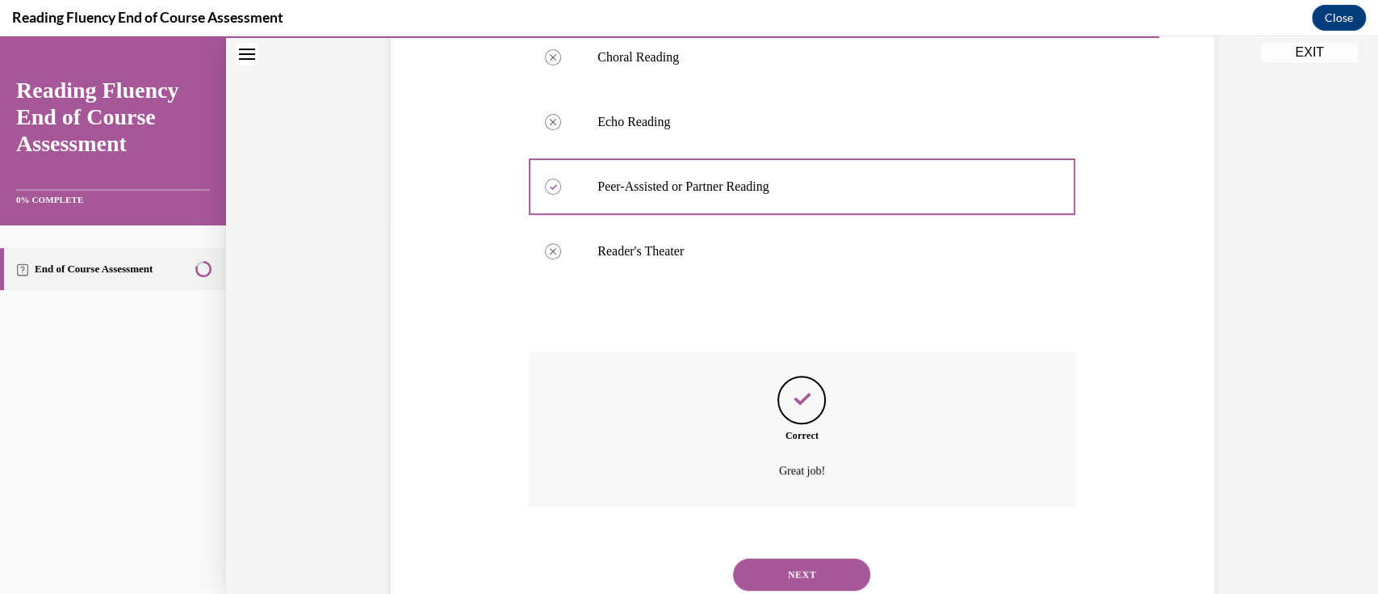
click at [785, 564] on button "NEXT" at bounding box center [801, 574] width 137 height 32
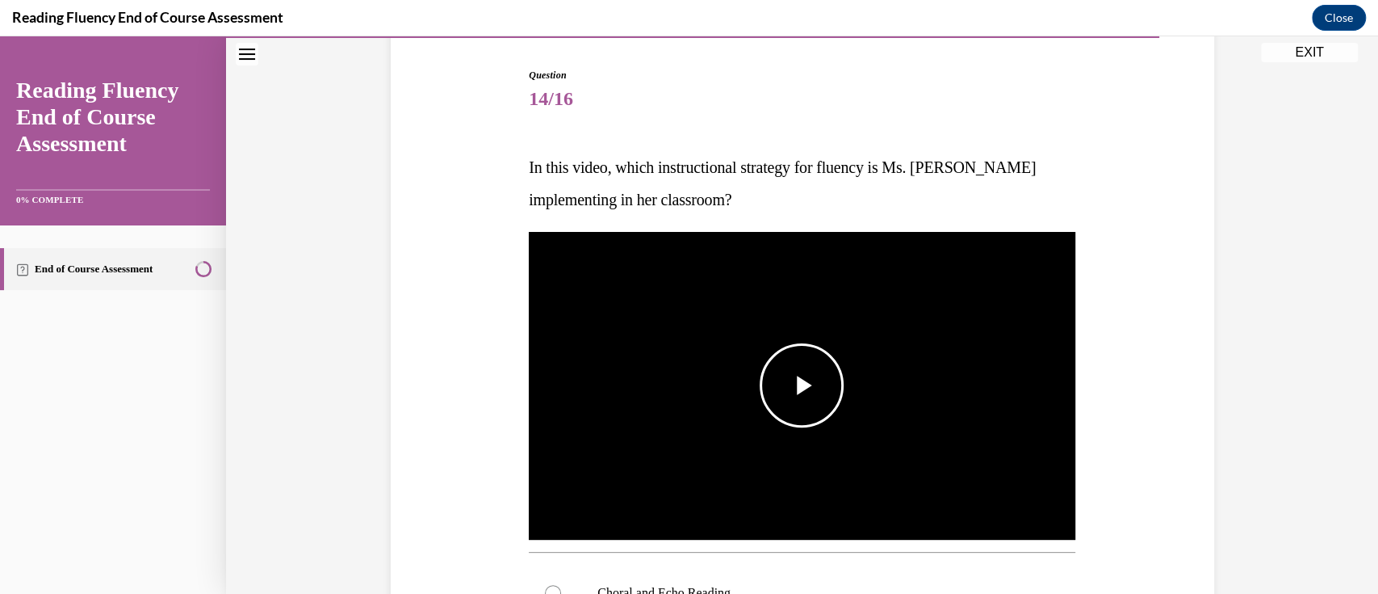
scroll to position [265, 0]
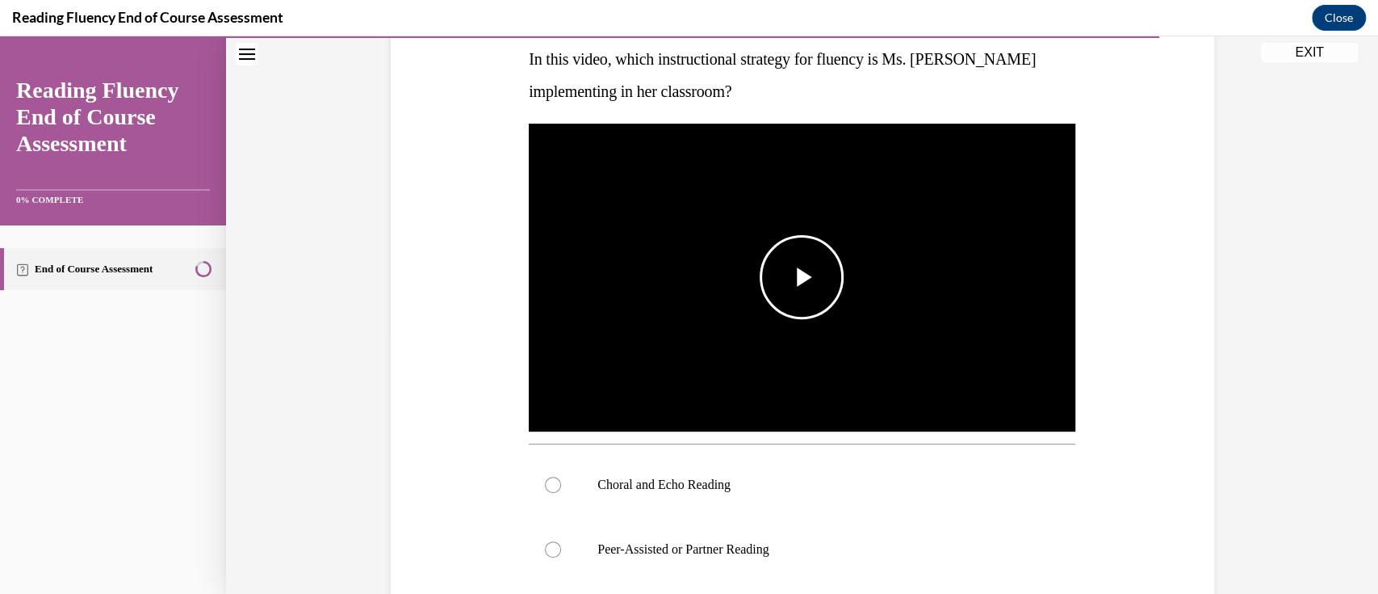
click at [802, 277] on span "Video player" at bounding box center [802, 277] width 0 height 0
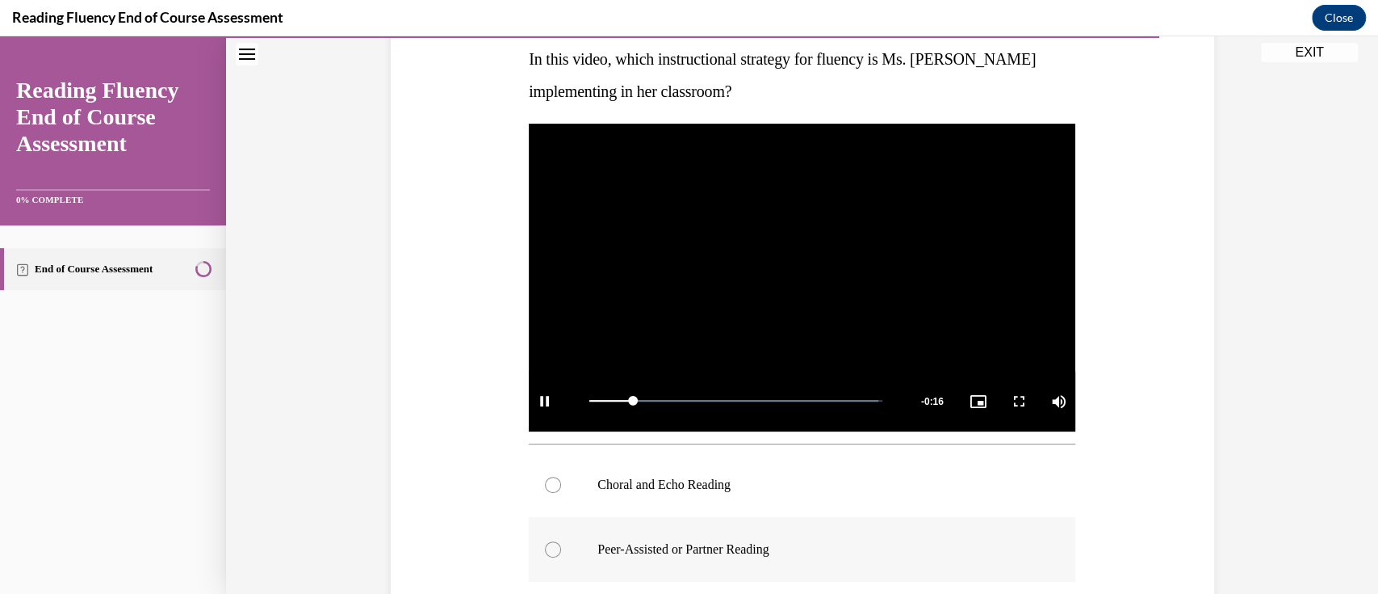
scroll to position [372, 0]
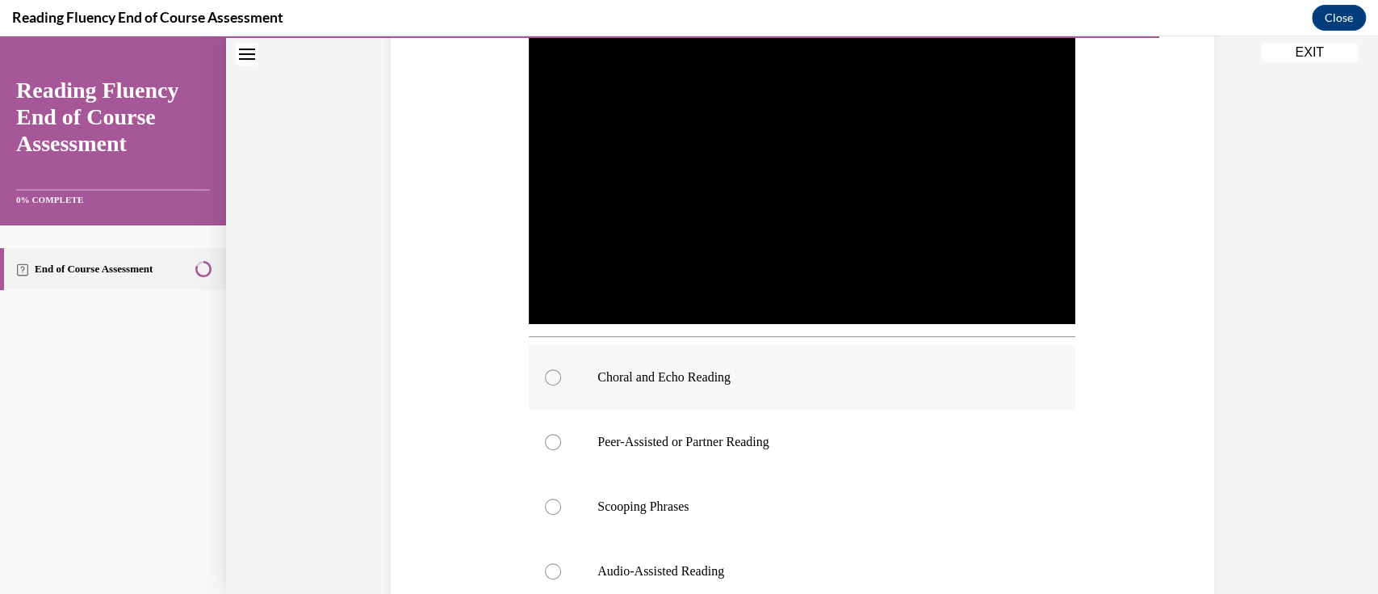
click at [545, 376] on div at bounding box center [553, 377] width 16 height 16
click at [545, 376] on input "Choral and Echo Reading" at bounding box center [553, 377] width 16 height 16
radio input "true"
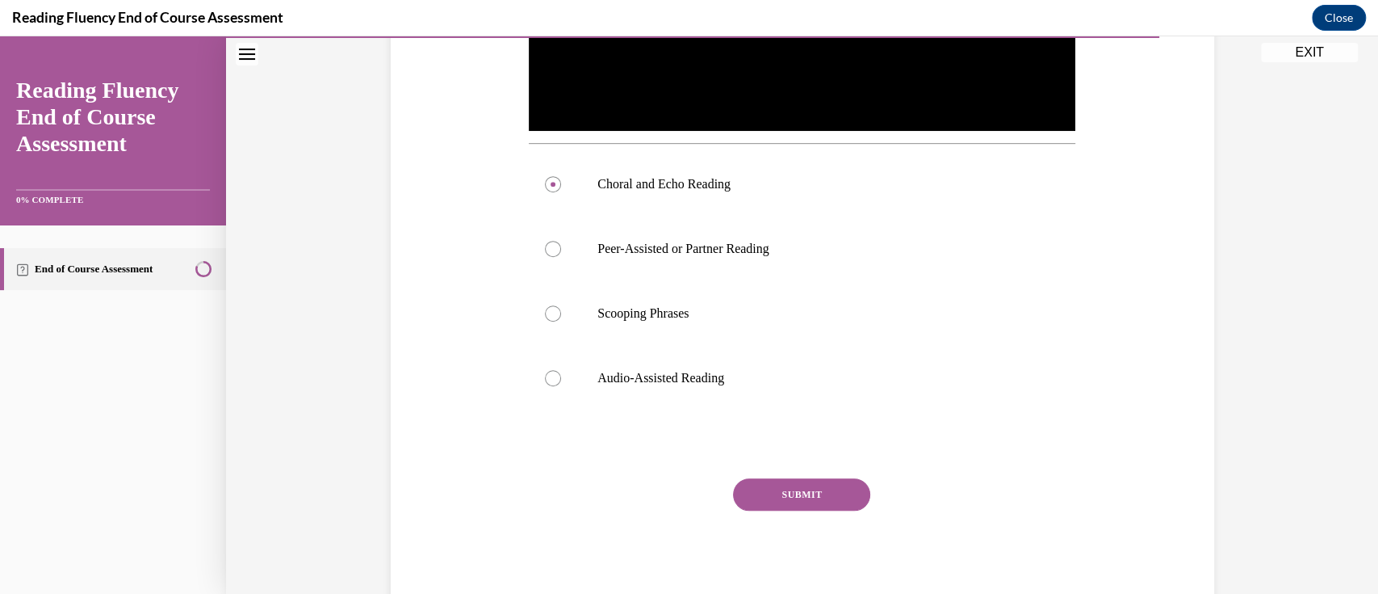
click at [816, 501] on button "SUBMIT" at bounding box center [801, 494] width 137 height 32
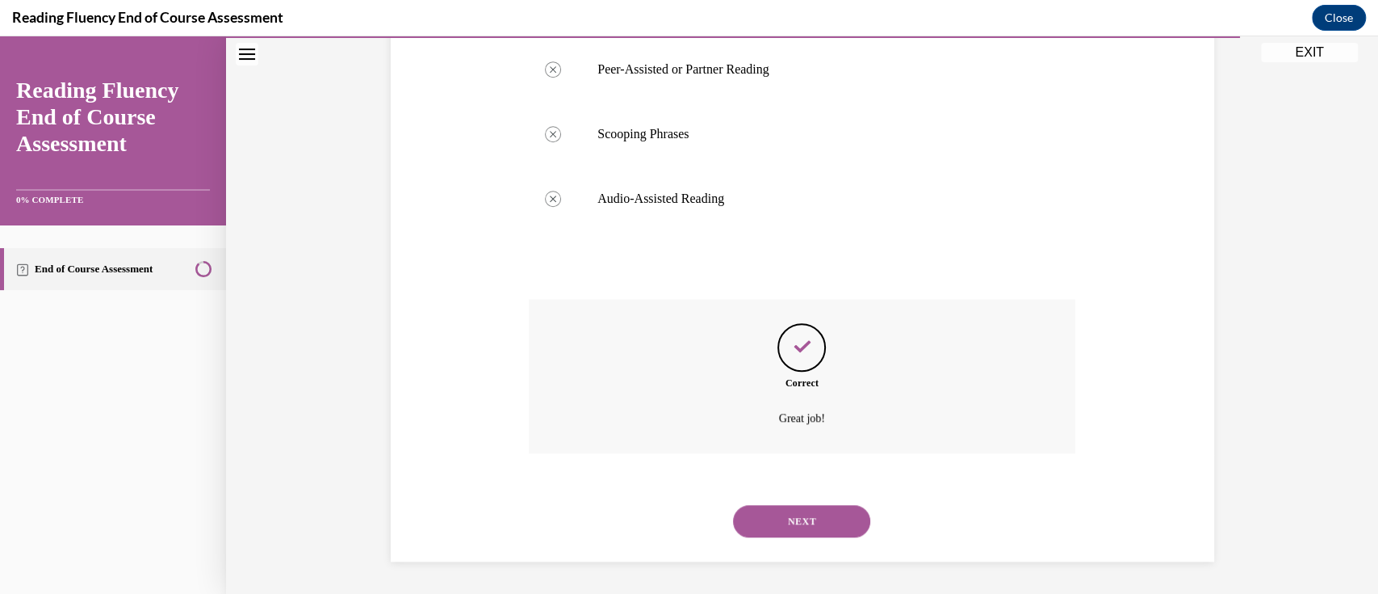
click at [820, 524] on button "NEXT" at bounding box center [801, 521] width 137 height 32
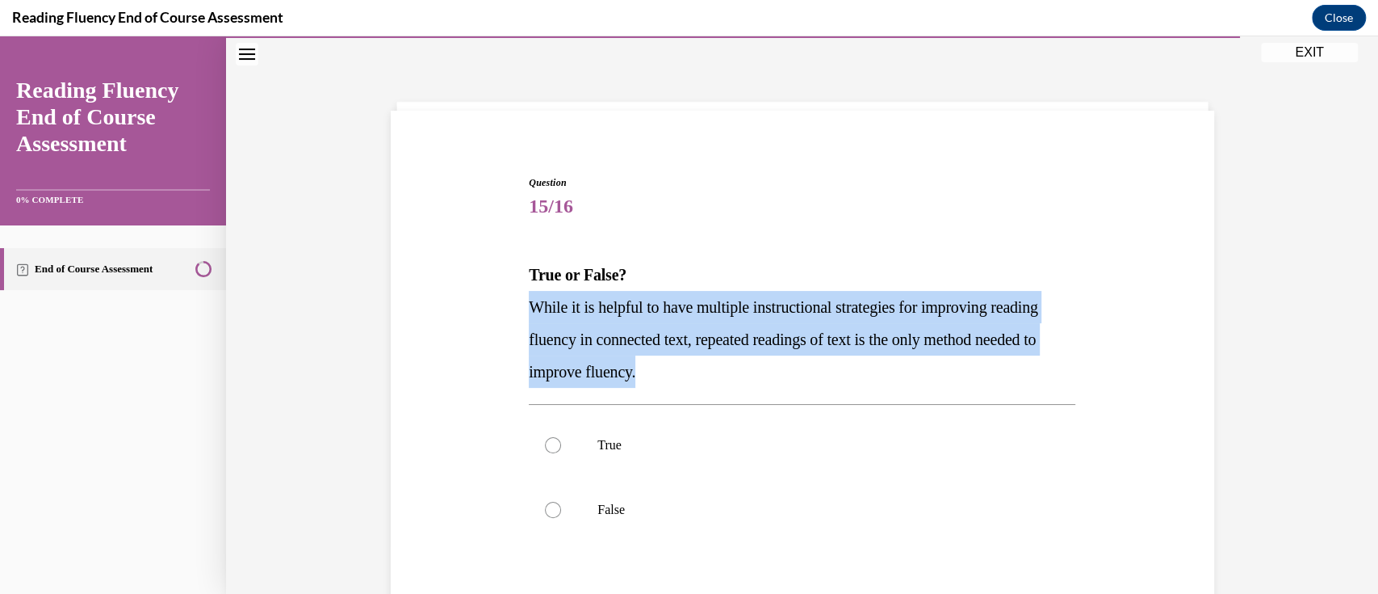
drag, startPoint x: 796, startPoint y: 380, endPoint x: 440, endPoint y: 304, distance: 364.1
click at [440, 304] on div "Question 15/16 True or False? While it is helpful to have multiple instructiona…" at bounding box center [803, 434] width 832 height 615
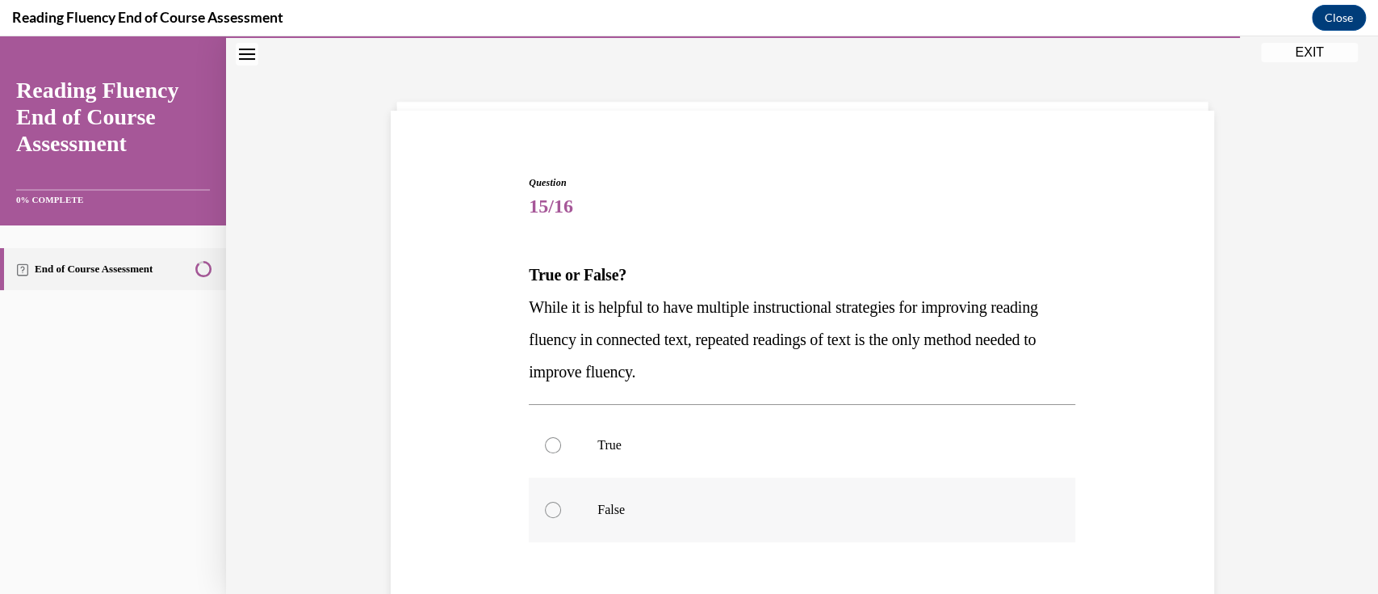
click at [545, 510] on div at bounding box center [553, 509] width 16 height 16
click at [545, 510] on input "False" at bounding box center [553, 509] width 16 height 16
radio input "true"
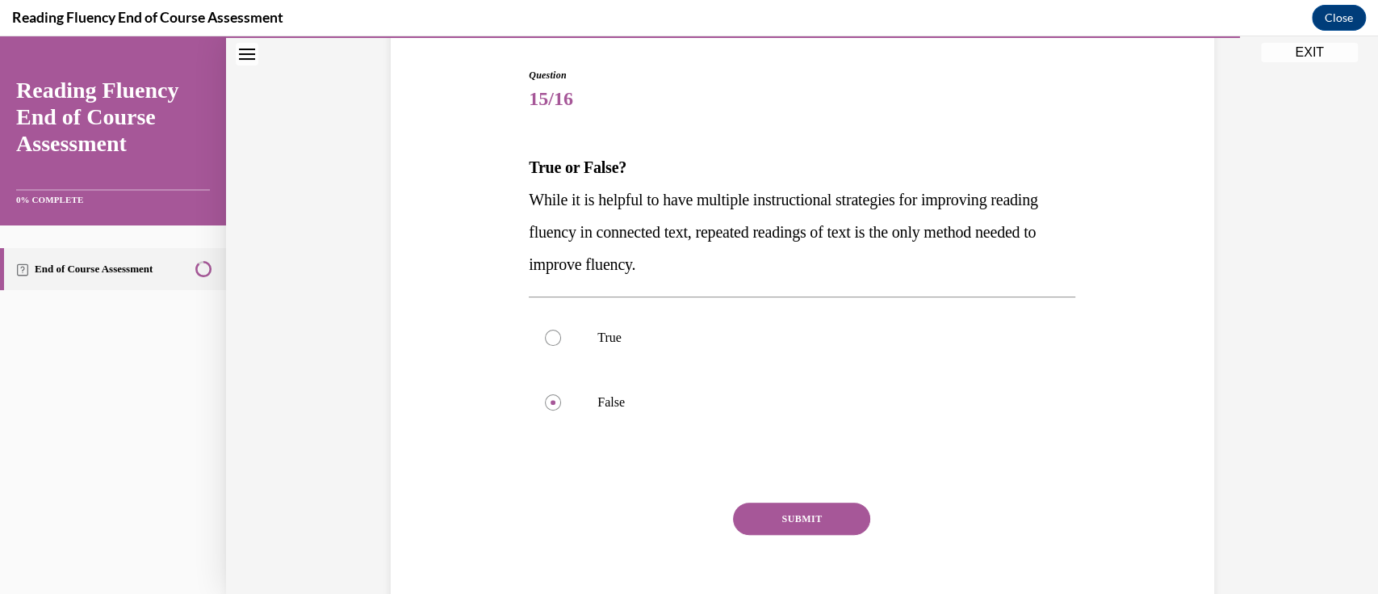
click at [821, 522] on button "SUBMIT" at bounding box center [801, 518] width 137 height 32
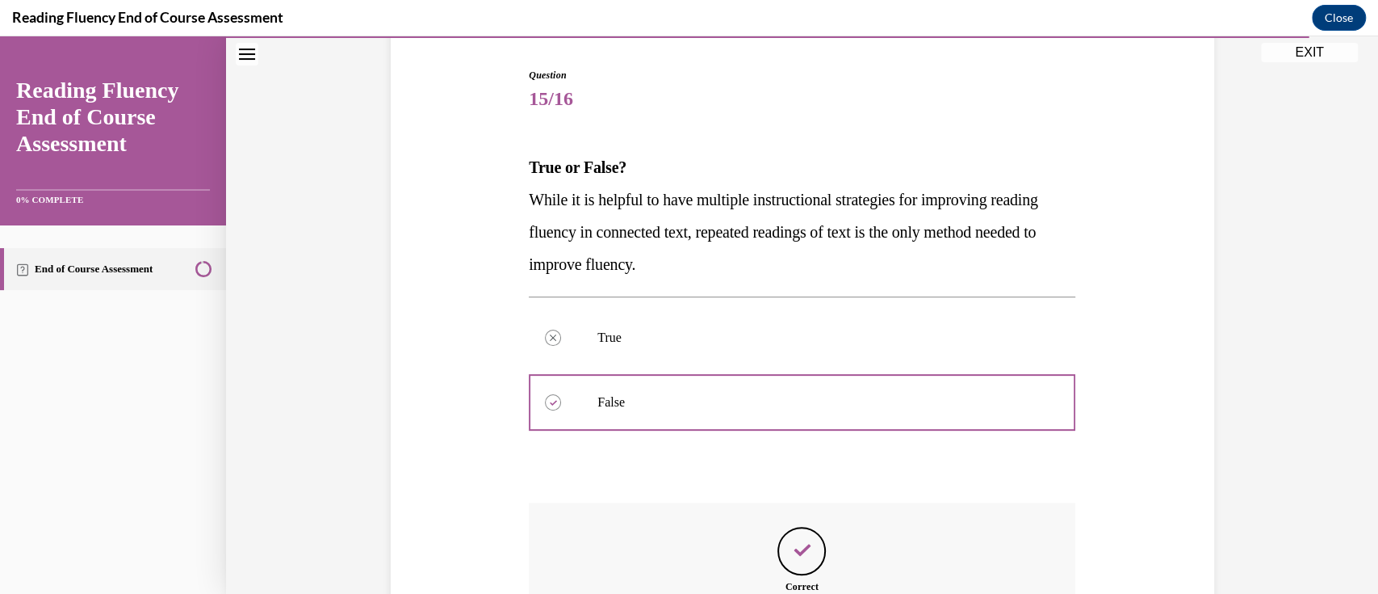
scroll to position [361, 0]
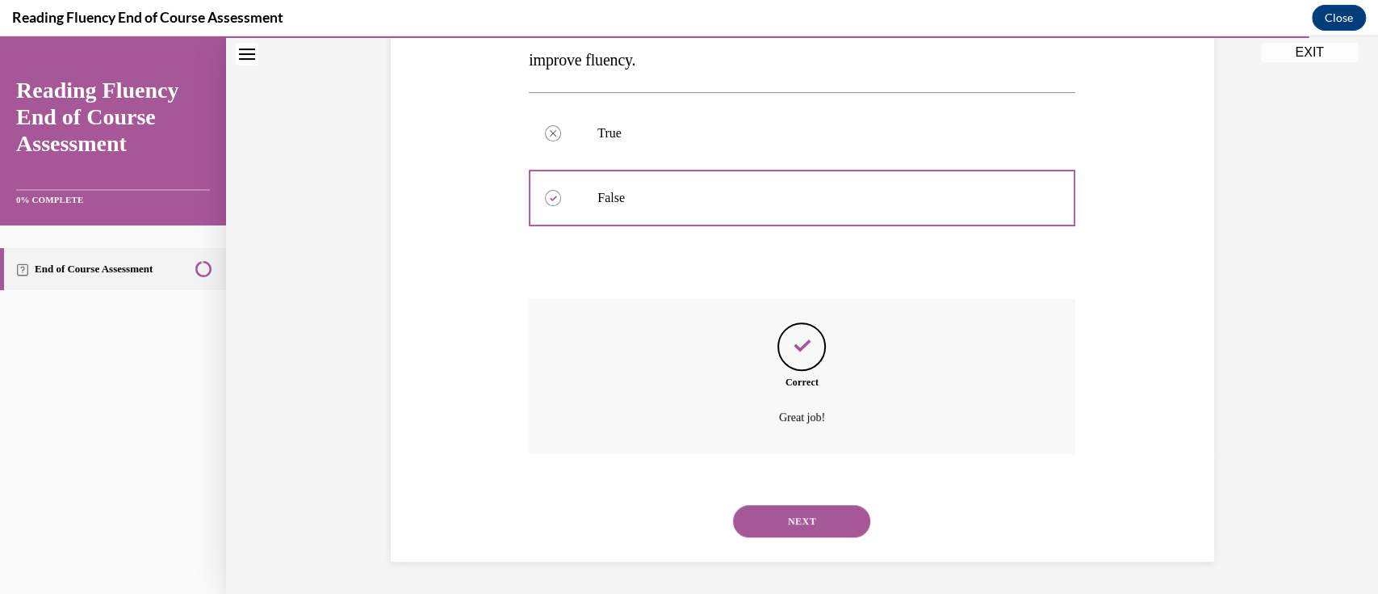
click at [810, 535] on button "NEXT" at bounding box center [801, 521] width 137 height 32
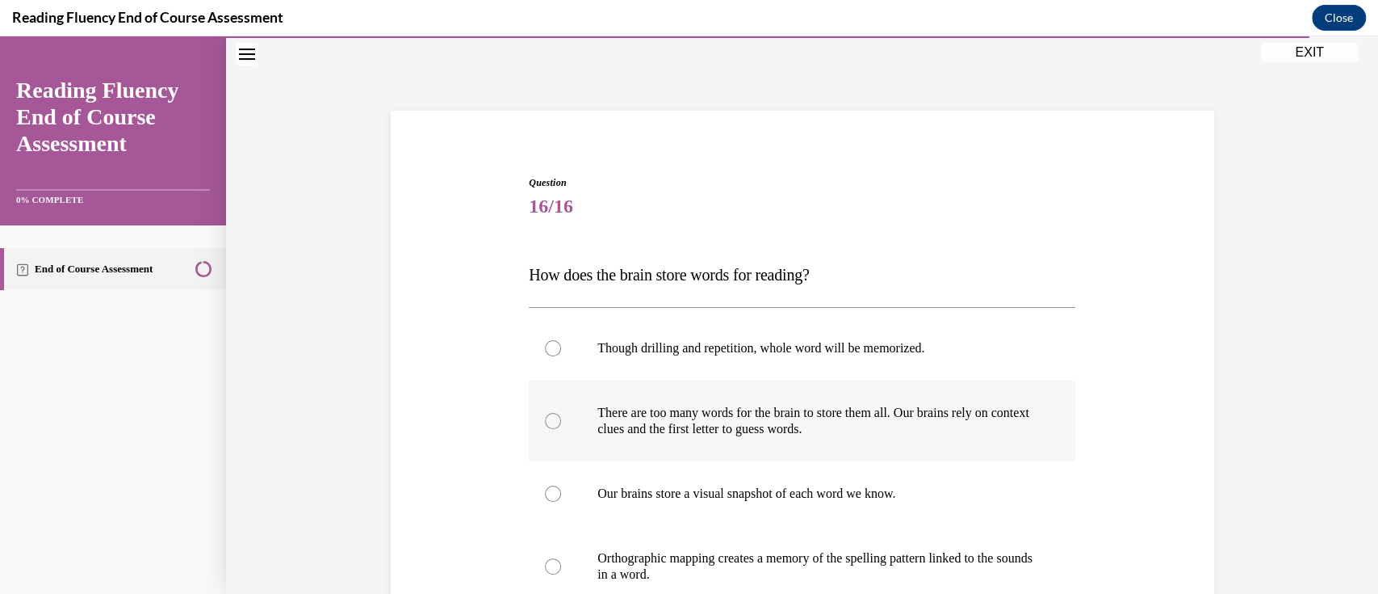
scroll to position [157, 0]
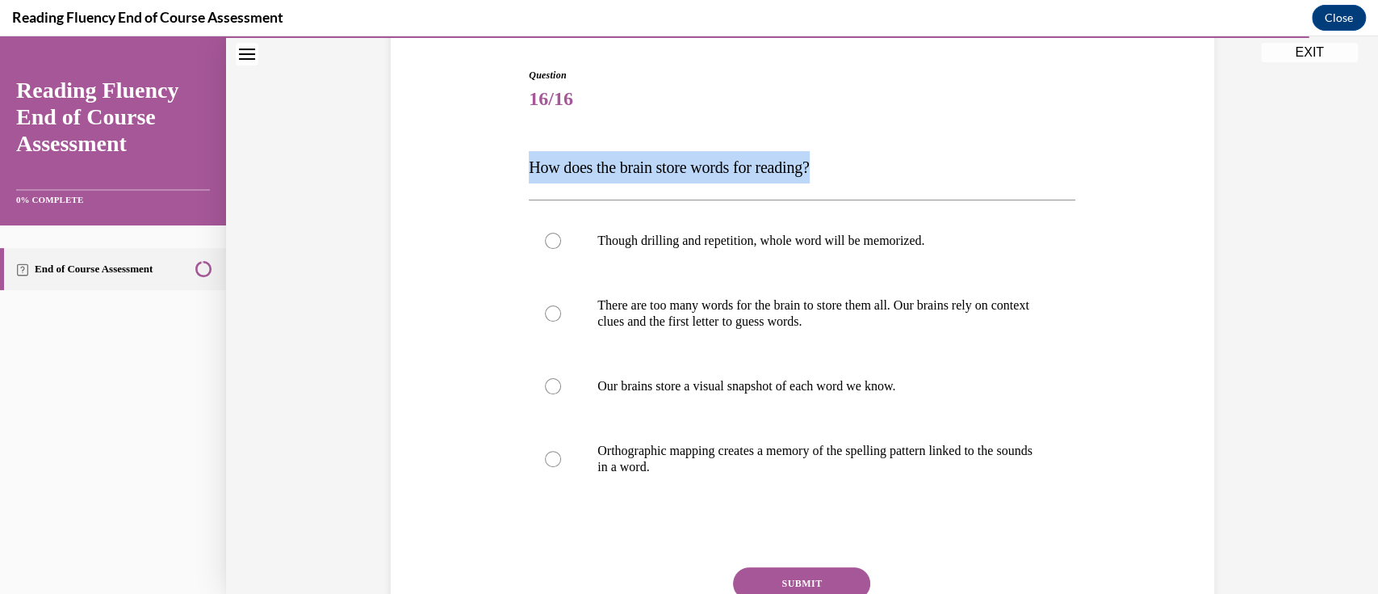
drag, startPoint x: 857, startPoint y: 165, endPoint x: 510, endPoint y: 172, distance: 346.5
click at [510, 172] on div "Question 16/16 How does the brain store words for reading? Though drilling and …" at bounding box center [803, 359] width 832 height 680
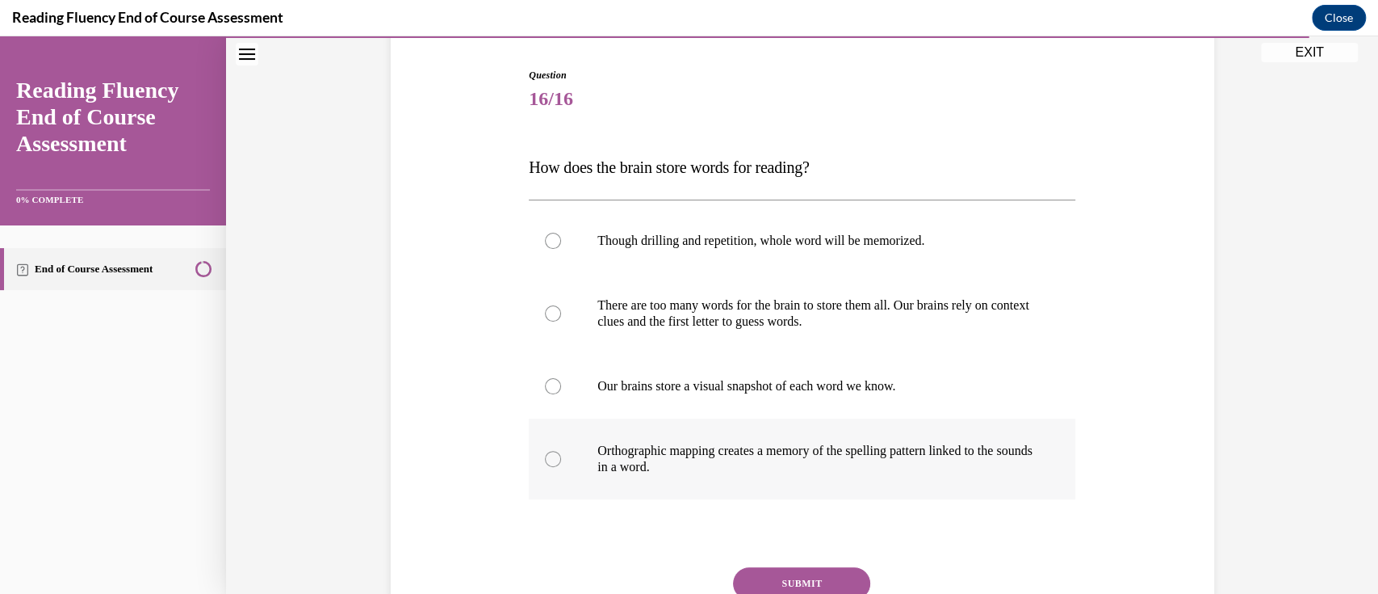
click at [545, 455] on div at bounding box center [553, 459] width 16 height 16
click at [545, 455] on input "Orthographic mapping creates a memory of the spelling pattern linked to the sou…" at bounding box center [553, 459] width 16 height 16
radio input "true"
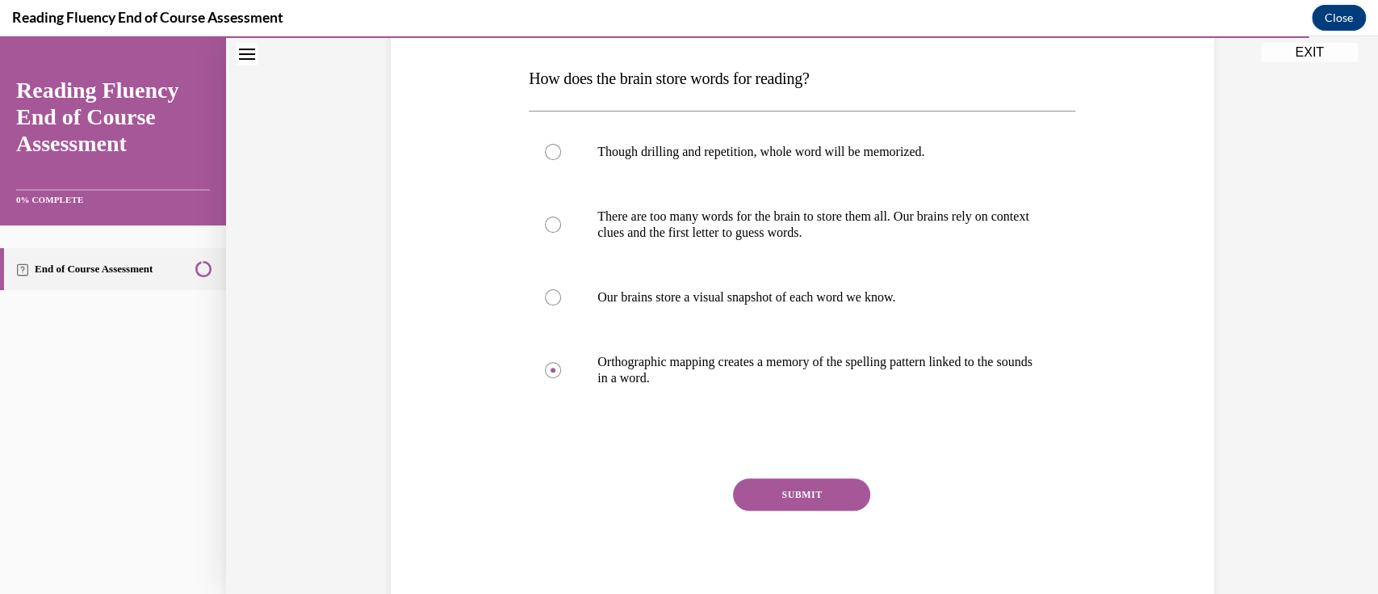
click at [757, 488] on button "SUBMIT" at bounding box center [801, 494] width 137 height 32
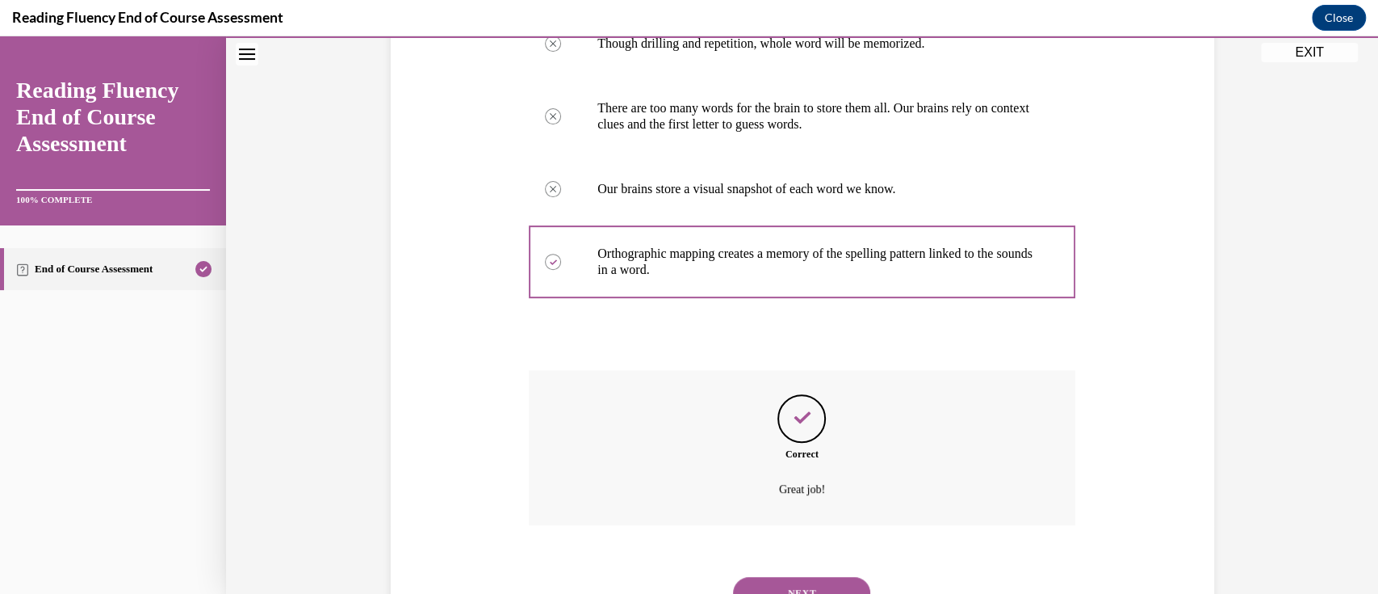
scroll to position [426, 0]
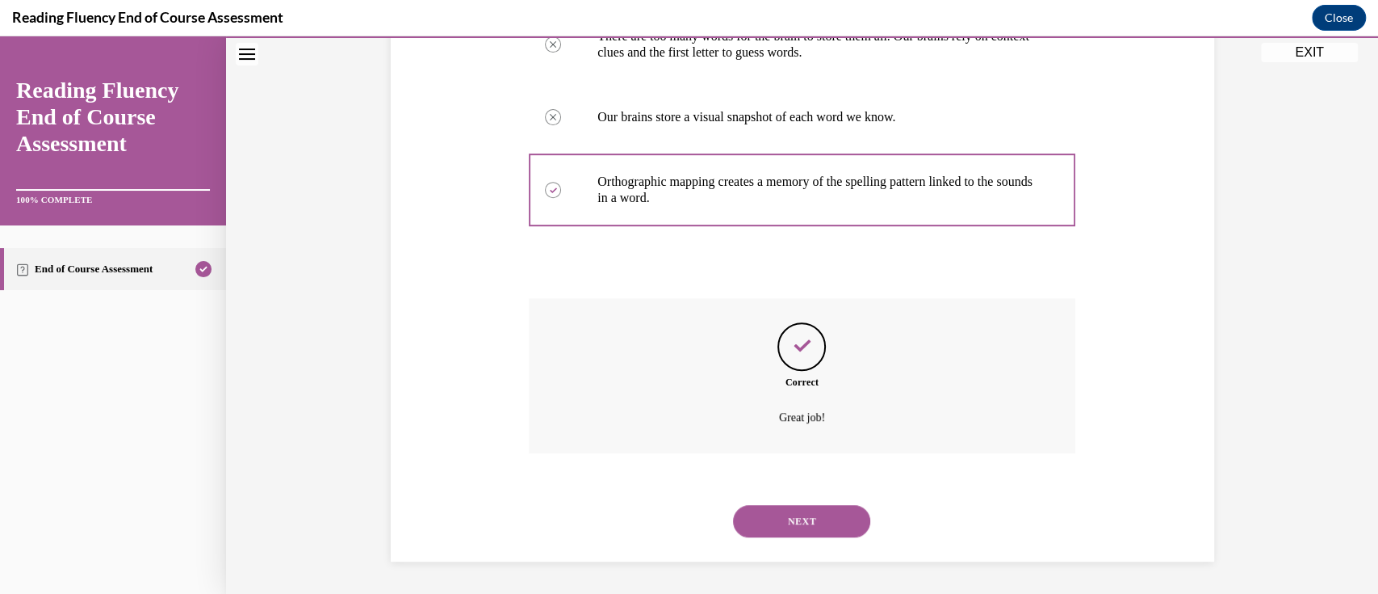
click at [847, 522] on button "NEXT" at bounding box center [801, 521] width 137 height 32
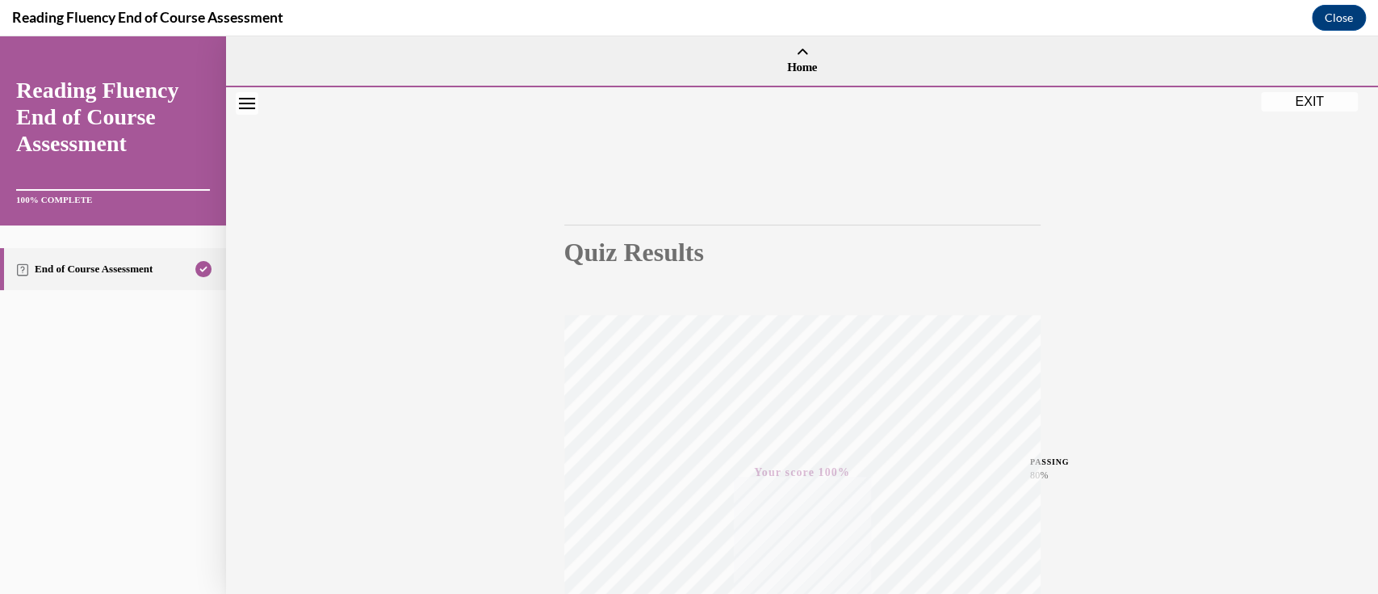
scroll to position [271, 0]
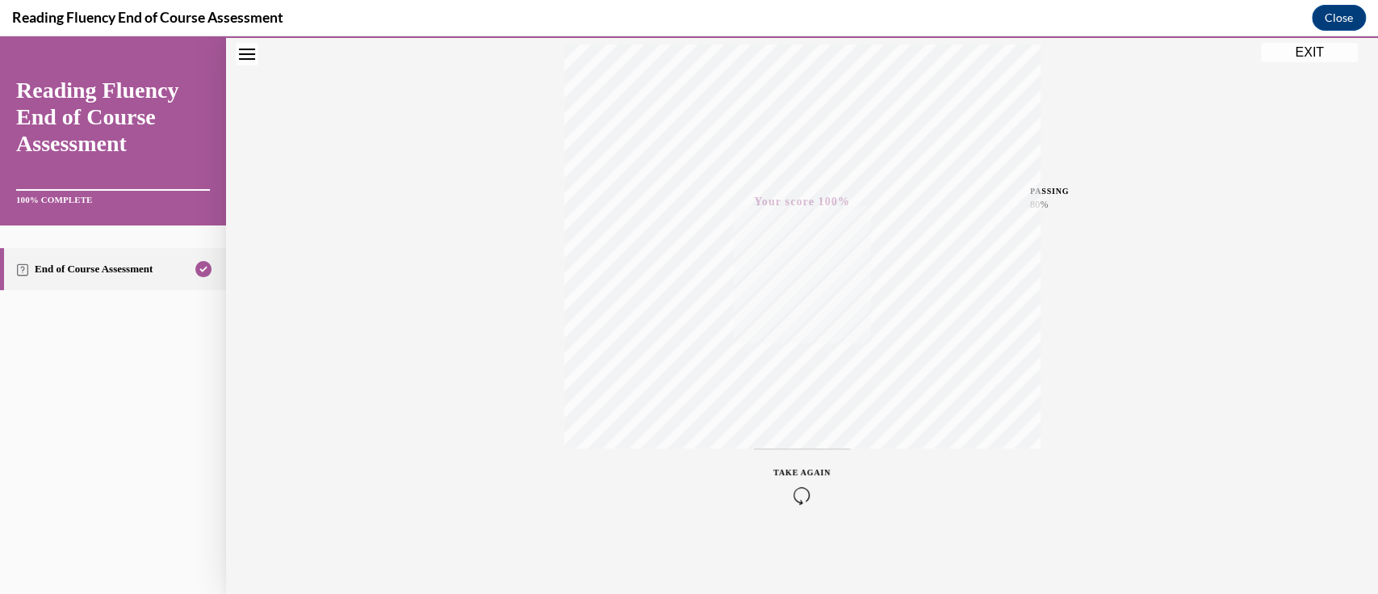
click at [1307, 48] on button "EXIT" at bounding box center [1309, 52] width 97 height 19
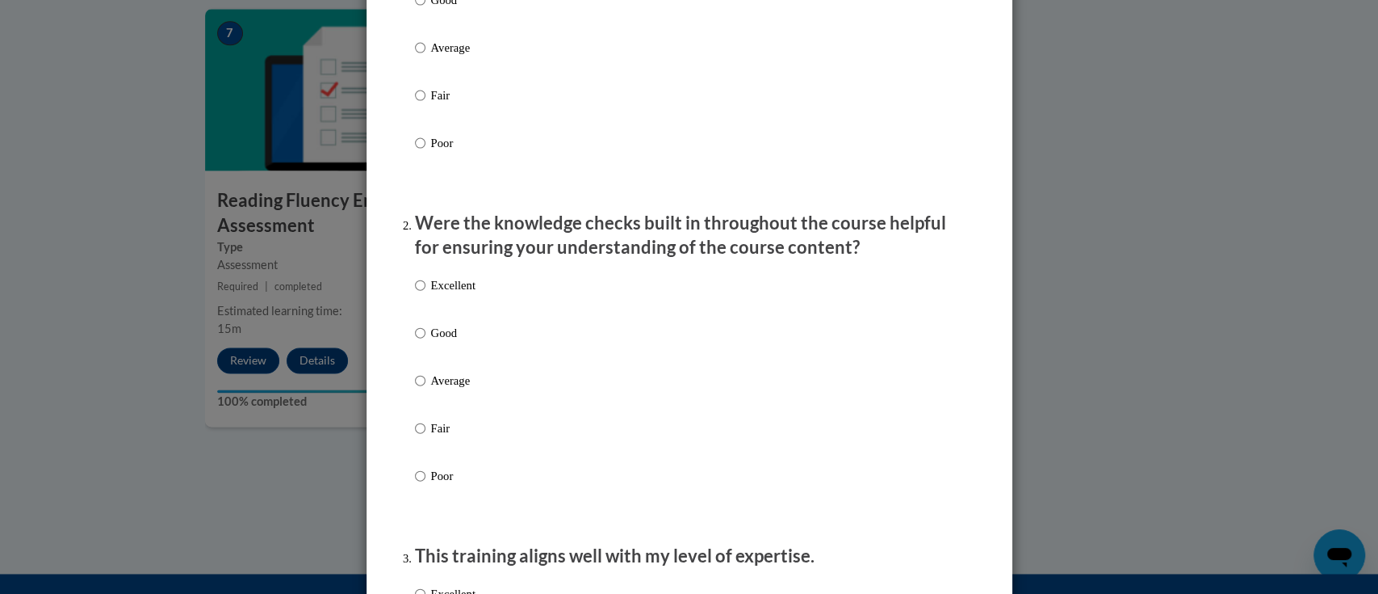
scroll to position [215, 0]
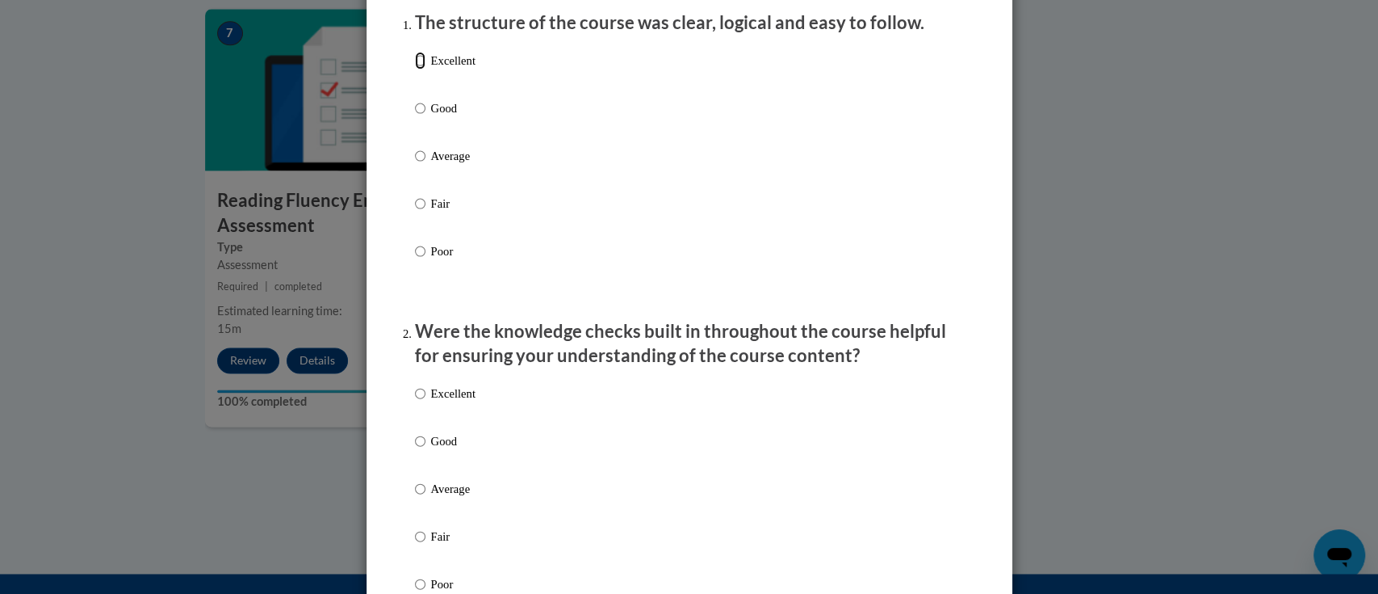
click at [416, 69] on input "Excellent" at bounding box center [420, 61] width 10 height 18
radio input "true"
click at [415, 402] on input "Excellent" at bounding box center [420, 393] width 10 height 18
radio input "true"
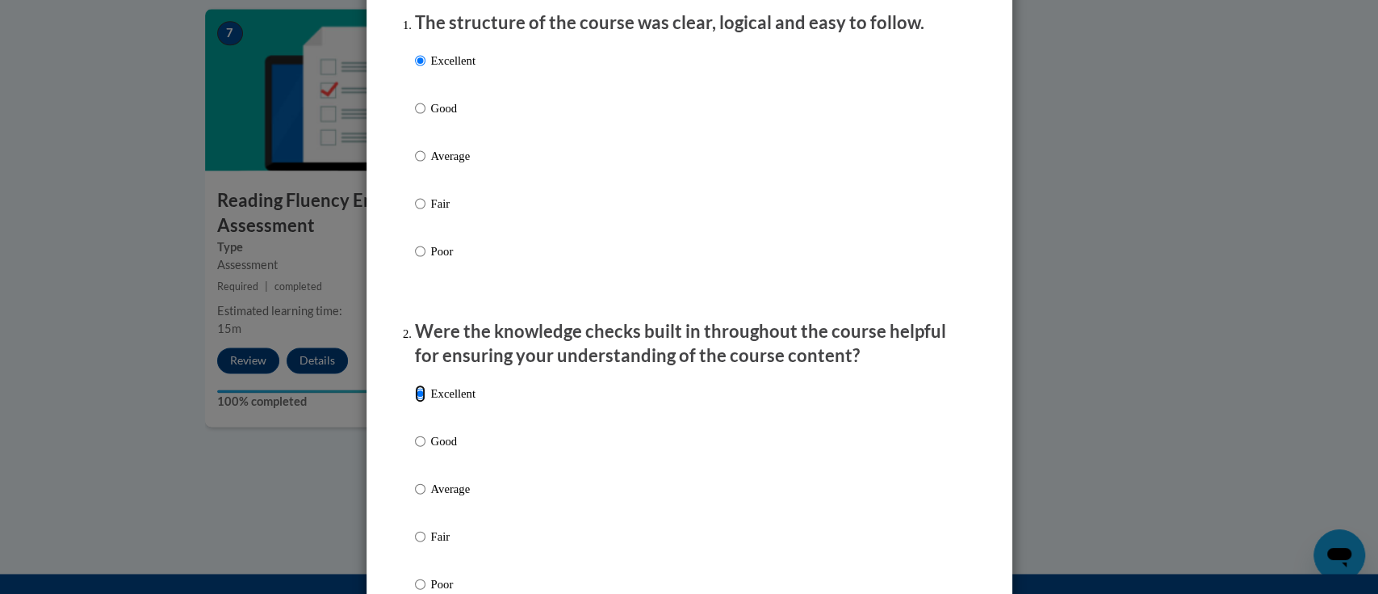
scroll to position [430, 0]
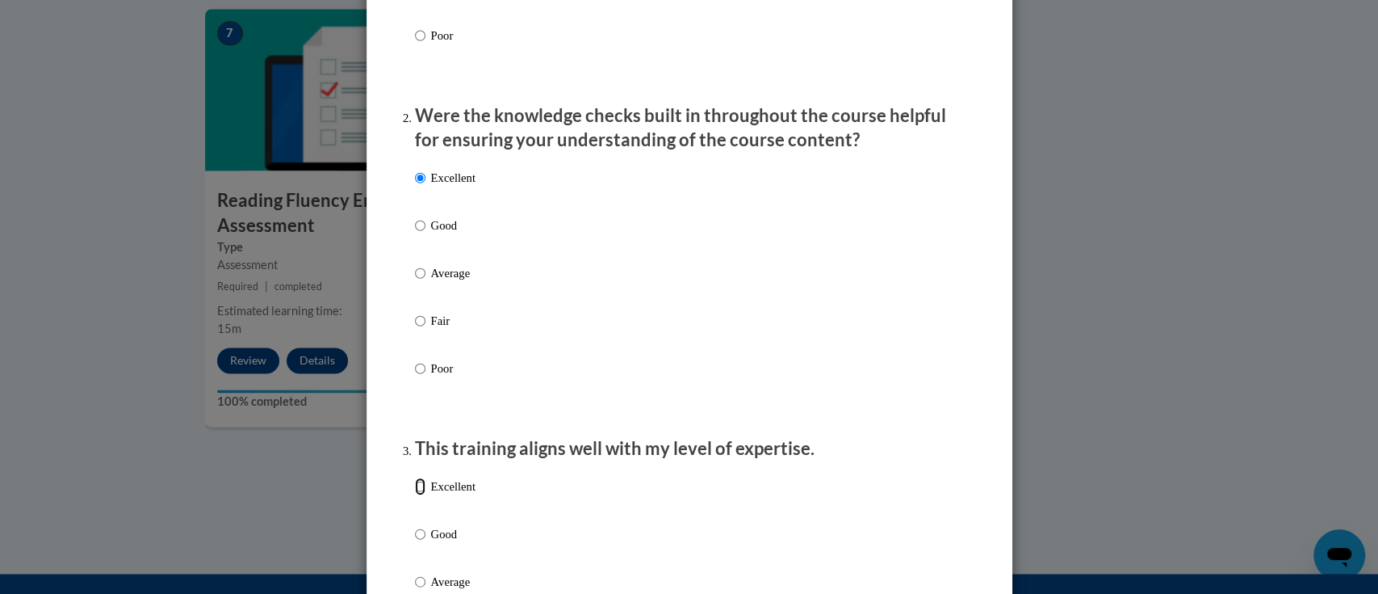
click at [415, 495] on input "Excellent" at bounding box center [420, 486] width 10 height 18
radio input "true"
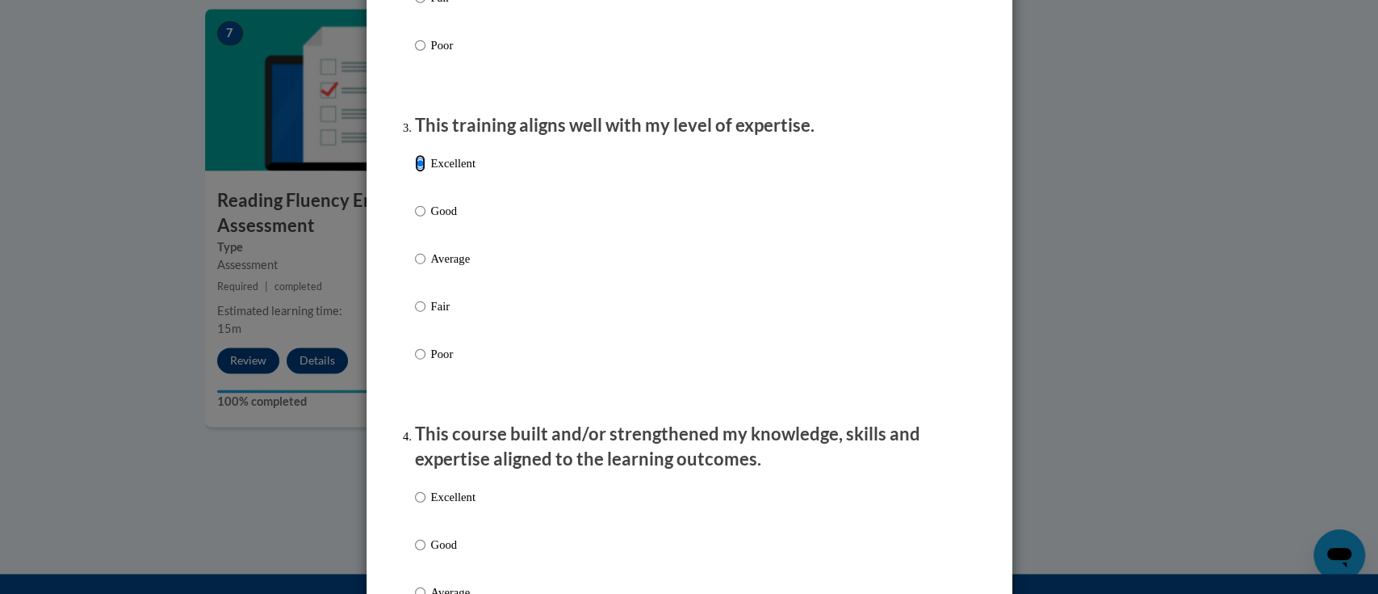
scroll to position [861, 0]
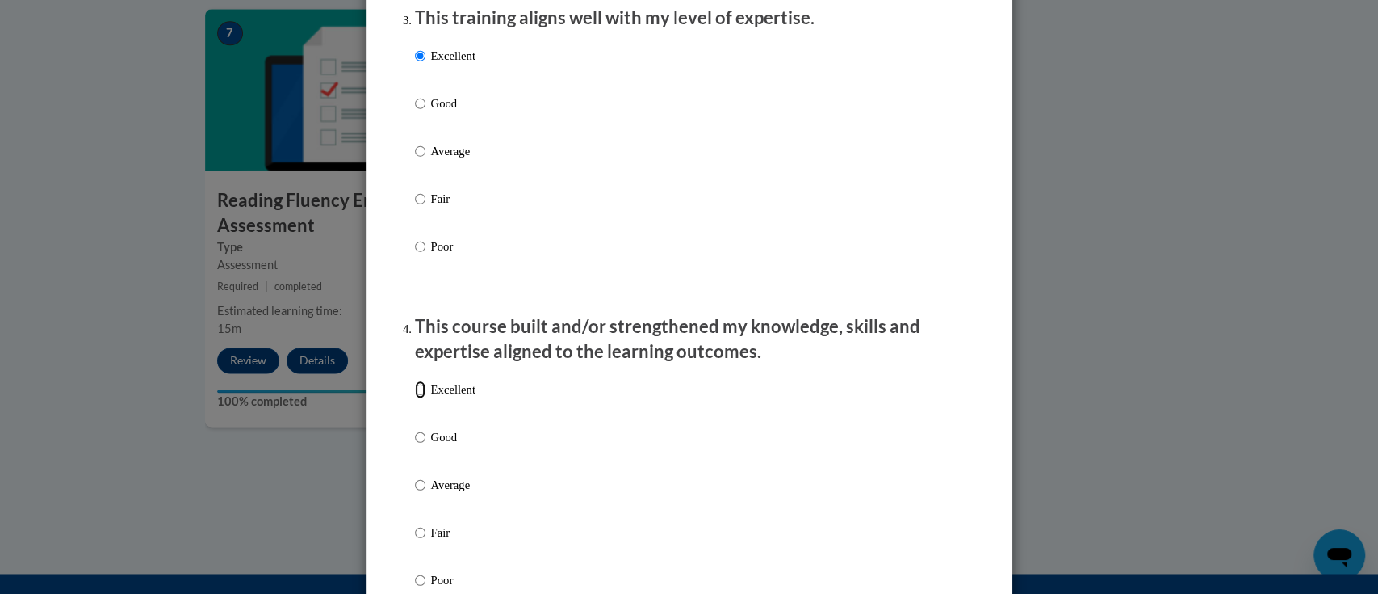
click at [415, 398] on input "Excellent" at bounding box center [420, 389] width 10 height 18
radio input "true"
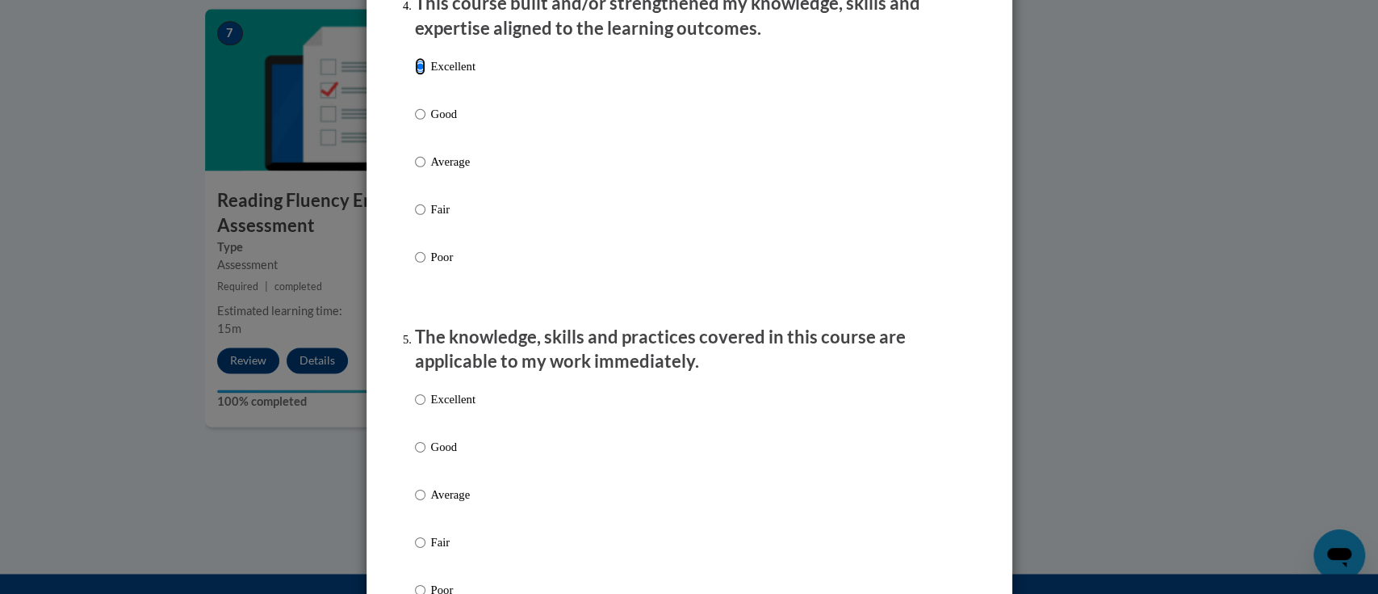
scroll to position [1292, 0]
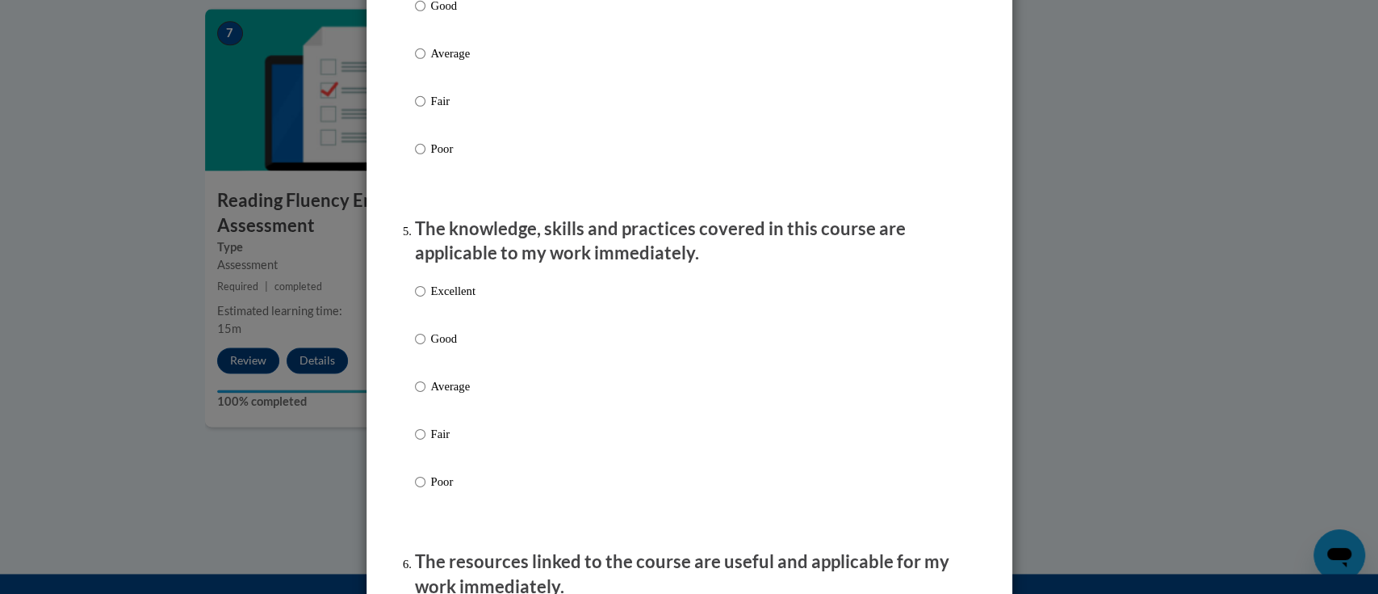
click at [404, 304] on ol "The structure of the course was clear, logical and easy to follow. Excellent Go…" at bounding box center [689, 467] width 573 height 3069
click at [415, 300] on input "Excellent" at bounding box center [420, 291] width 10 height 18
radio input "true"
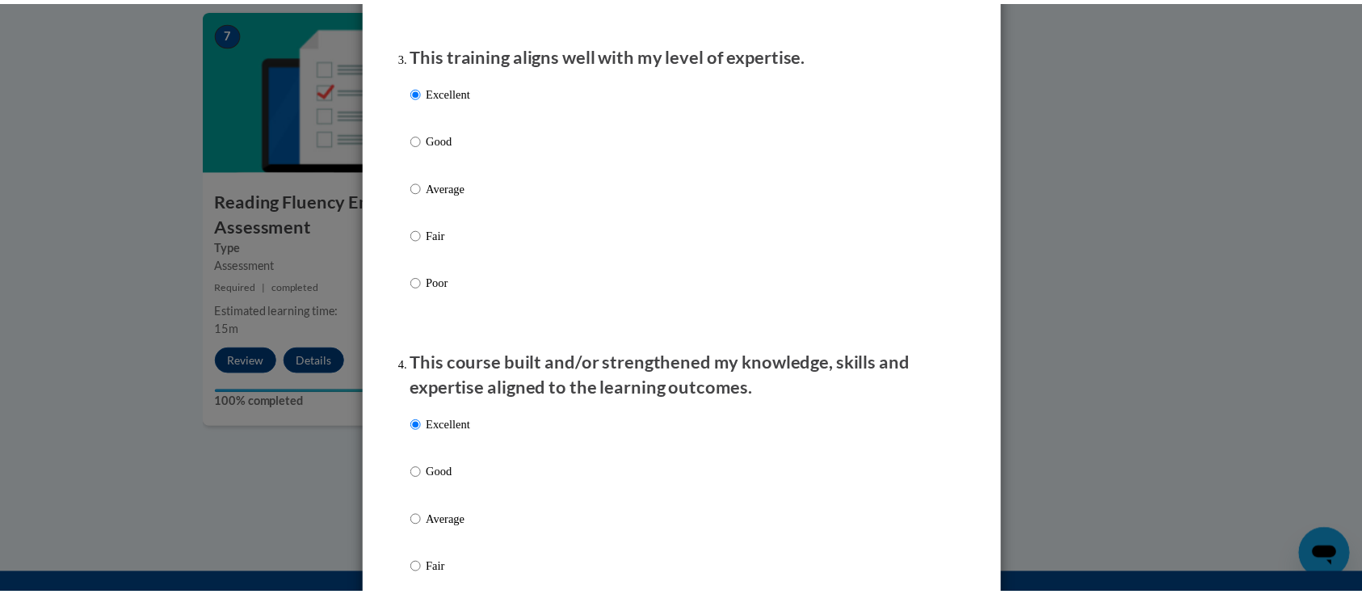
scroll to position [0, 0]
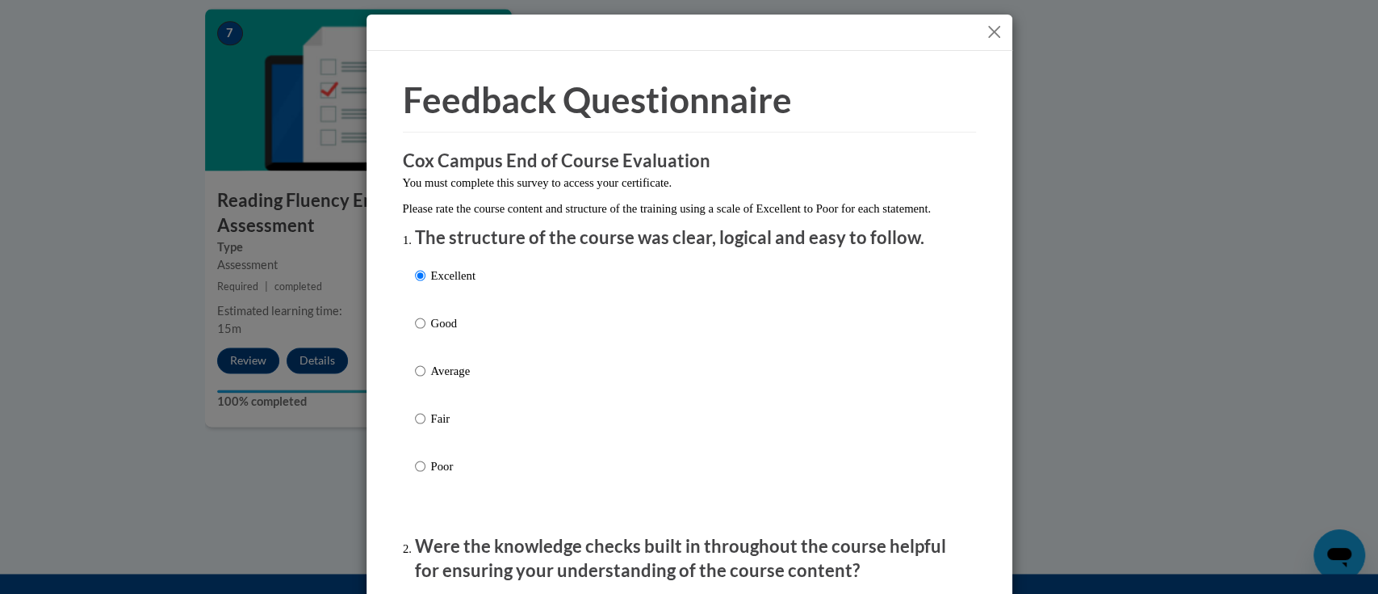
click at [984, 28] on button "Close" at bounding box center [994, 32] width 20 height 20
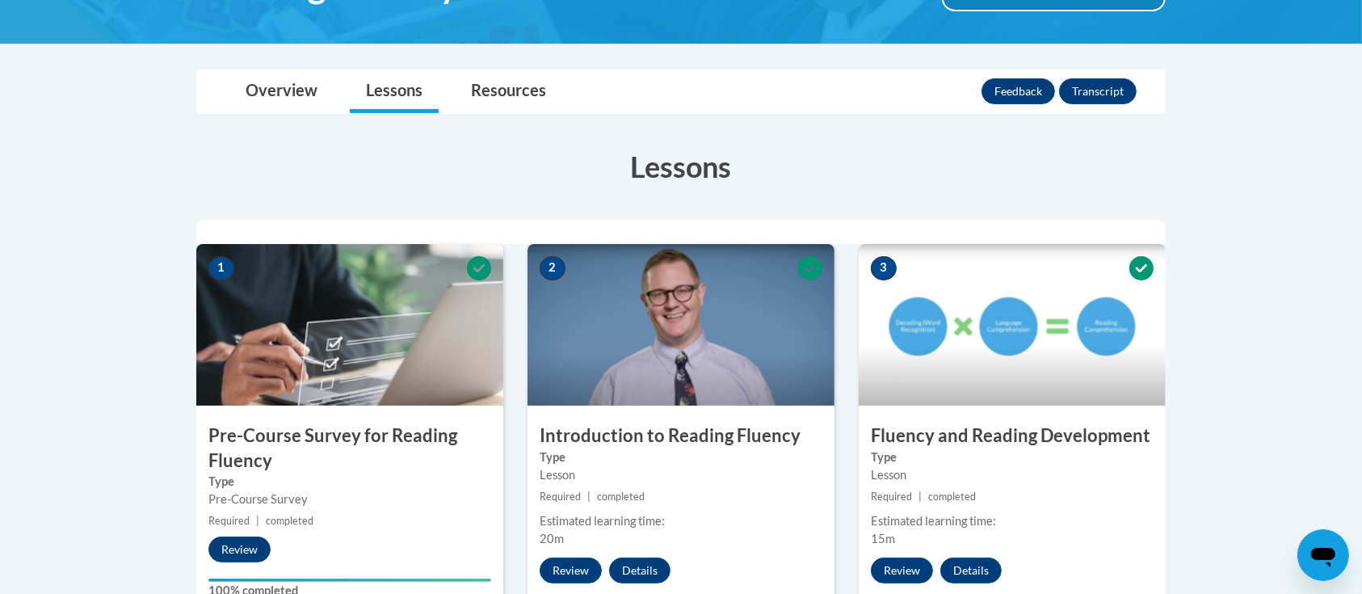
scroll to position [215, 0]
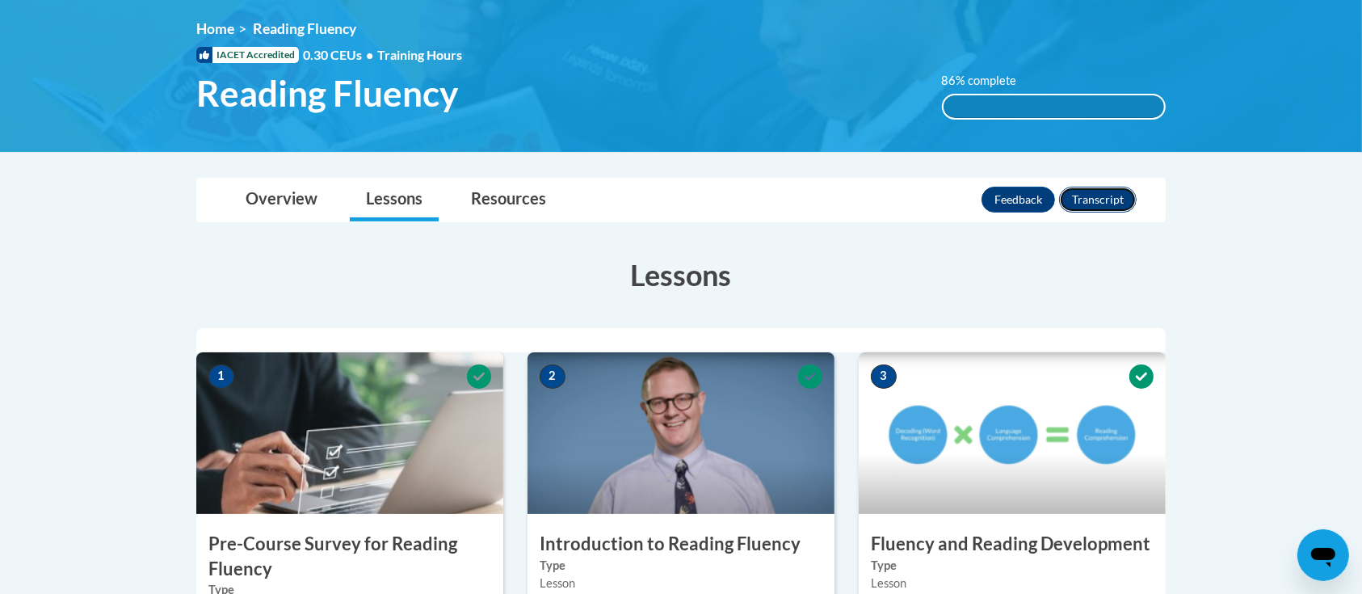
click at [1106, 197] on button "Transcript" at bounding box center [1098, 200] width 78 height 26
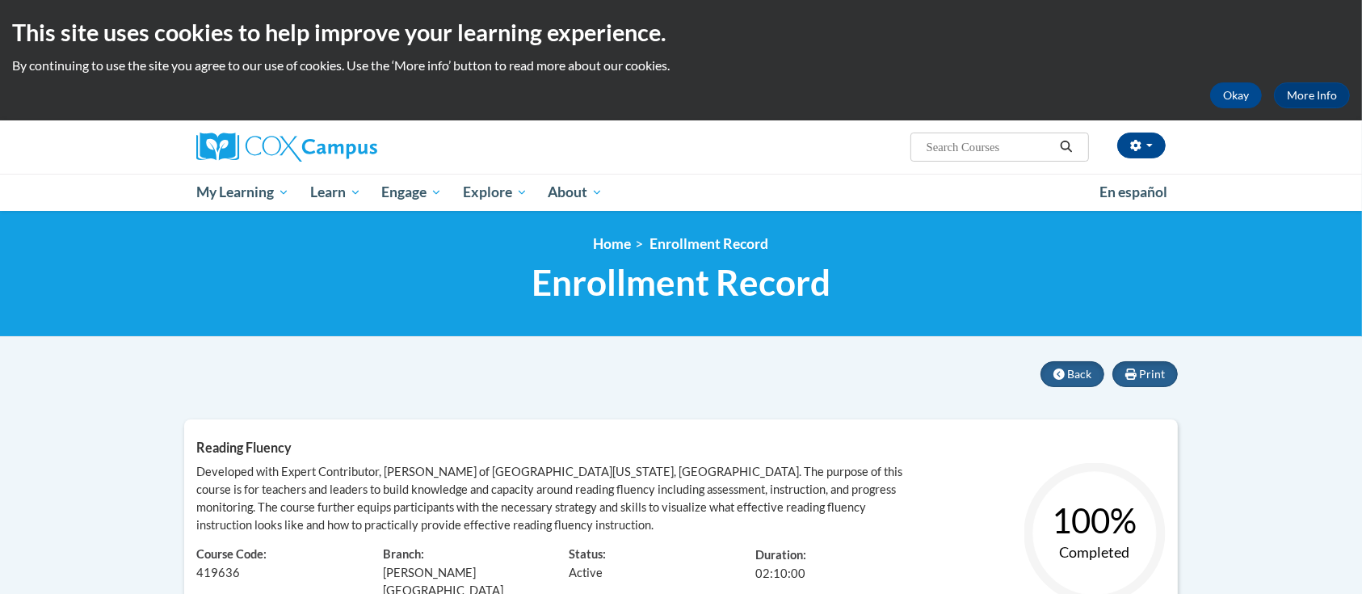
scroll to position [215, 0]
